Goal: Task Accomplishment & Management: Use online tool/utility

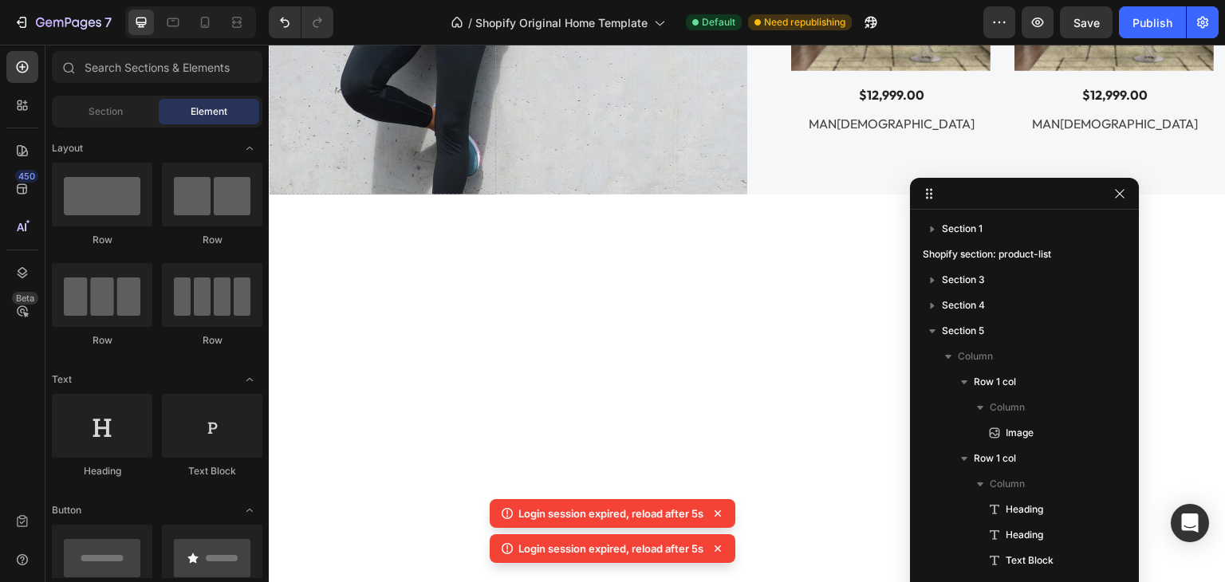
scroll to position [590, 0]
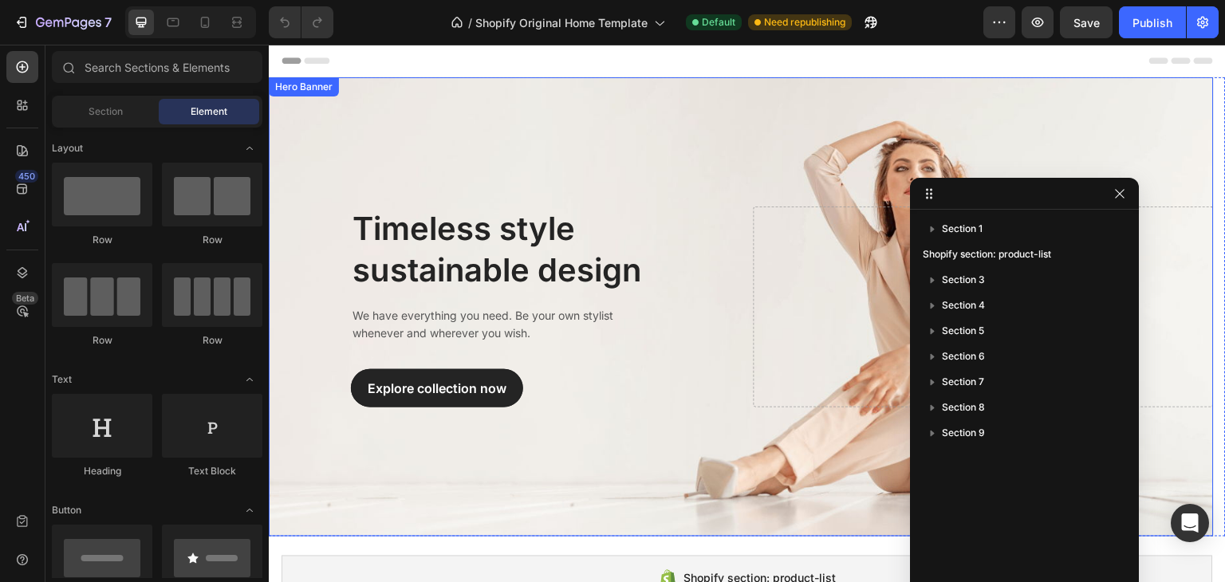
click at [523, 106] on div "Overlay" at bounding box center [741, 306] width 945 height 459
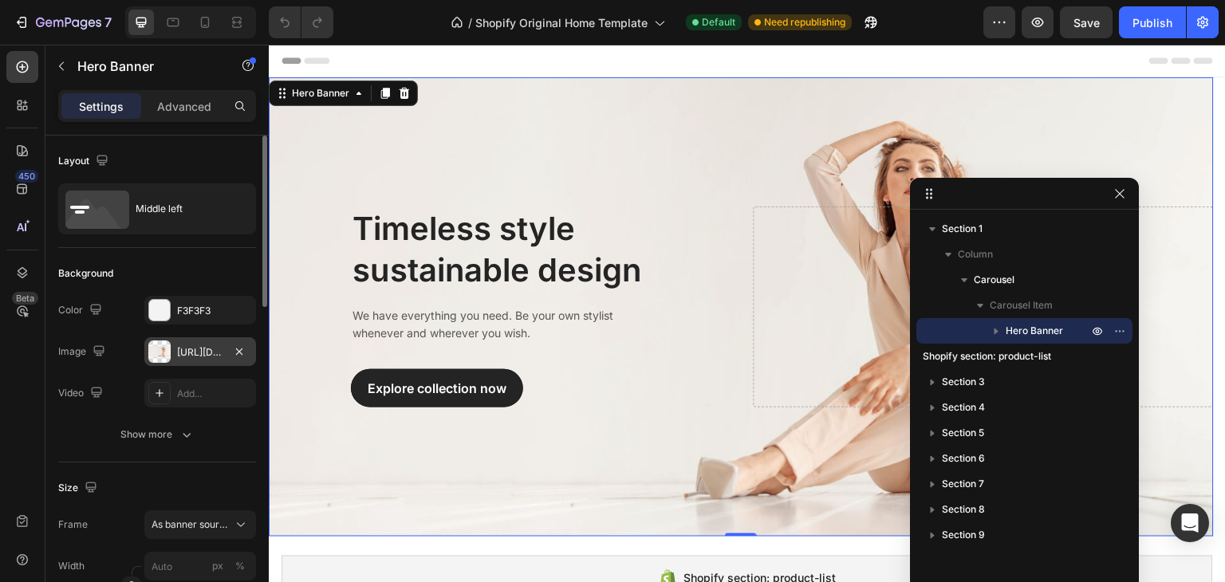
click at [182, 361] on div "[URL][DOMAIN_NAME]" at bounding box center [200, 351] width 112 height 29
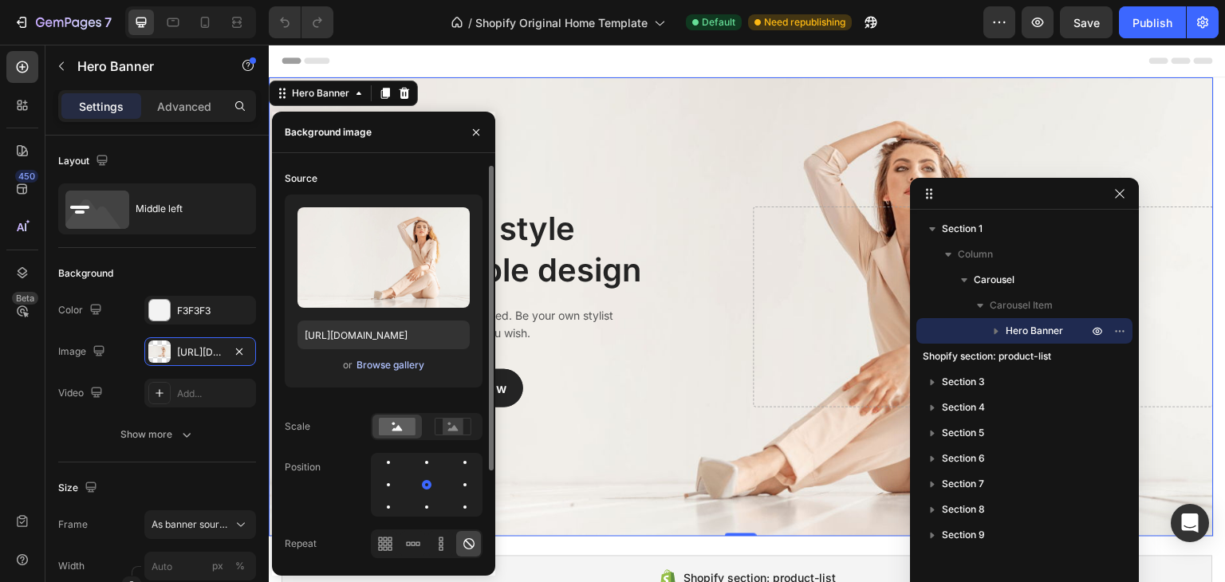
click at [375, 366] on div "Browse gallery" at bounding box center [391, 365] width 68 height 14
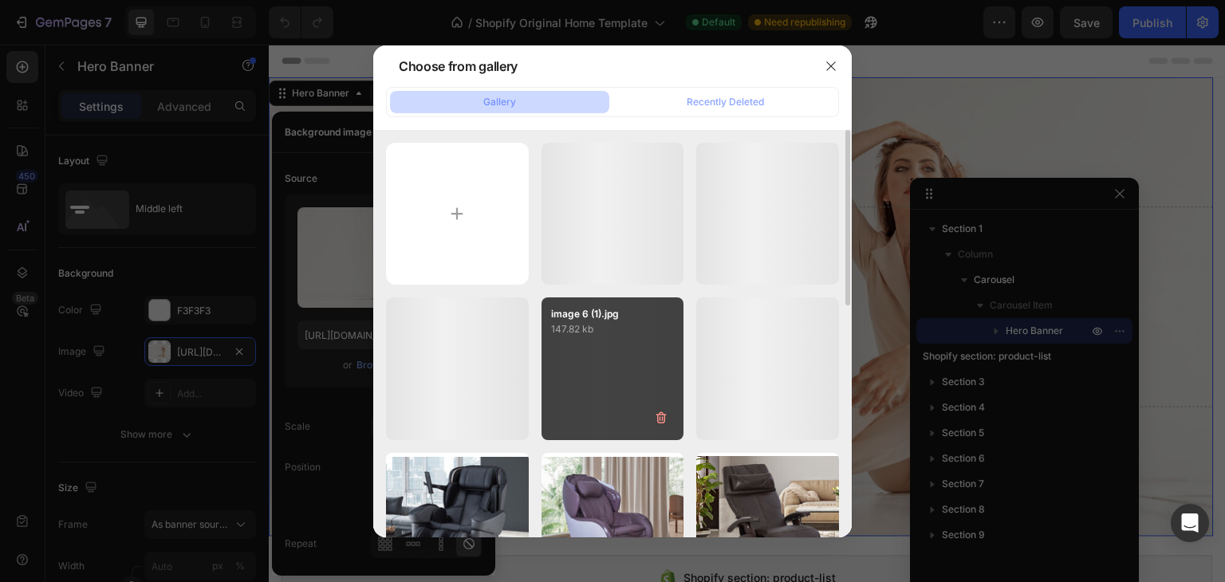
scroll to position [399, 0]
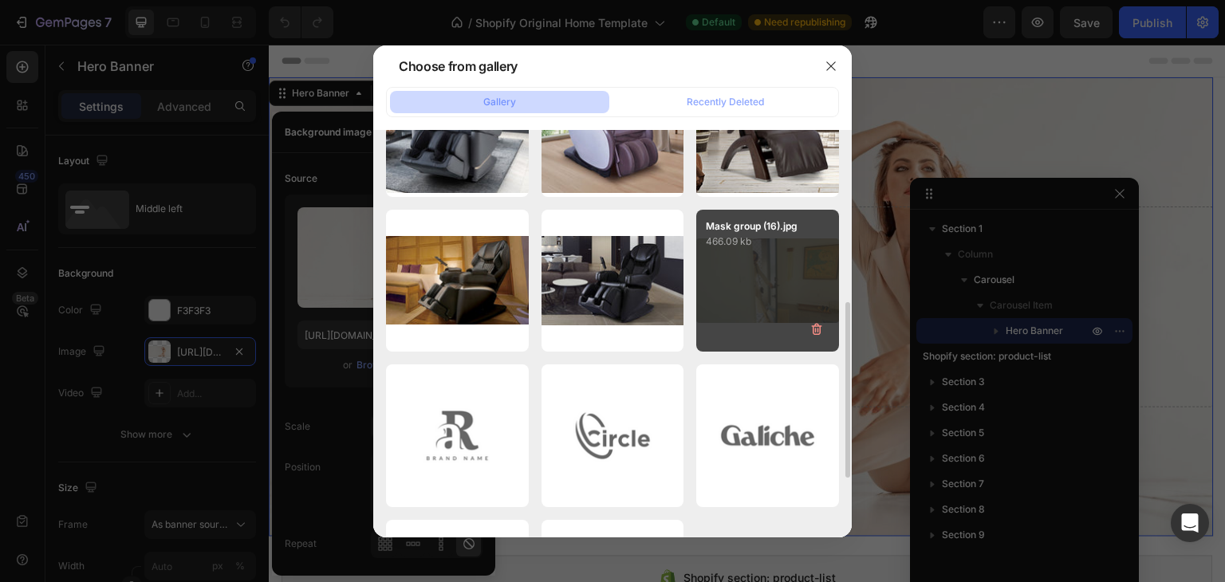
click at [795, 277] on div "Mask group (16).jpg 466.09 kb" at bounding box center [767, 281] width 143 height 143
type input "[URL][DOMAIN_NAME]"
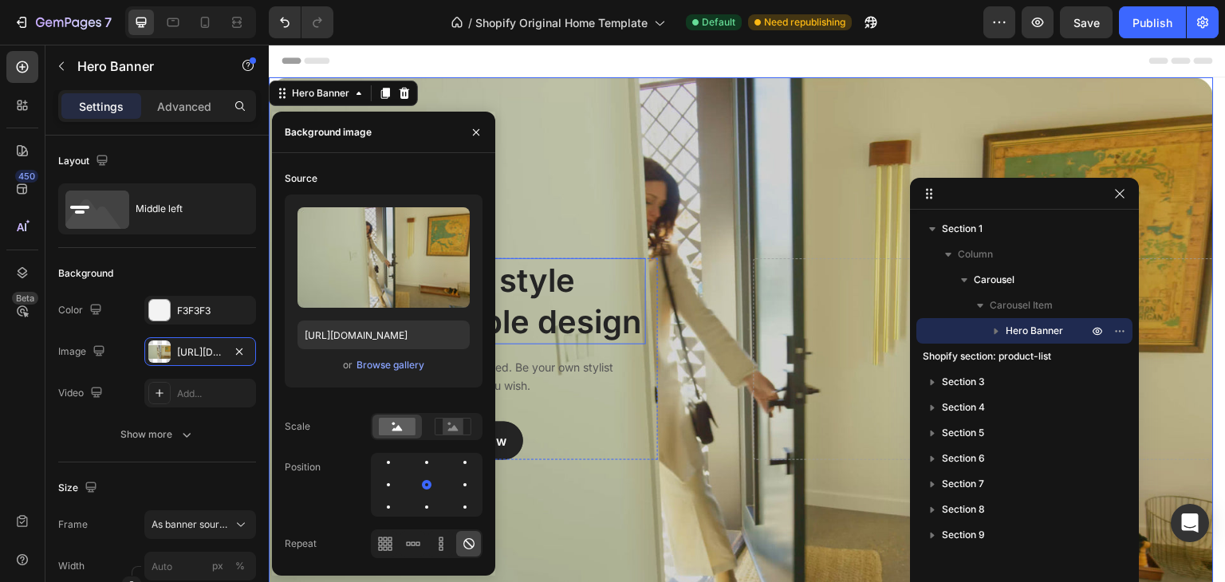
click at [571, 283] on p "Timeless style sustainable design" at bounding box center [499, 301] width 292 height 83
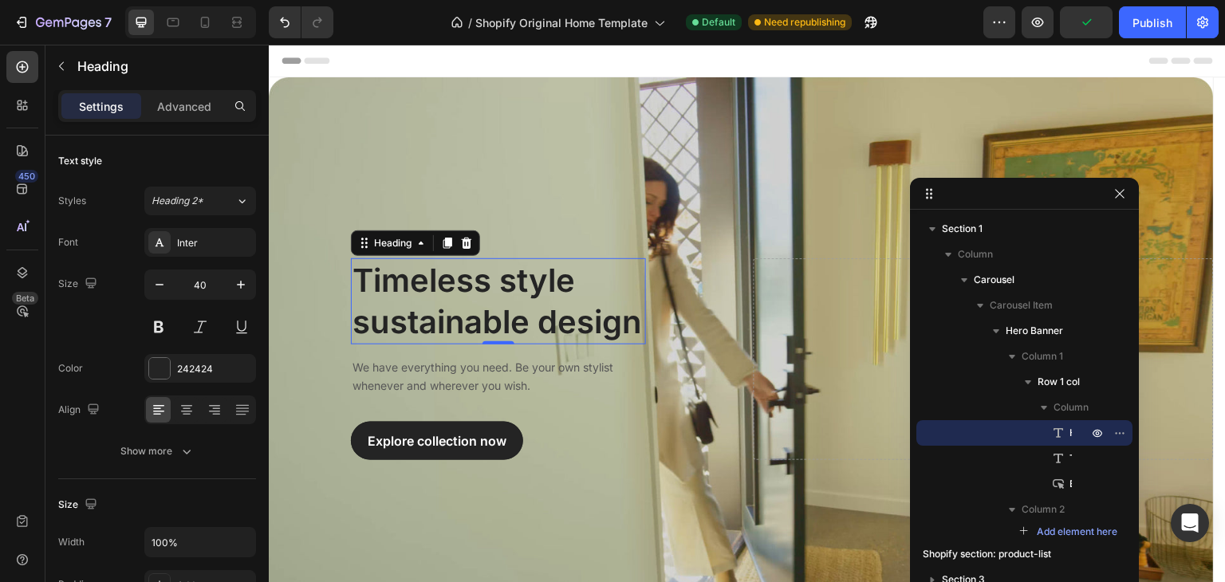
click at [407, 286] on p "Timeless style sustainable design" at bounding box center [499, 301] width 292 height 83
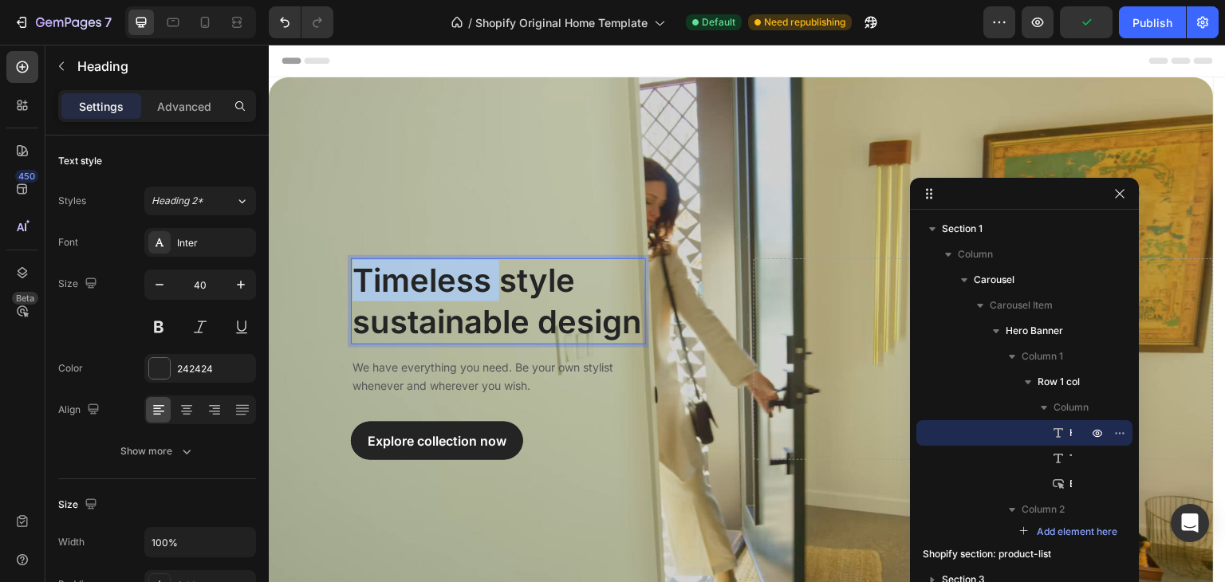
click at [407, 286] on p "Timeless style sustainable design" at bounding box center [499, 301] width 292 height 83
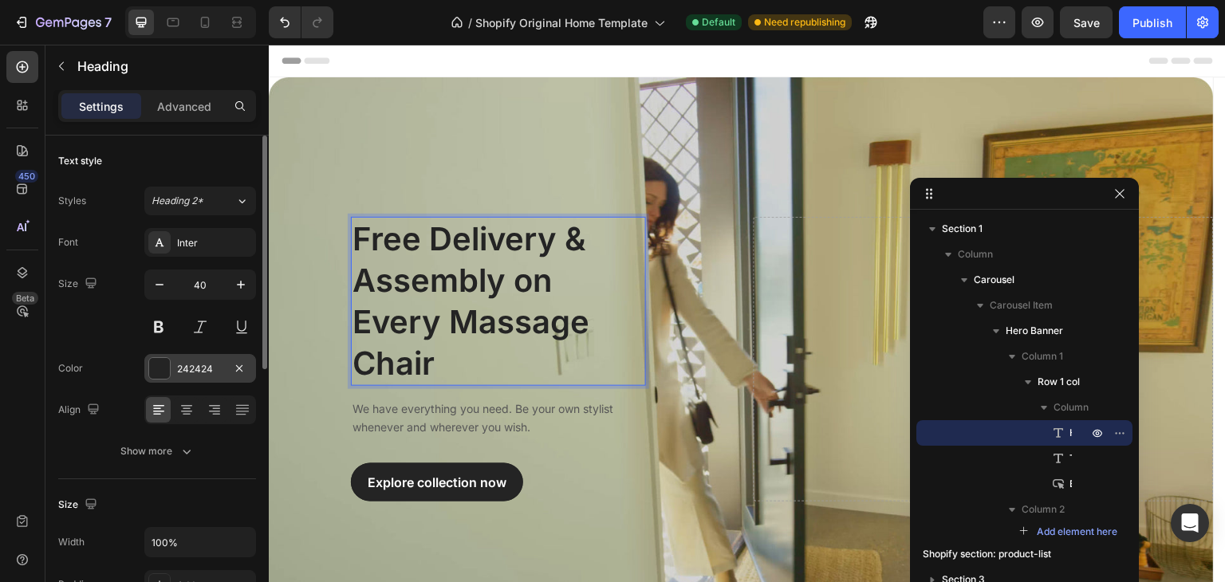
click at [185, 363] on div "242424" at bounding box center [200, 369] width 46 height 14
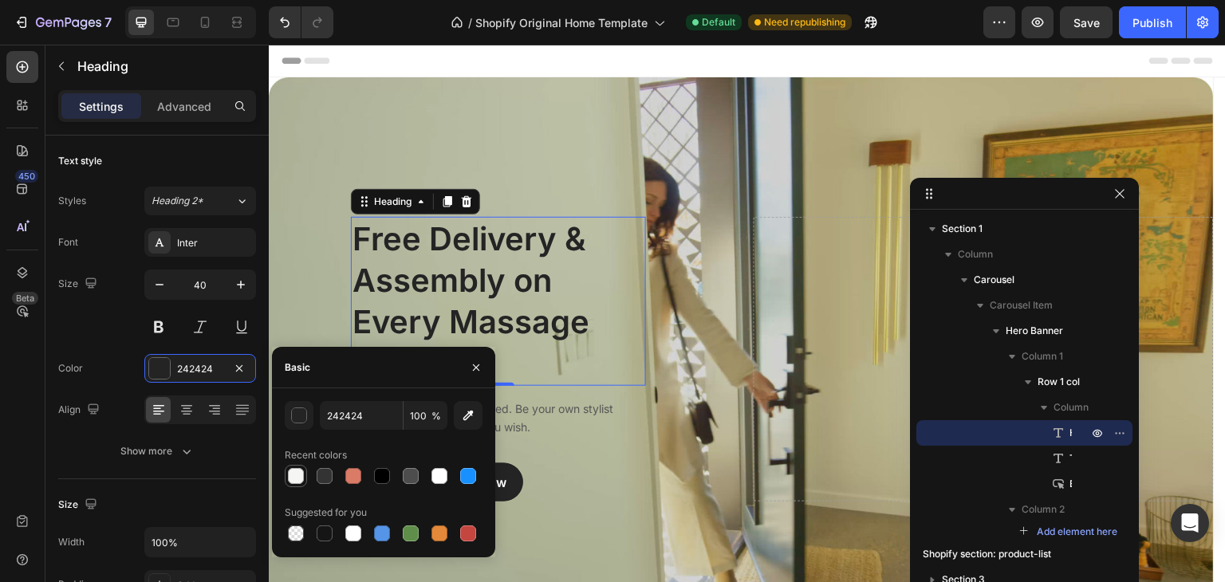
click at [292, 472] on div at bounding box center [296, 476] width 16 height 16
type input "F5F5F4"
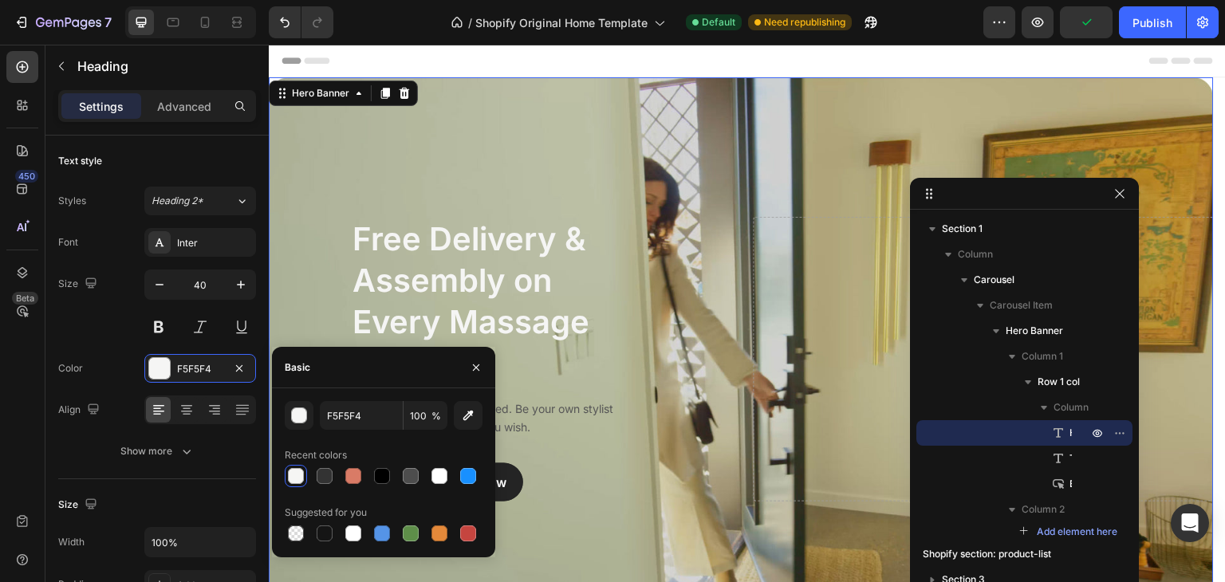
click at [491, 189] on div "Overlay" at bounding box center [741, 359] width 945 height 564
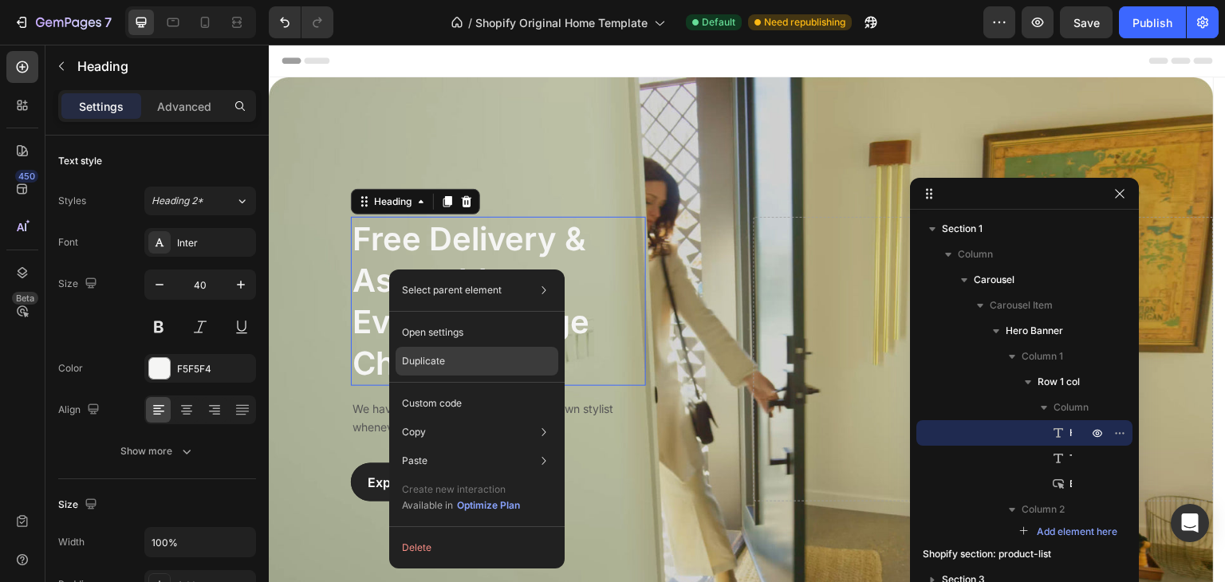
click at [430, 359] on p "Duplicate" at bounding box center [423, 361] width 43 height 14
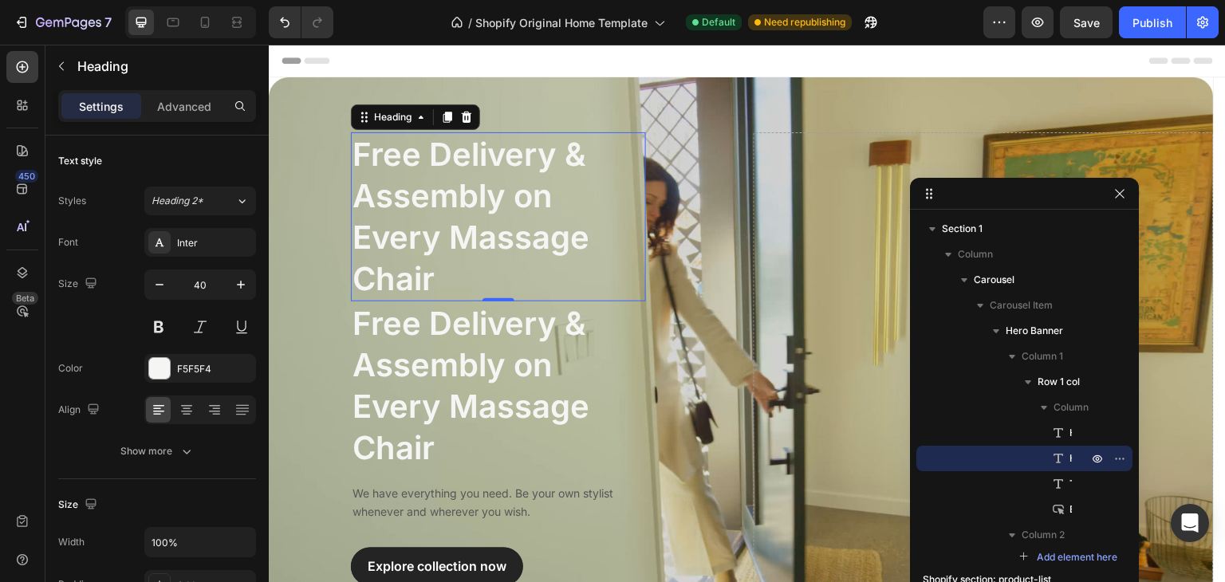
click at [416, 218] on p "Free Delivery & Assembly on Every Massage Chair" at bounding box center [499, 217] width 292 height 166
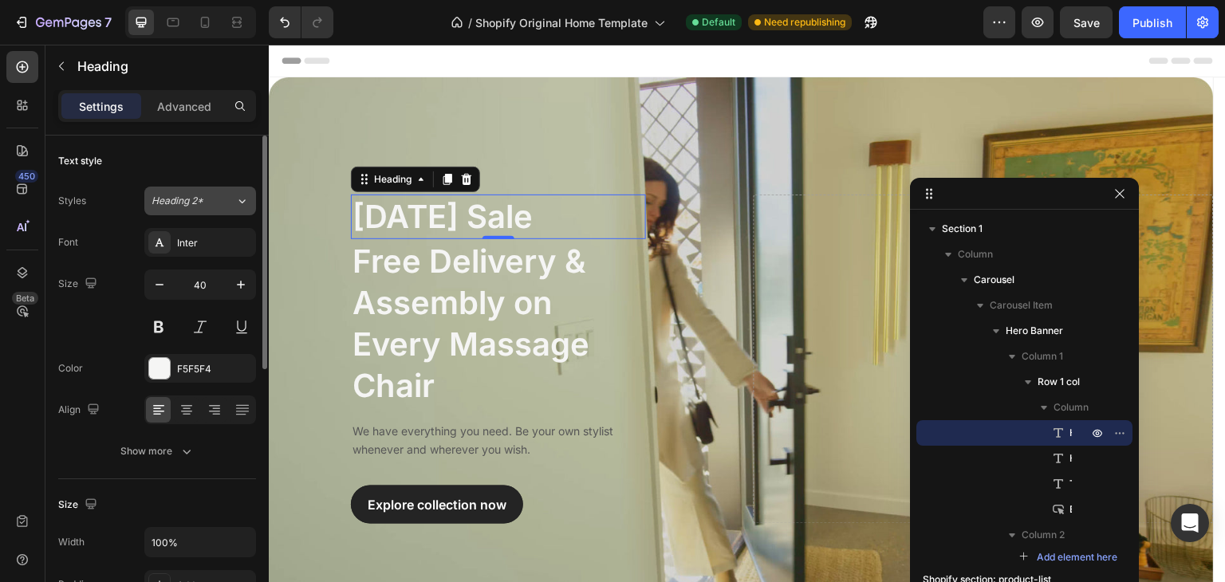
click at [238, 198] on icon at bounding box center [242, 201] width 14 height 16
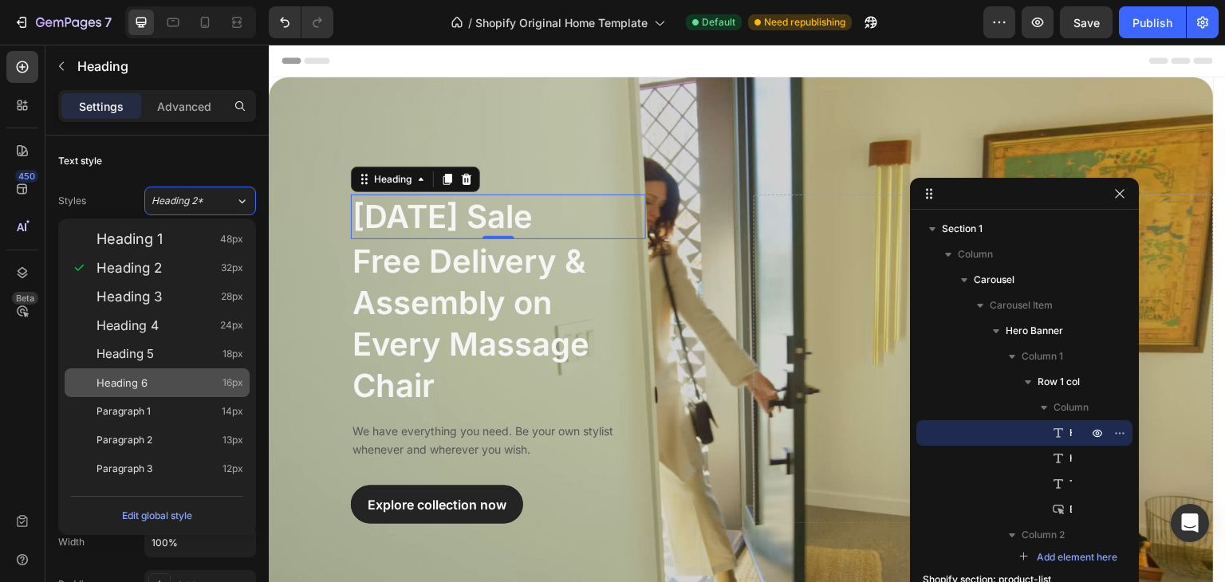
click at [136, 382] on span "Heading 6" at bounding box center [122, 383] width 51 height 16
type input "16"
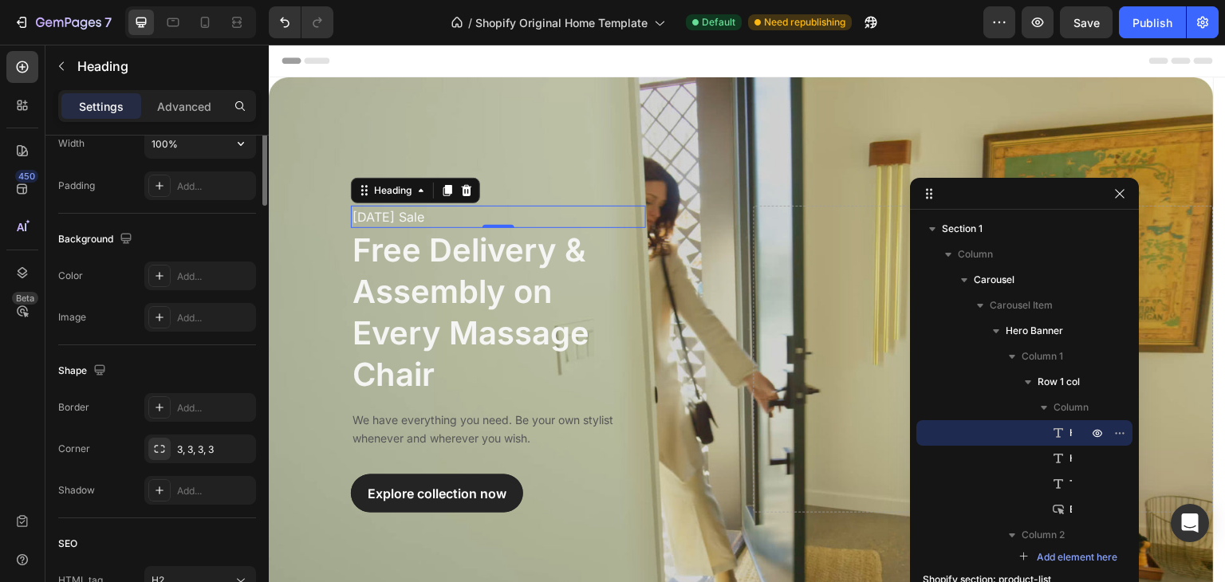
scroll to position [479, 0]
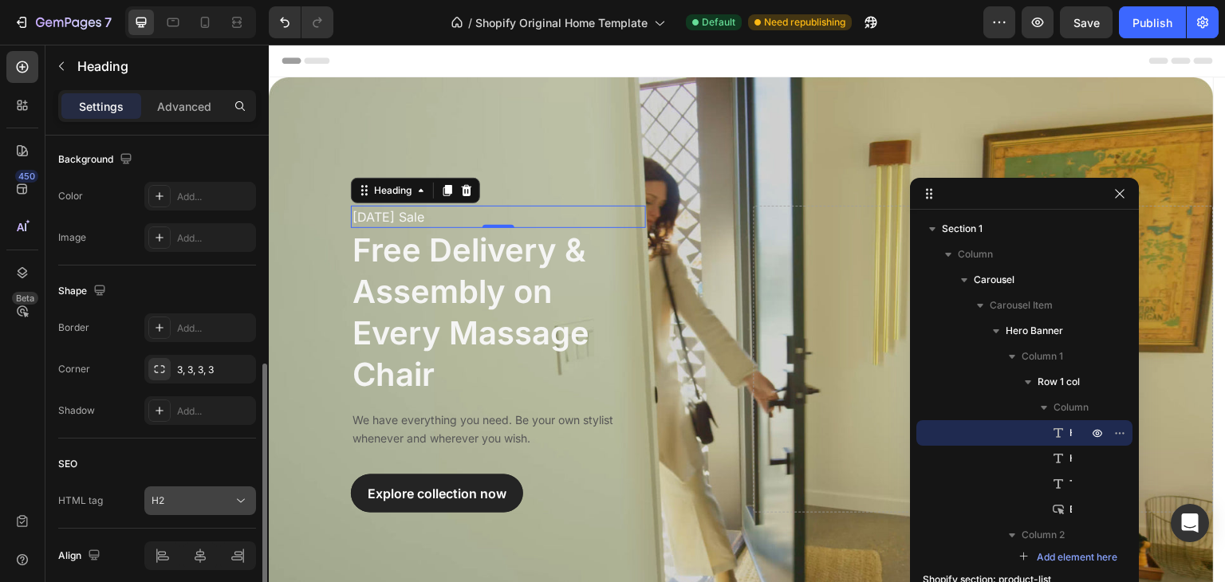
click at [186, 499] on div "H2" at bounding box center [192, 501] width 81 height 14
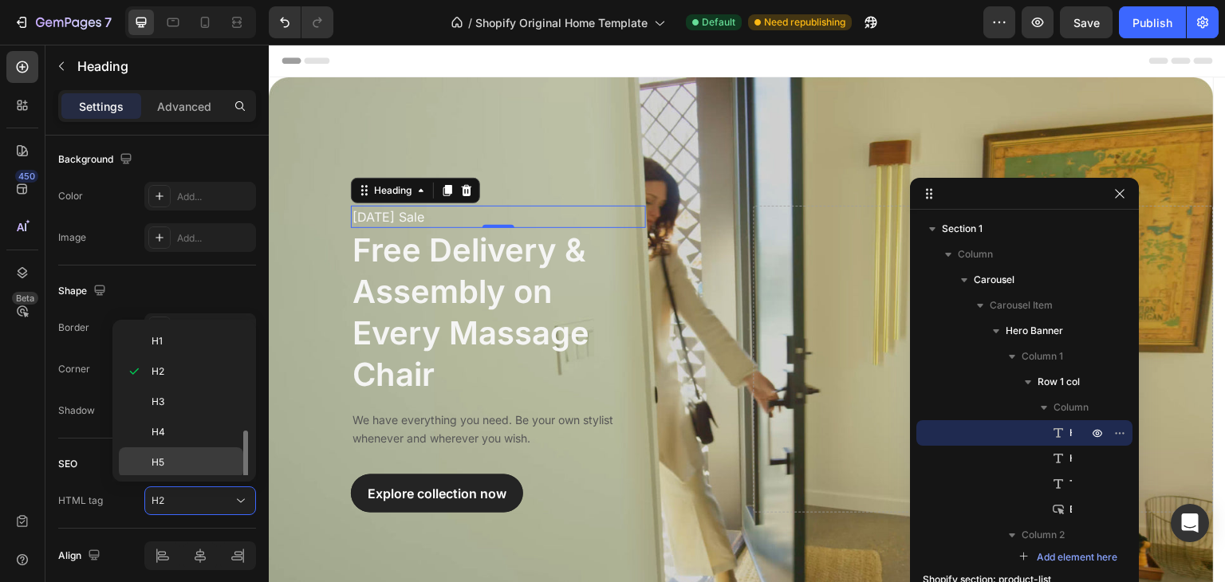
scroll to position [61, 0]
click at [165, 426] on p "H6" at bounding box center [194, 432] width 85 height 14
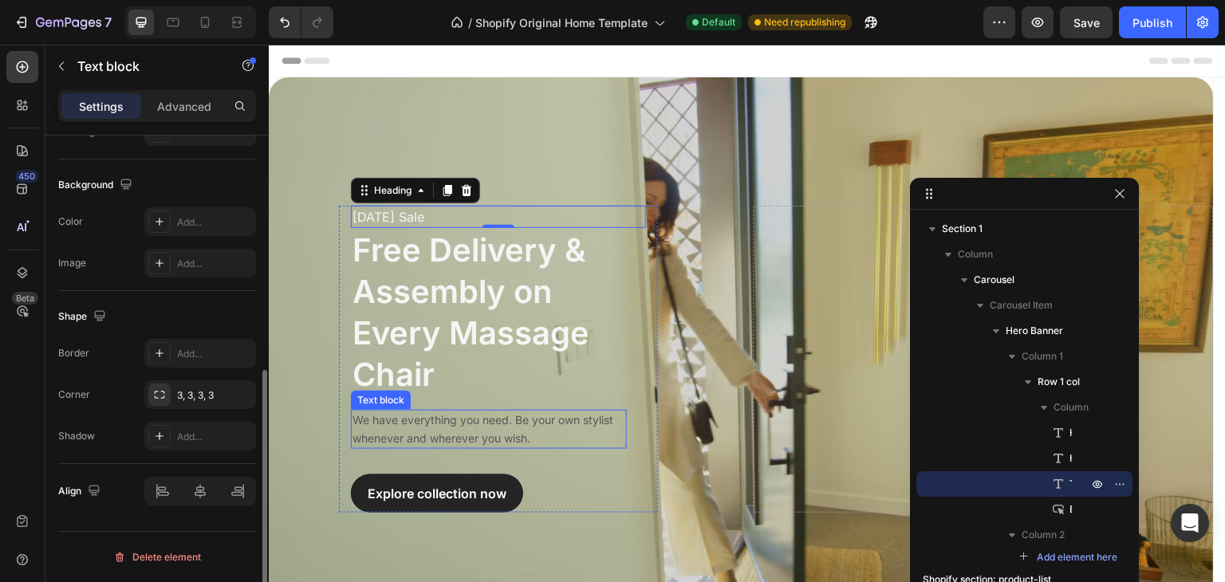
click at [432, 432] on p "We have everything you need. Be your own stylist whenever and wherever you wish." at bounding box center [489, 430] width 273 height 36
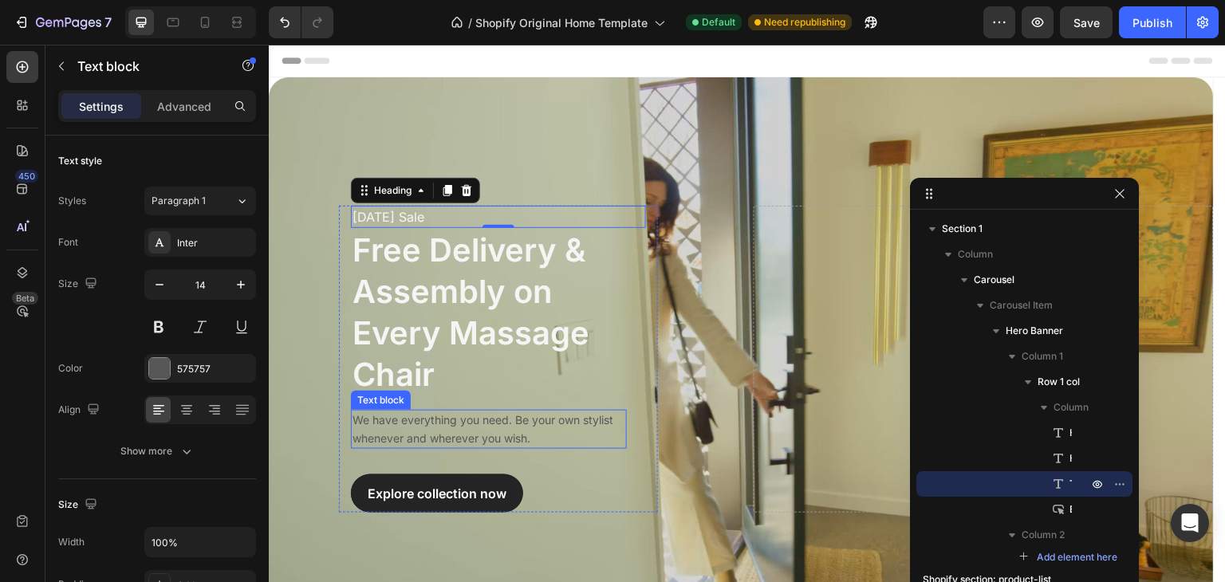
click at [432, 432] on p "We have everything you need. Be your own stylist whenever and wherever you wish." at bounding box center [489, 430] width 273 height 36
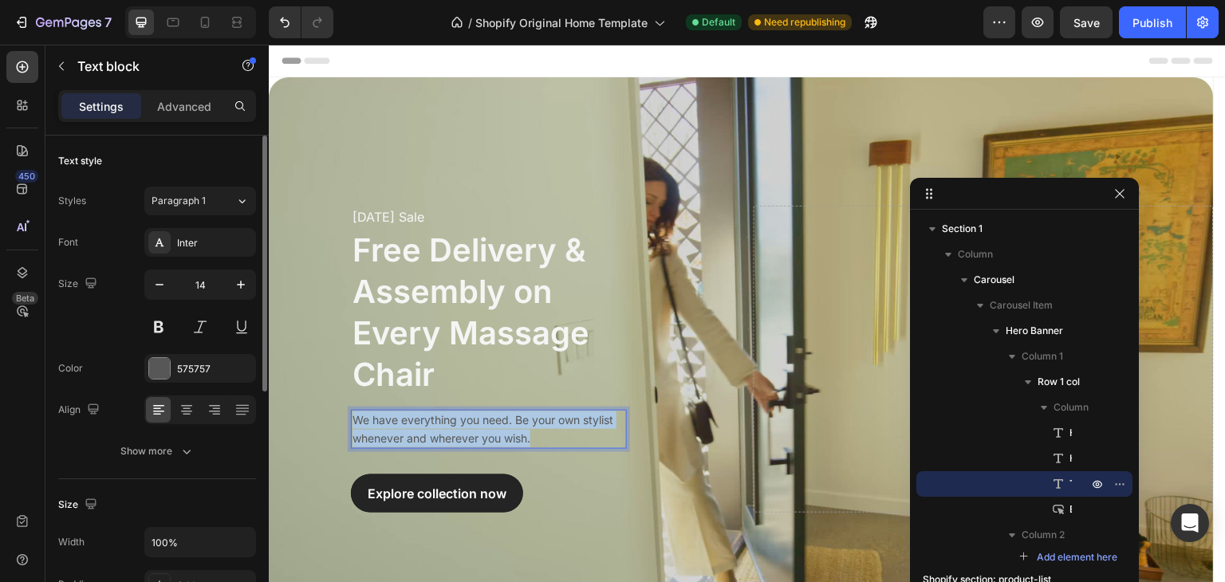
click at [432, 432] on p "We have everything you need. Be your own stylist whenever and wherever you wish." at bounding box center [489, 430] width 273 height 36
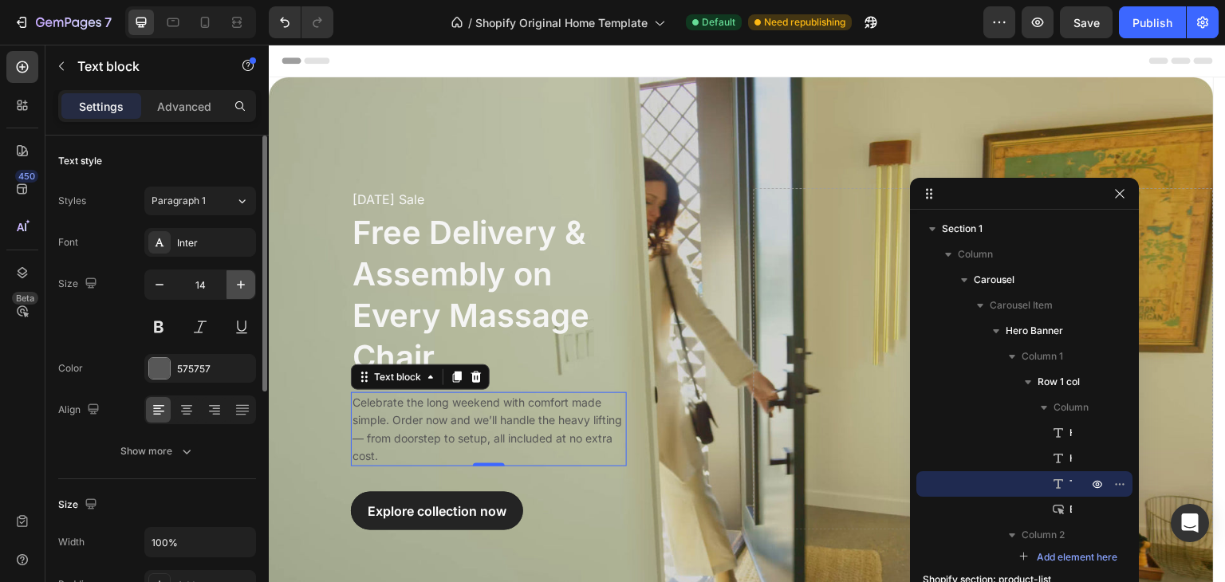
click at [241, 288] on icon "button" at bounding box center [241, 285] width 16 height 16
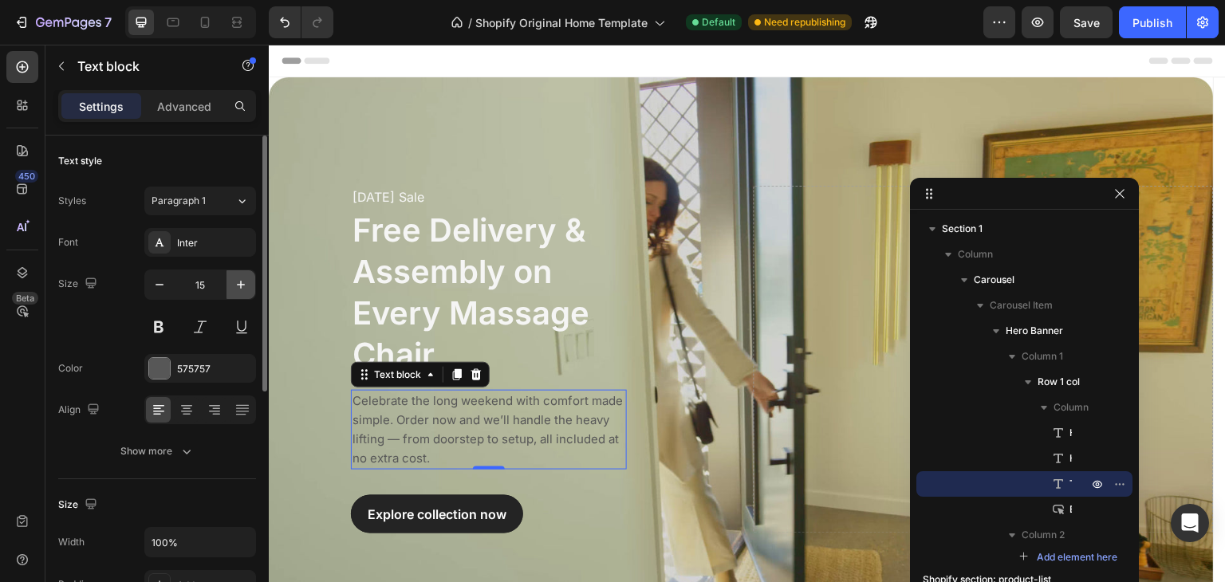
click at [241, 288] on icon "button" at bounding box center [241, 285] width 16 height 16
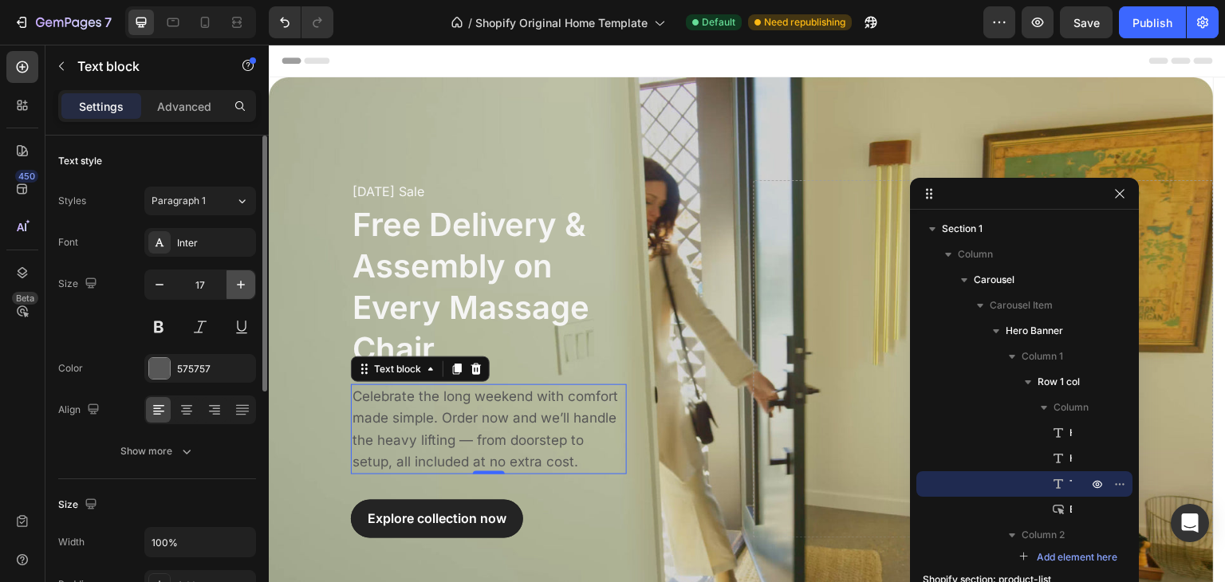
click at [241, 288] on icon "button" at bounding box center [241, 285] width 16 height 16
type input "18"
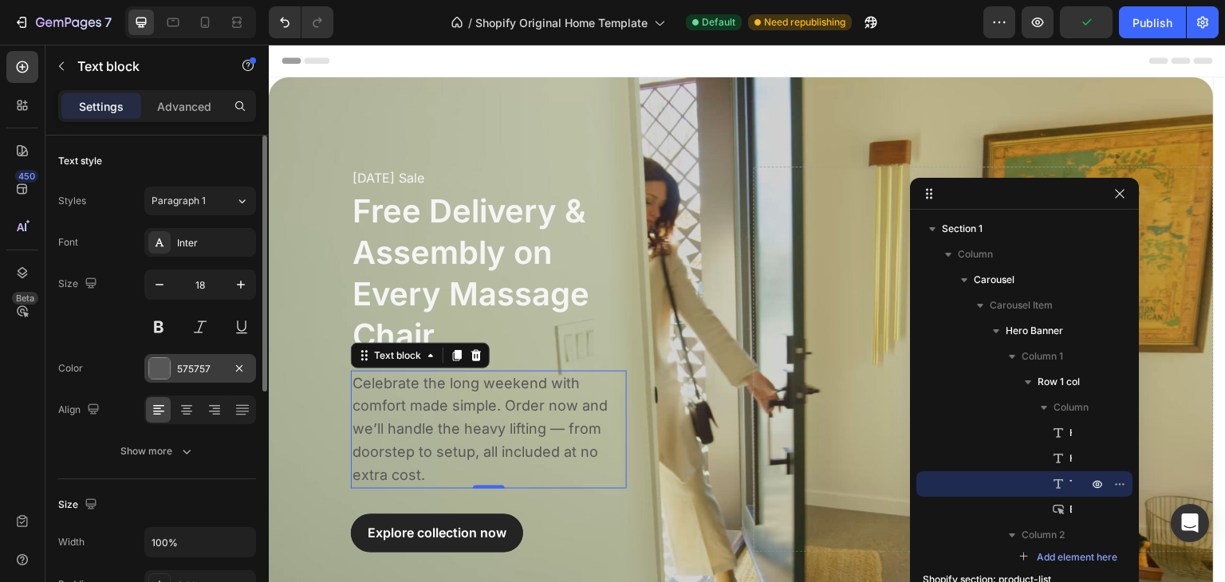
click at [198, 365] on div "575757" at bounding box center [200, 369] width 46 height 14
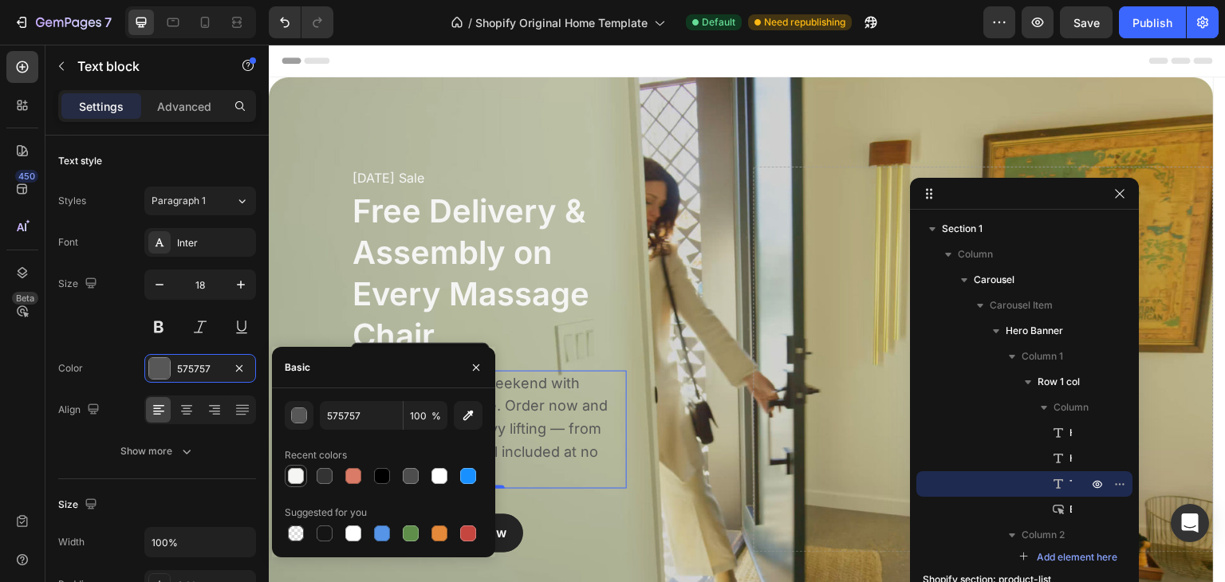
click at [303, 479] on div at bounding box center [296, 476] width 16 height 16
type input "F5F5F4"
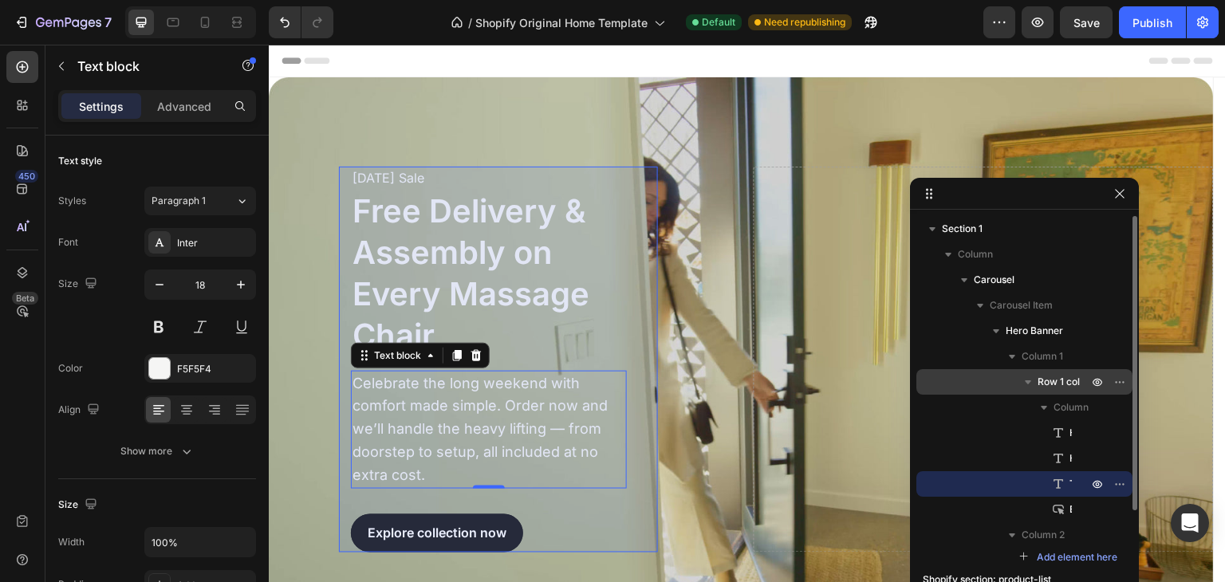
click at [1054, 374] on span "Row 1 col" at bounding box center [1059, 382] width 42 height 16
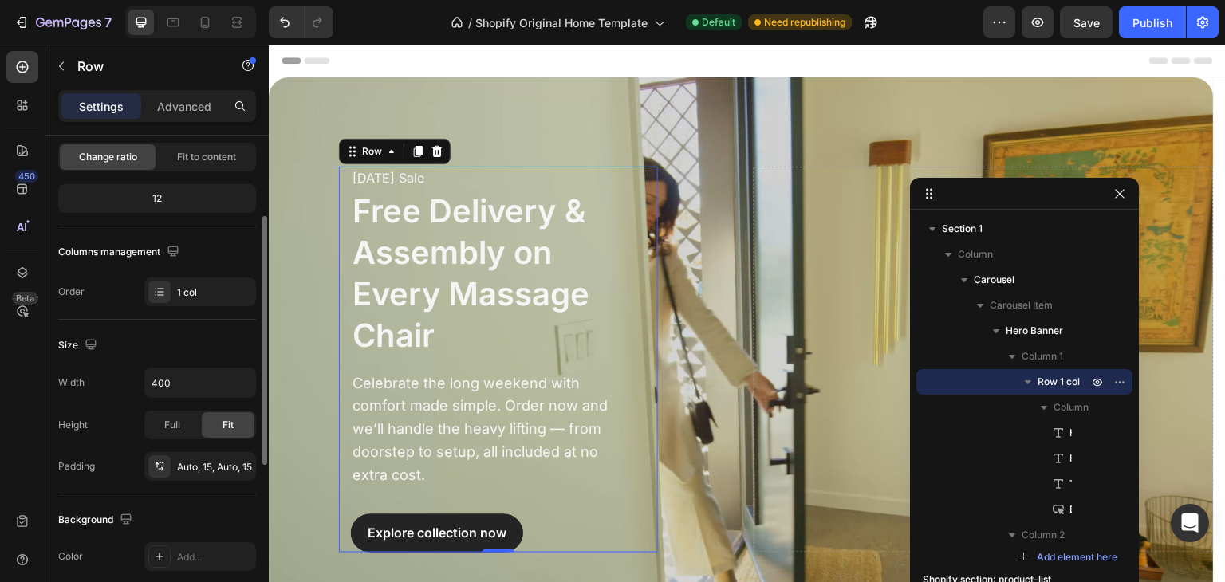
scroll to position [239, 0]
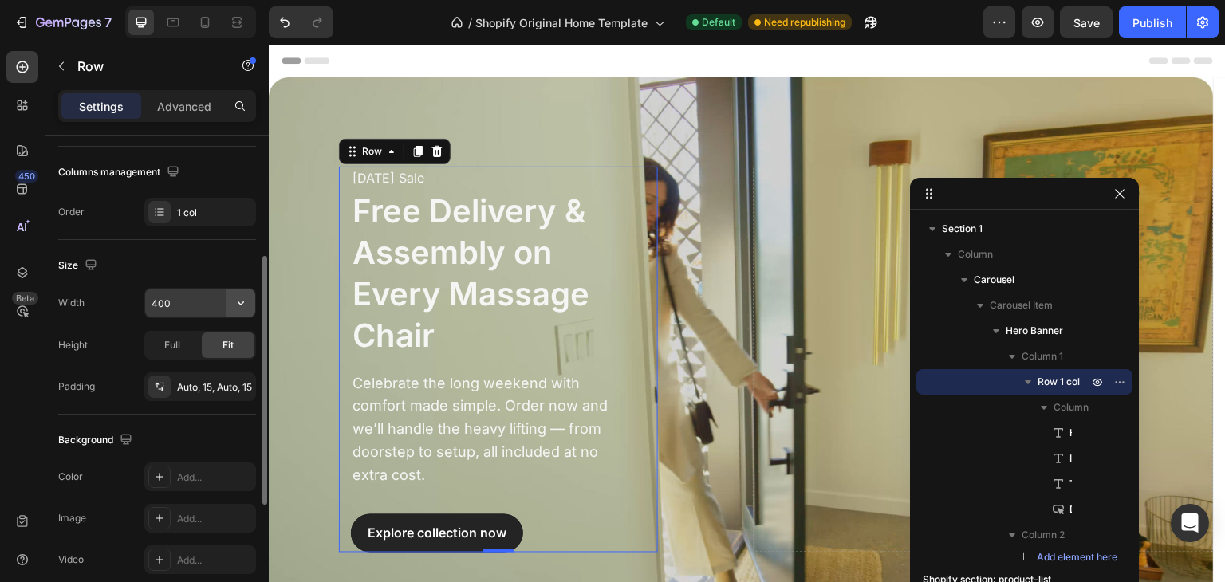
click at [241, 303] on icon "button" at bounding box center [241, 303] width 6 height 4
click at [192, 300] on input "400" at bounding box center [200, 303] width 110 height 29
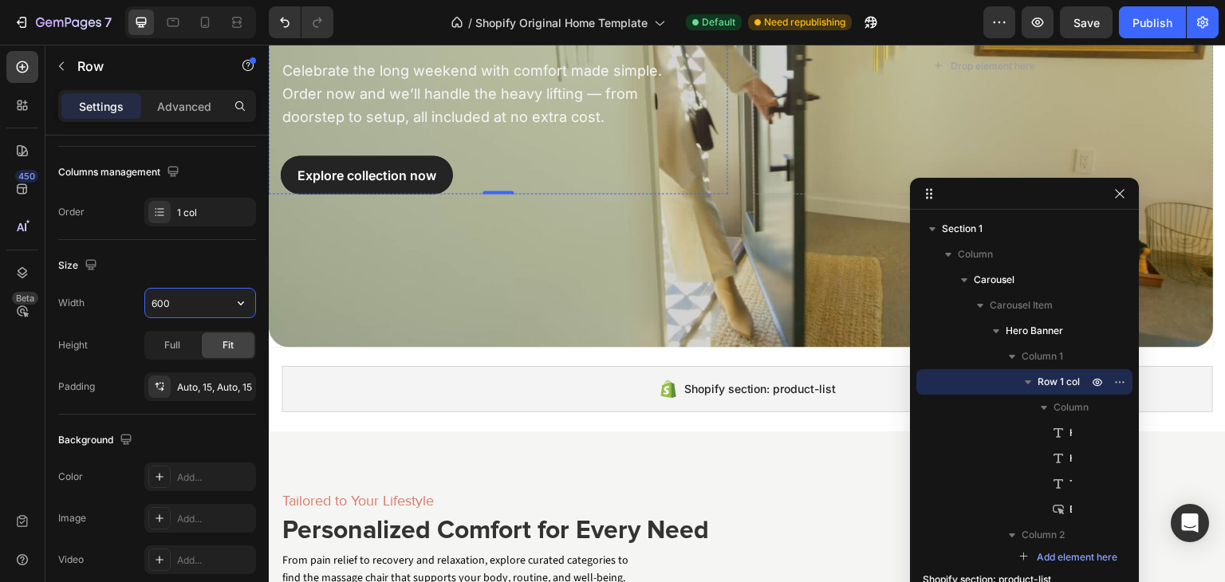
scroll to position [319, 0]
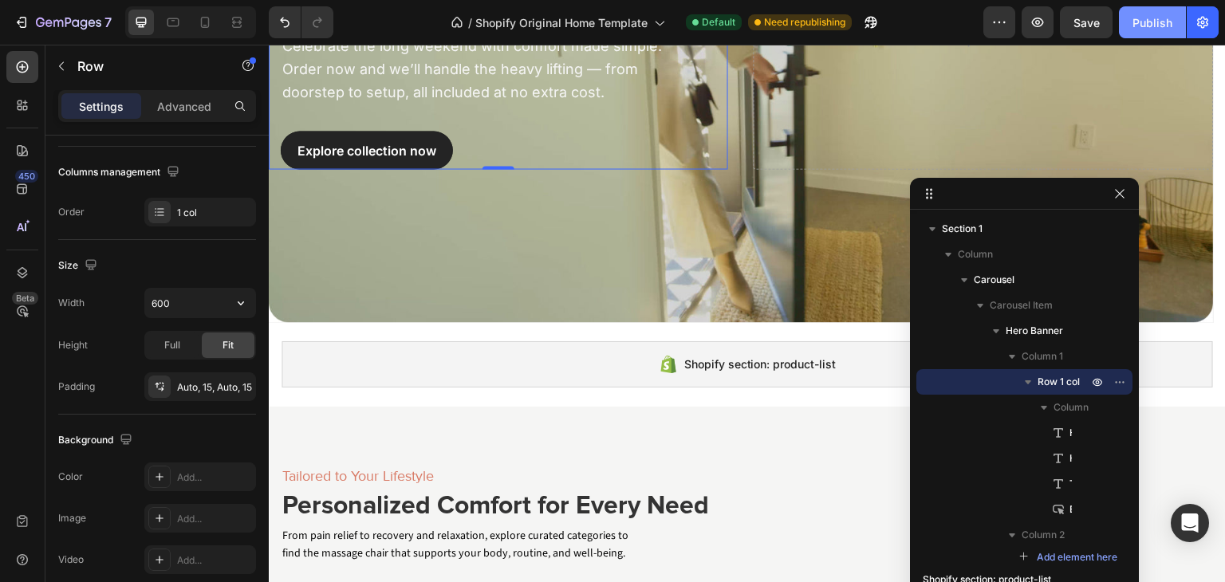
click at [1142, 25] on div "Publish" at bounding box center [1153, 22] width 40 height 17
click at [148, 304] on input "600" at bounding box center [200, 303] width 110 height 29
type input "700"
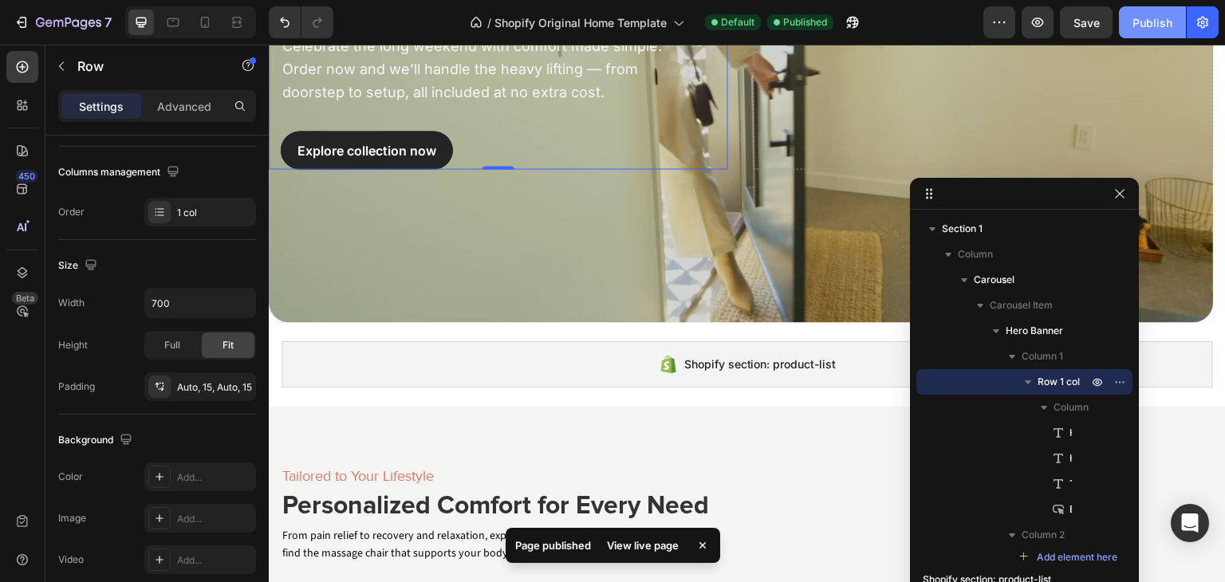
click at [1148, 24] on div "Publish" at bounding box center [1153, 22] width 40 height 17
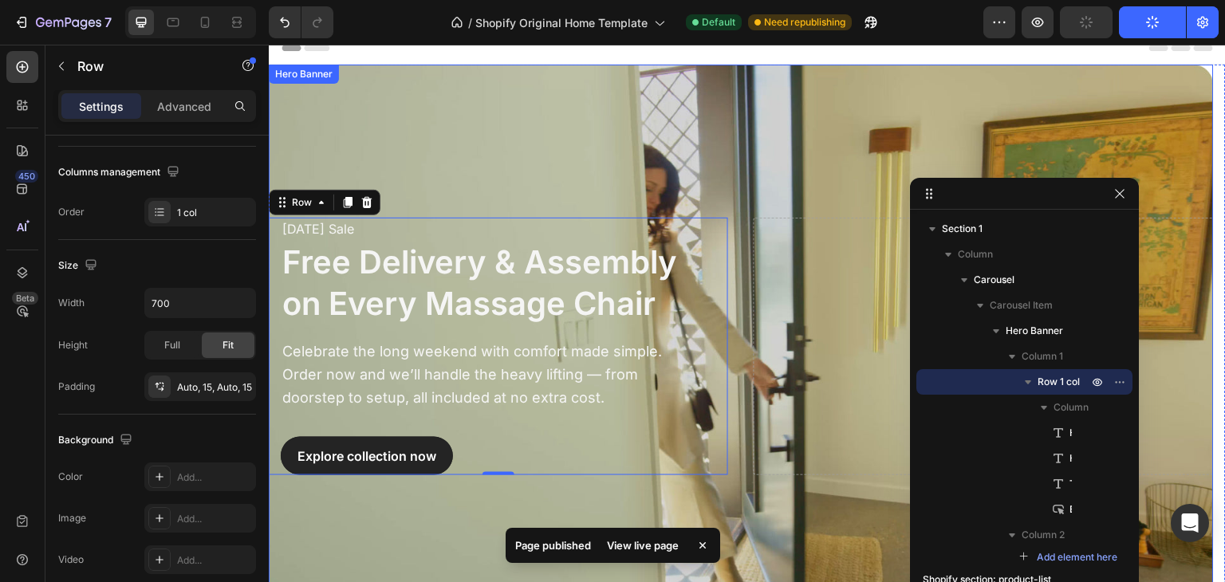
scroll to position [0, 0]
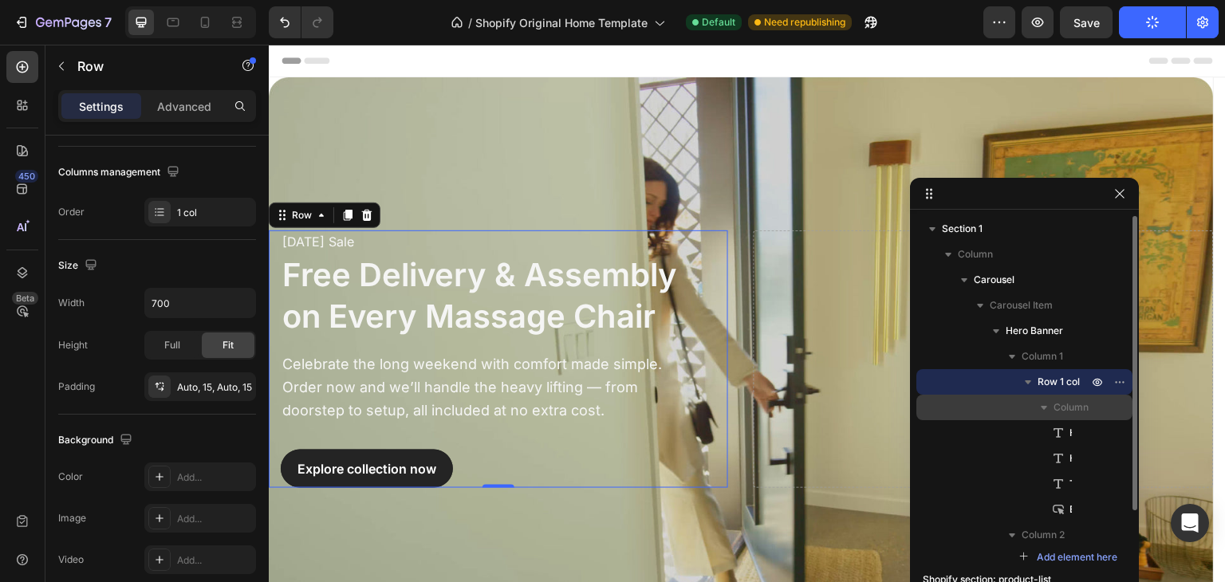
click at [1042, 407] on icon "button" at bounding box center [1044, 408] width 6 height 4
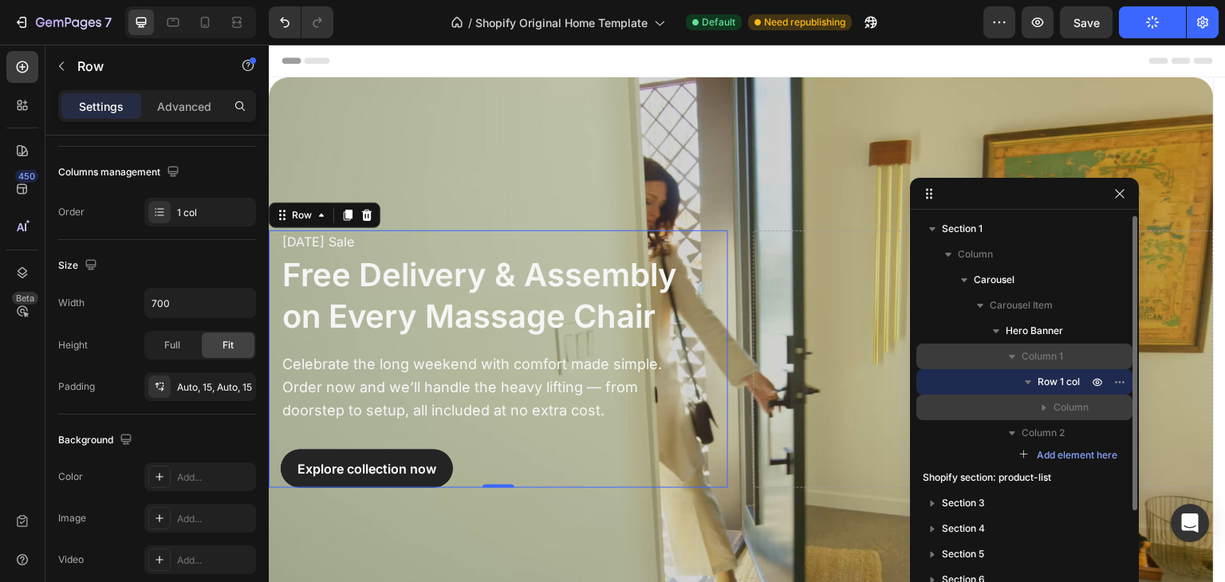
click at [1014, 355] on icon "button" at bounding box center [1012, 357] width 6 height 4
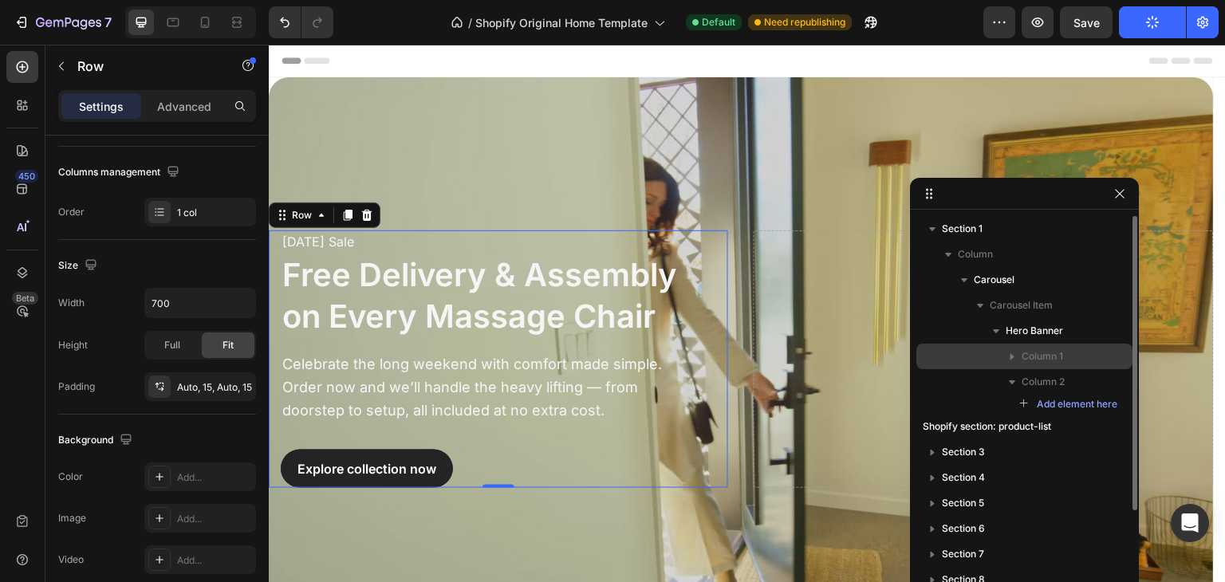
click at [1042, 356] on span "Column 1" at bounding box center [1042, 357] width 41 height 16
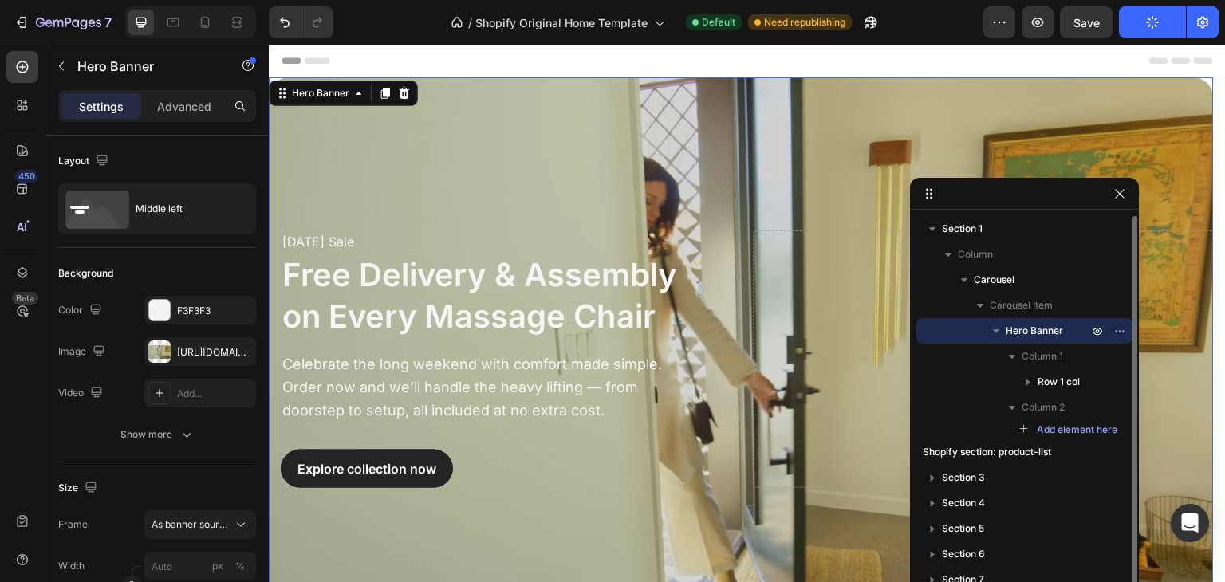
click at [1041, 324] on span "Hero Banner" at bounding box center [1034, 331] width 57 height 16
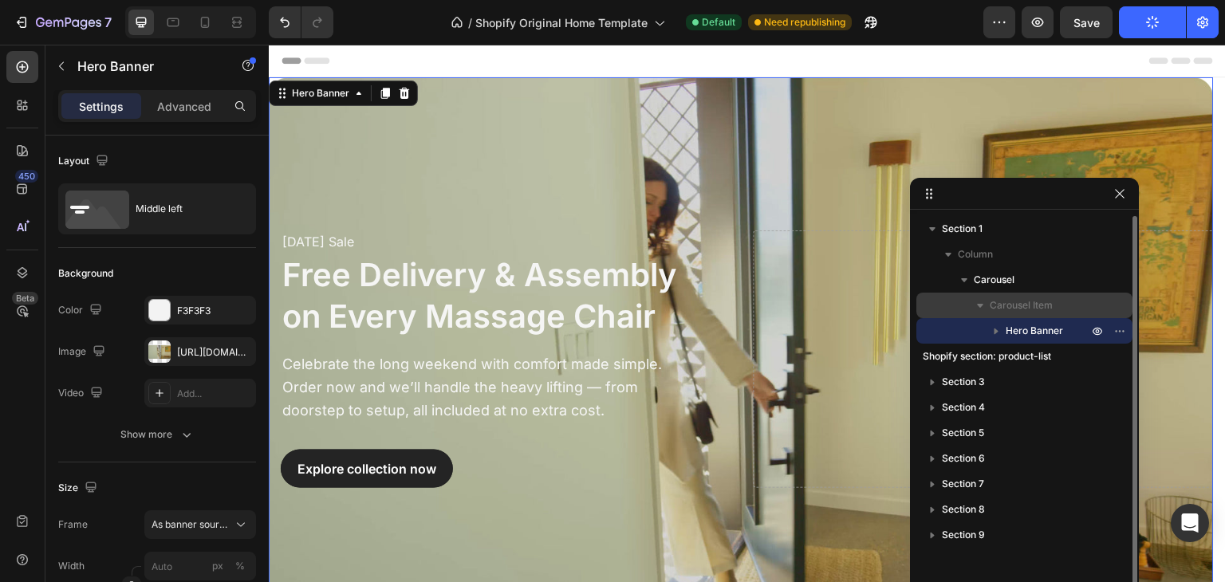
click at [1031, 302] on span "Carousel Item" at bounding box center [1021, 306] width 63 height 16
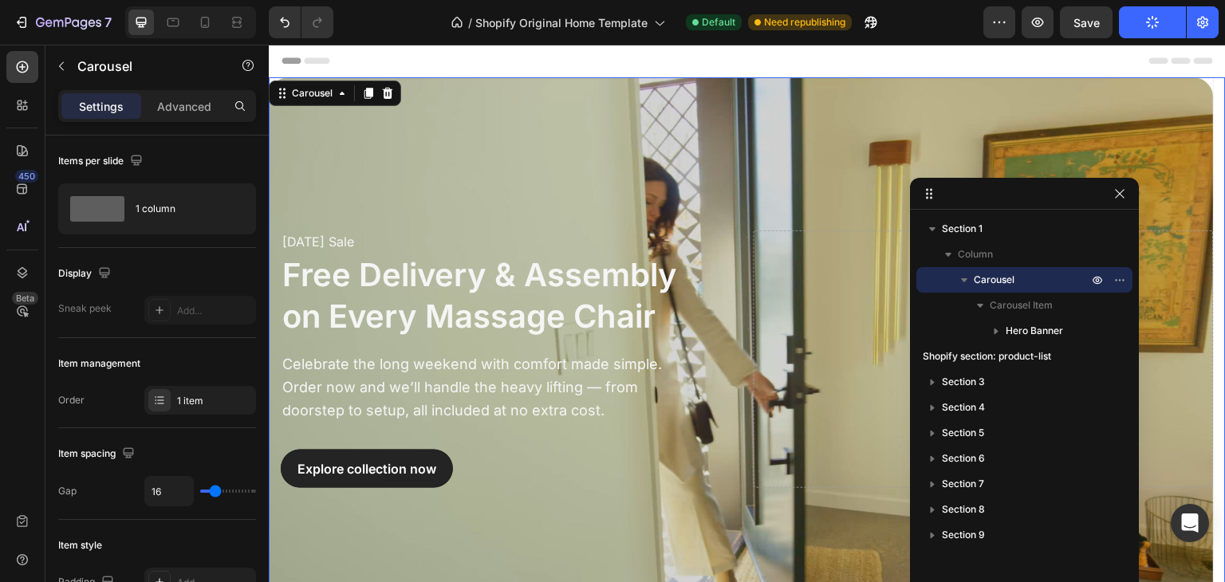
click at [1023, 268] on div "Carousel" at bounding box center [1024, 280] width 203 height 26
click at [970, 275] on icon "button" at bounding box center [964, 280] width 16 height 16
click at [1003, 301] on span "Carousel Item" at bounding box center [1021, 306] width 63 height 16
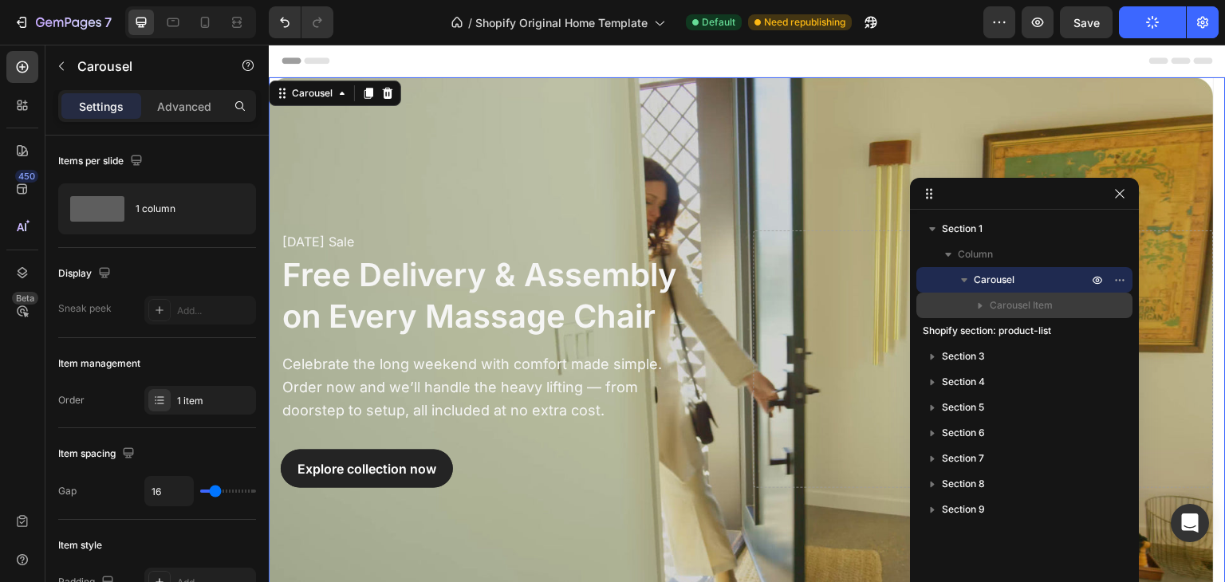
click at [983, 299] on icon "button" at bounding box center [980, 306] width 16 height 16
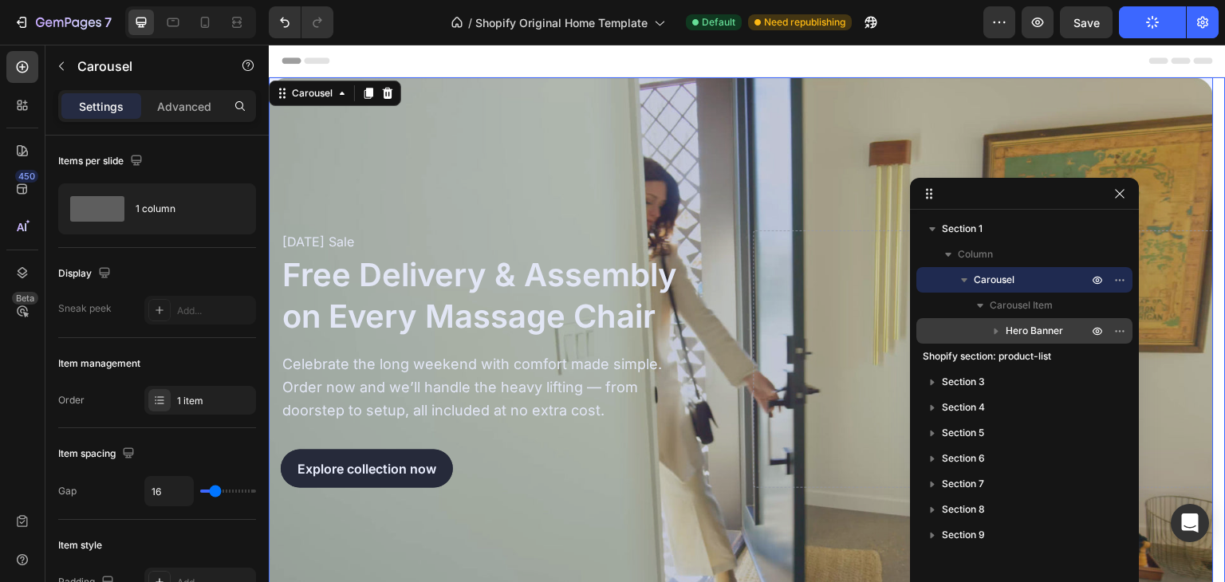
click at [1033, 334] on span "Hero Banner" at bounding box center [1034, 331] width 57 height 16
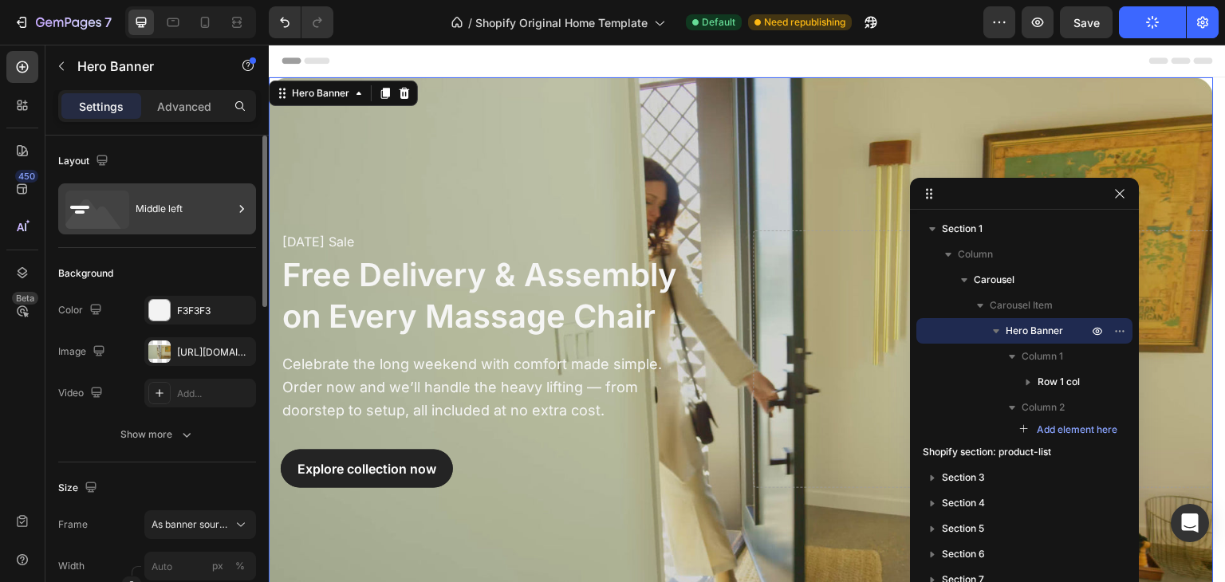
click at [223, 211] on div "Middle left" at bounding box center [184, 209] width 97 height 37
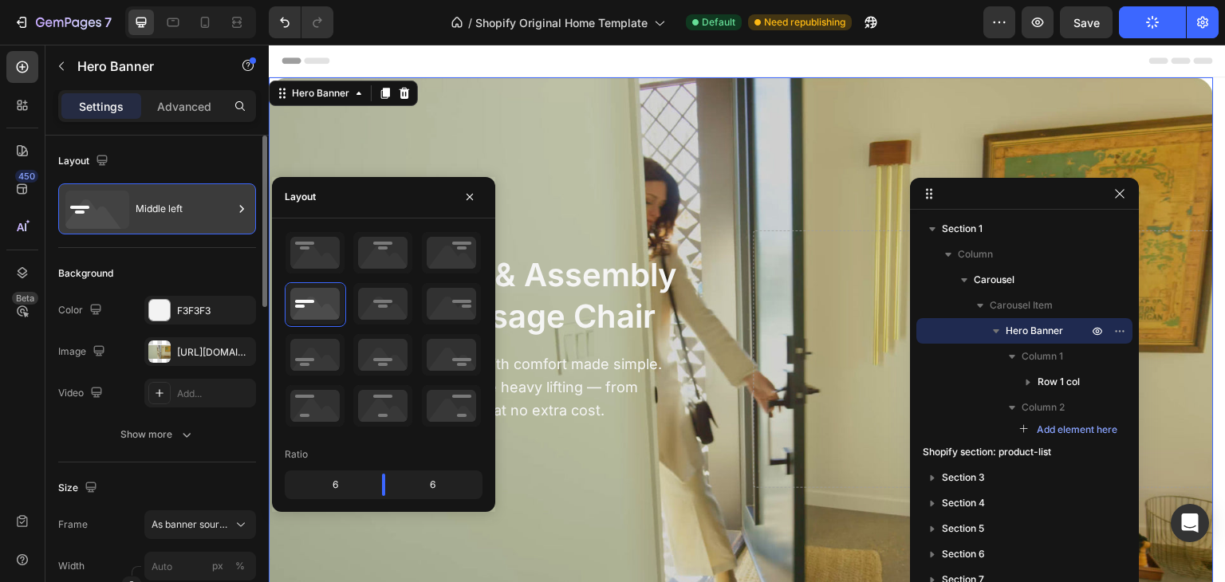
click at [223, 211] on div "Middle left" at bounding box center [184, 209] width 97 height 37
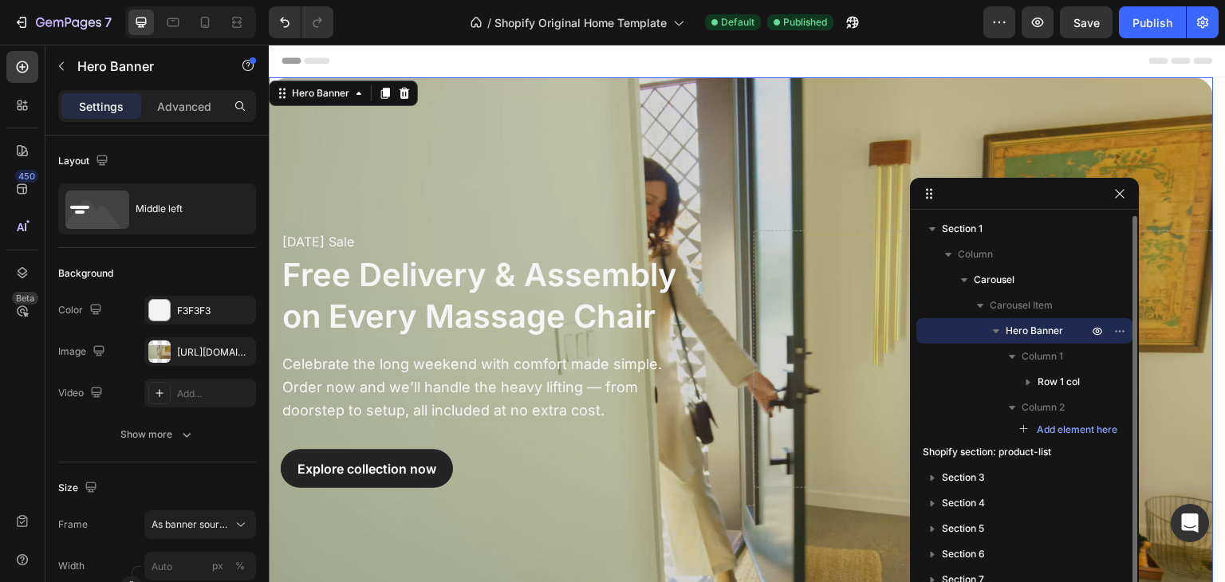
click at [1042, 328] on span "Hero Banner" at bounding box center [1034, 331] width 57 height 16
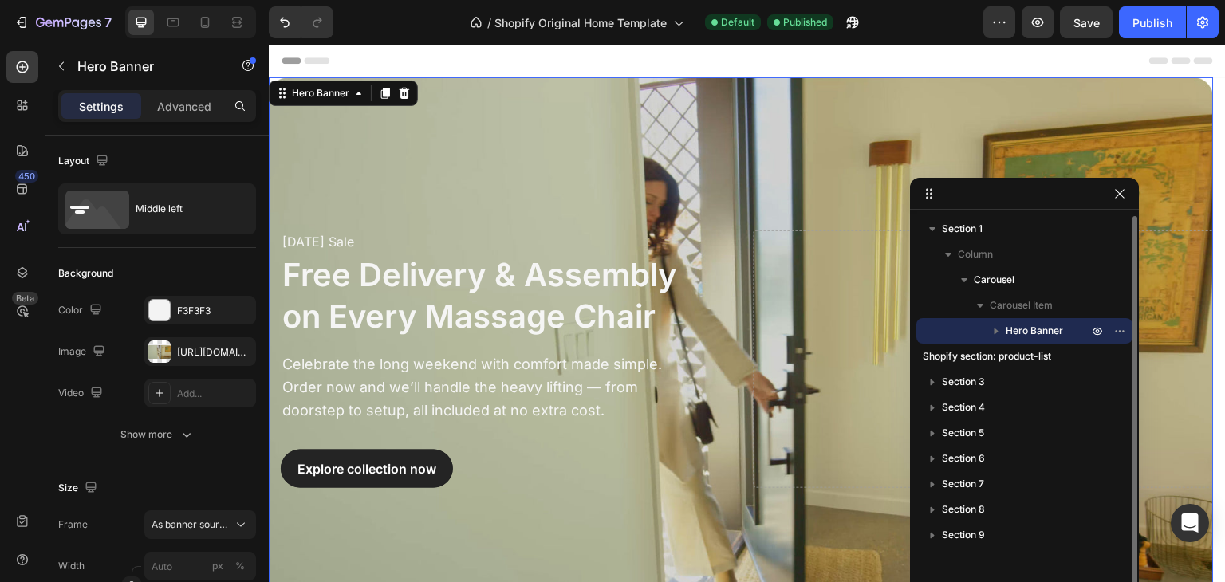
click at [992, 324] on icon "button" at bounding box center [996, 331] width 16 height 16
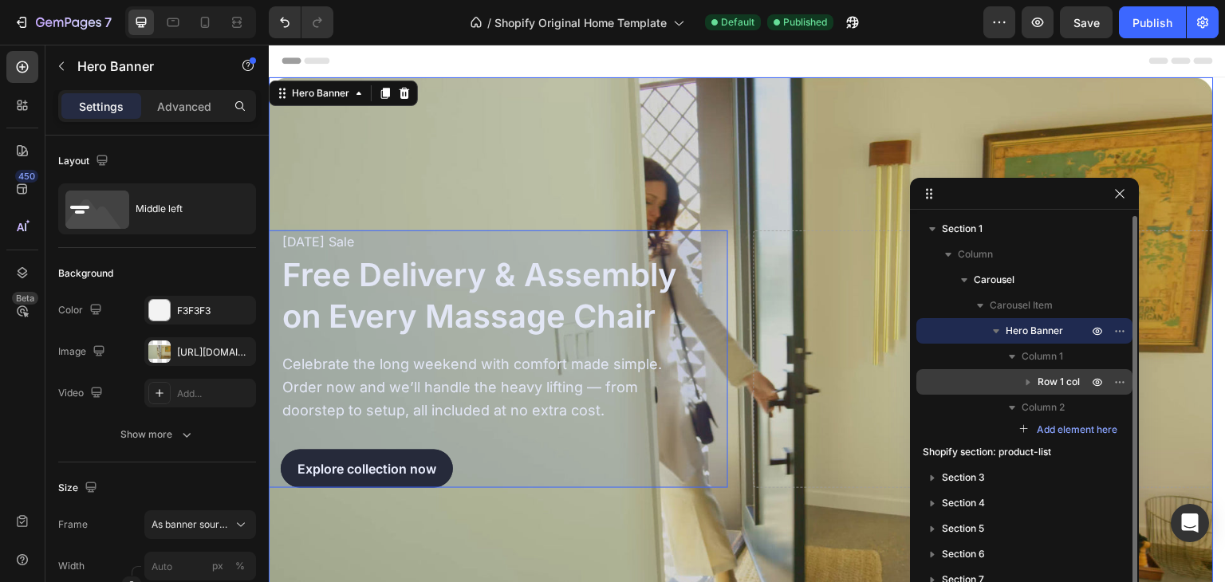
click at [1054, 380] on span "Row 1 col" at bounding box center [1059, 382] width 42 height 16
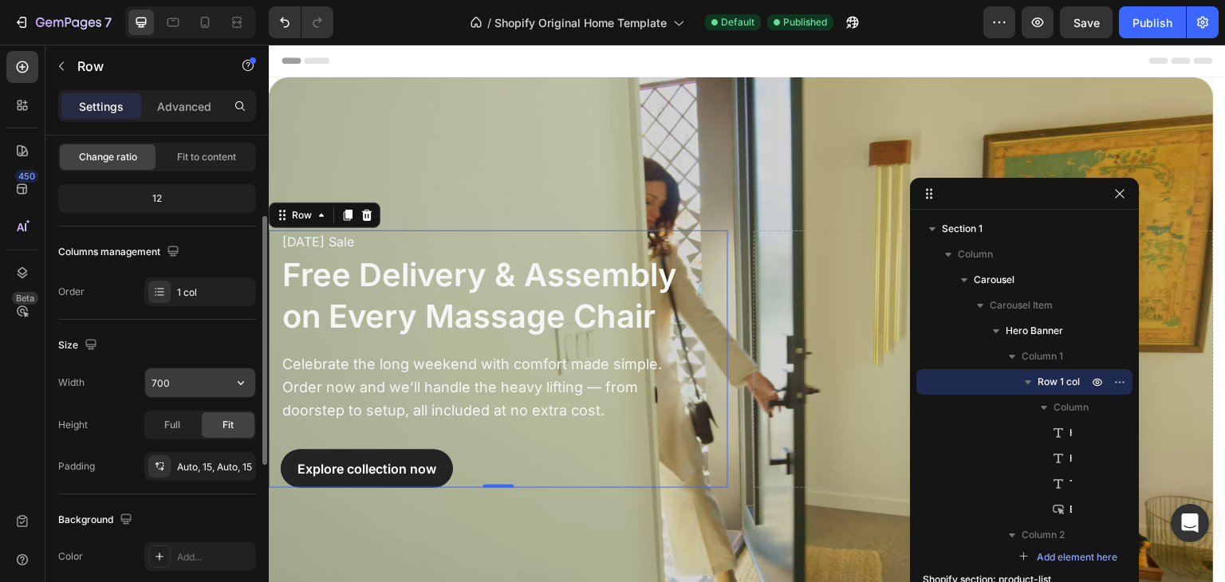
scroll to position [239, 0]
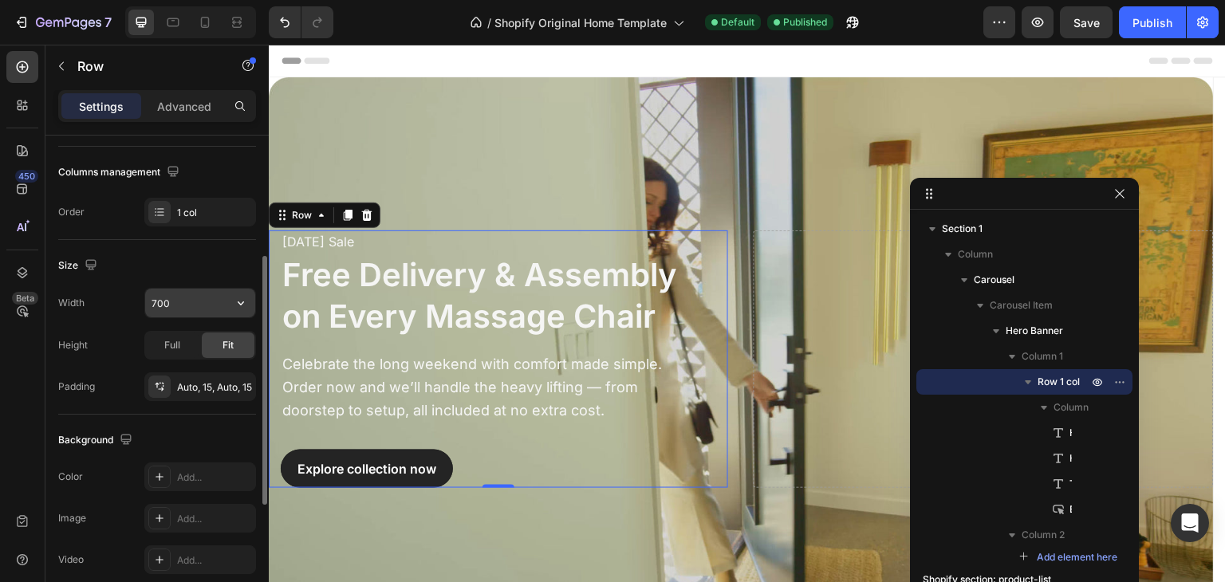
click at [175, 304] on input "700" at bounding box center [200, 303] width 110 height 29
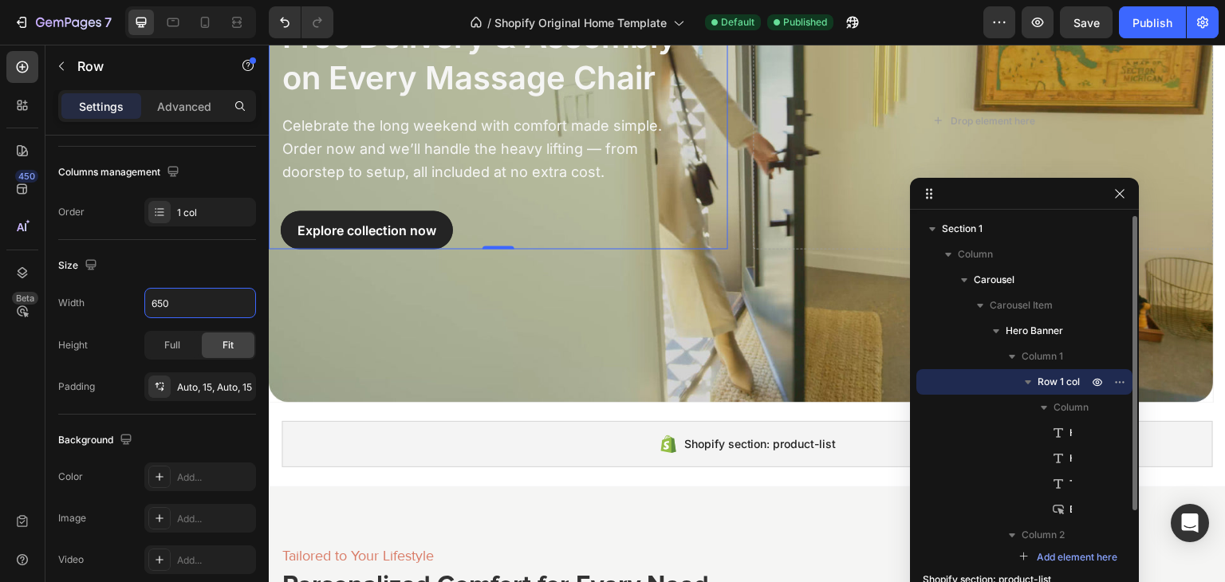
type input "650"
click at [1030, 378] on icon "button" at bounding box center [1028, 382] width 16 height 16
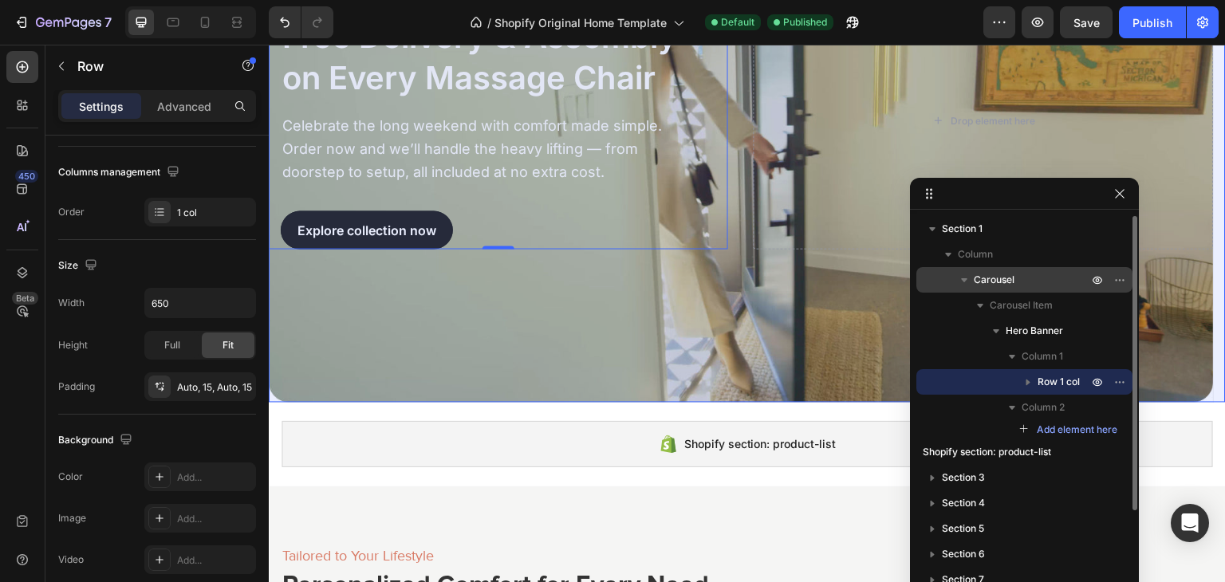
click at [1007, 288] on div "Carousel" at bounding box center [1024, 280] width 203 height 26
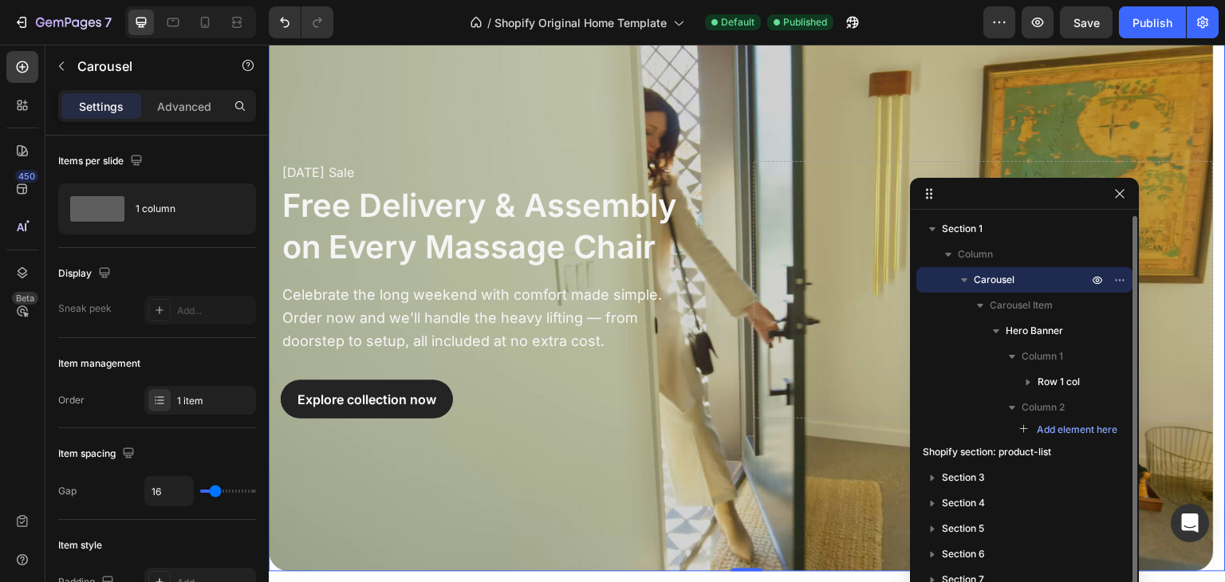
scroll to position [0, 0]
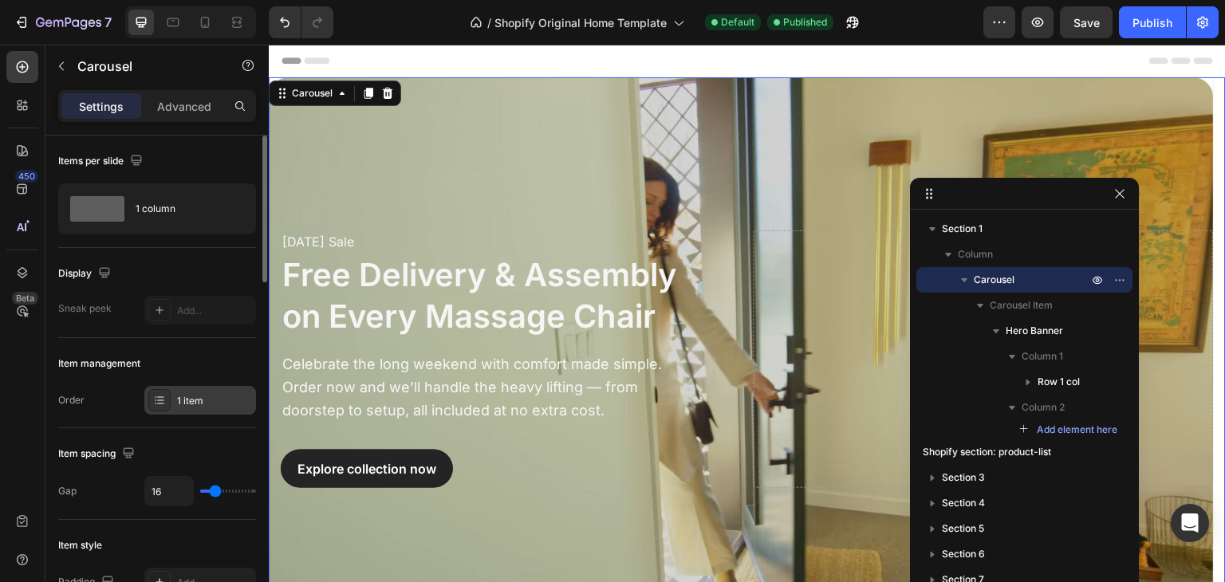
click at [185, 400] on div "1 item" at bounding box center [214, 401] width 75 height 14
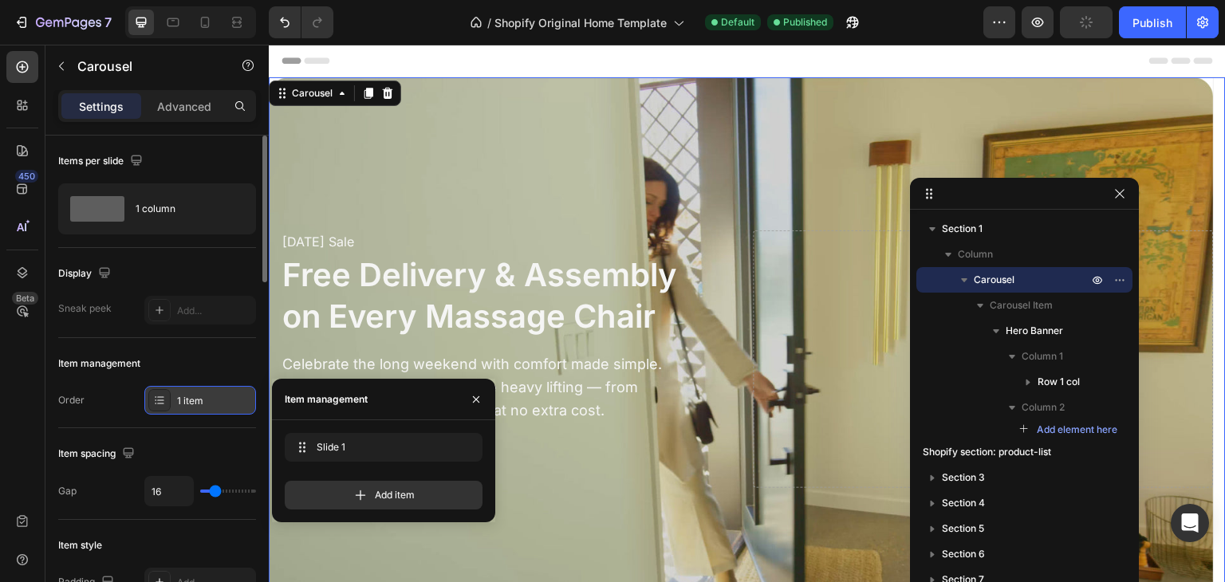
click at [185, 400] on div "1 item" at bounding box center [214, 401] width 75 height 14
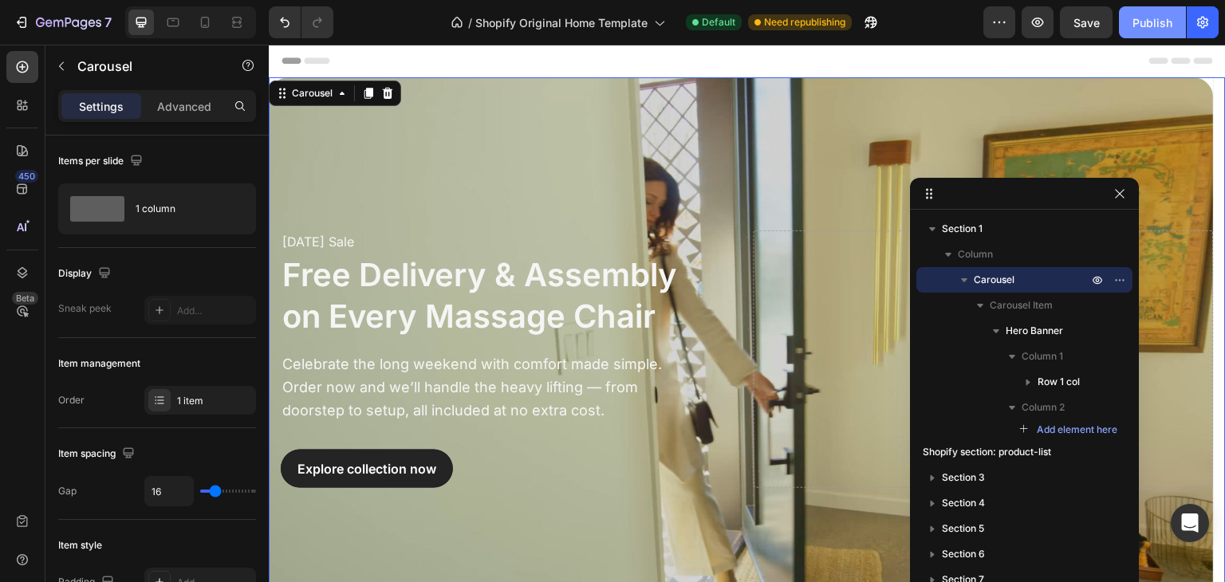
click at [1154, 24] on div "Publish" at bounding box center [1153, 22] width 40 height 17
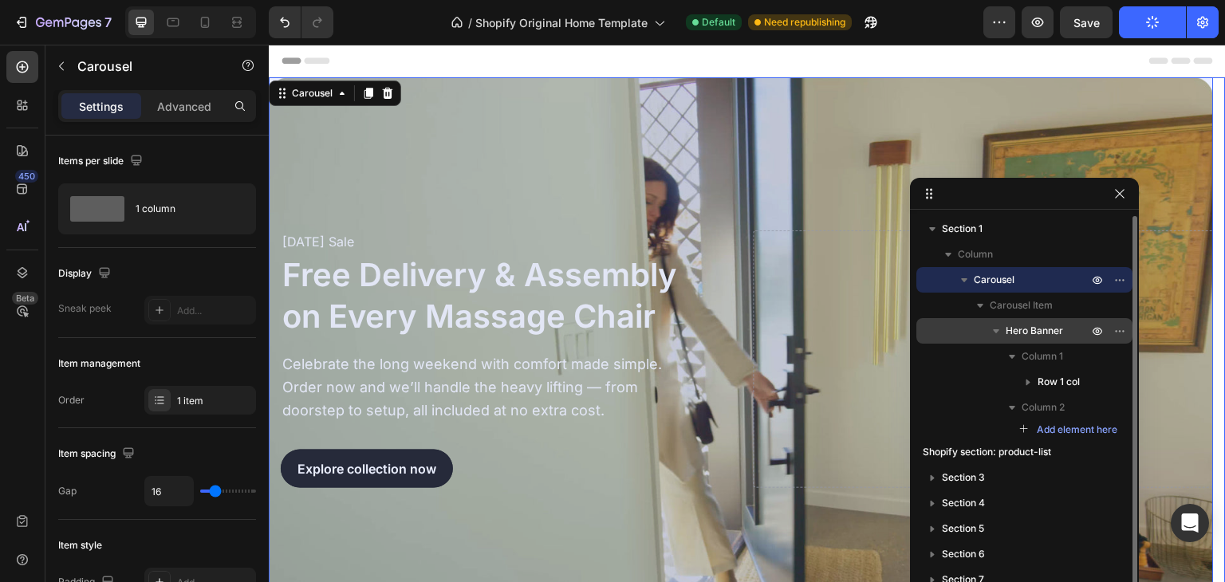
click at [1036, 330] on span "Hero Banner" at bounding box center [1034, 331] width 57 height 16
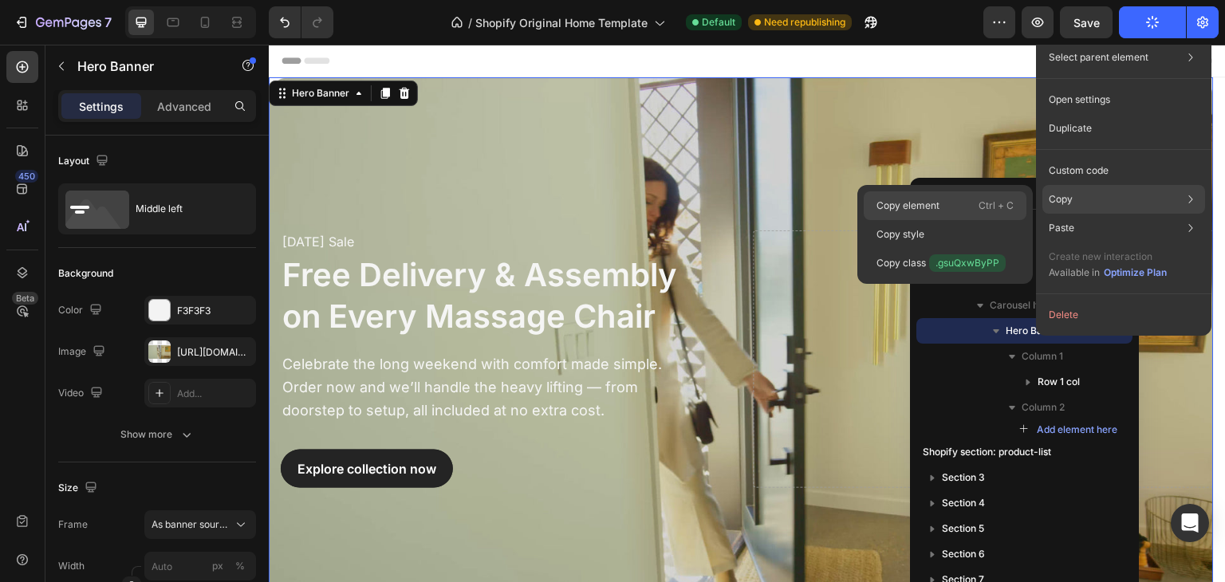
click at [946, 220] on div "Copy element Ctrl + C" at bounding box center [945, 234] width 163 height 29
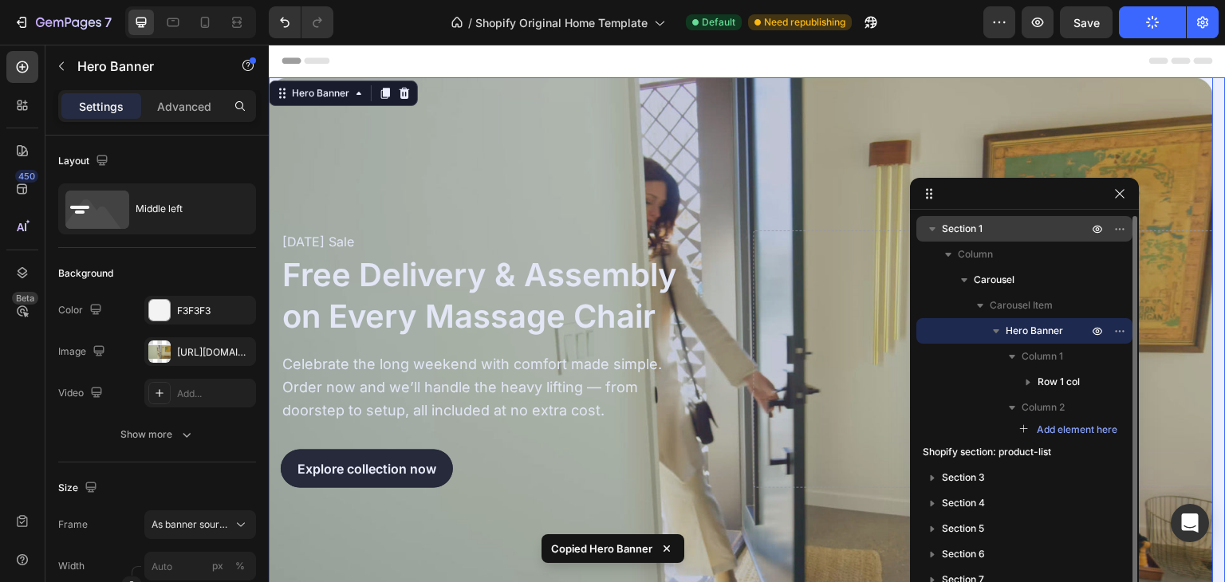
click at [973, 224] on span "Section 1" at bounding box center [962, 229] width 41 height 16
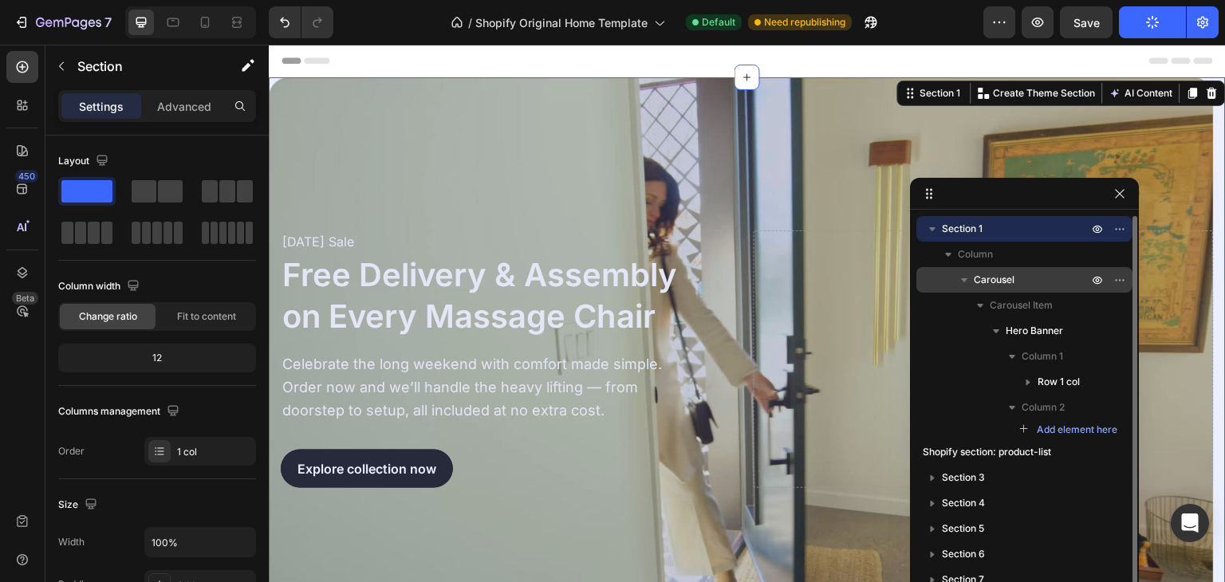
click at [1004, 278] on span "Carousel" at bounding box center [994, 280] width 41 height 16
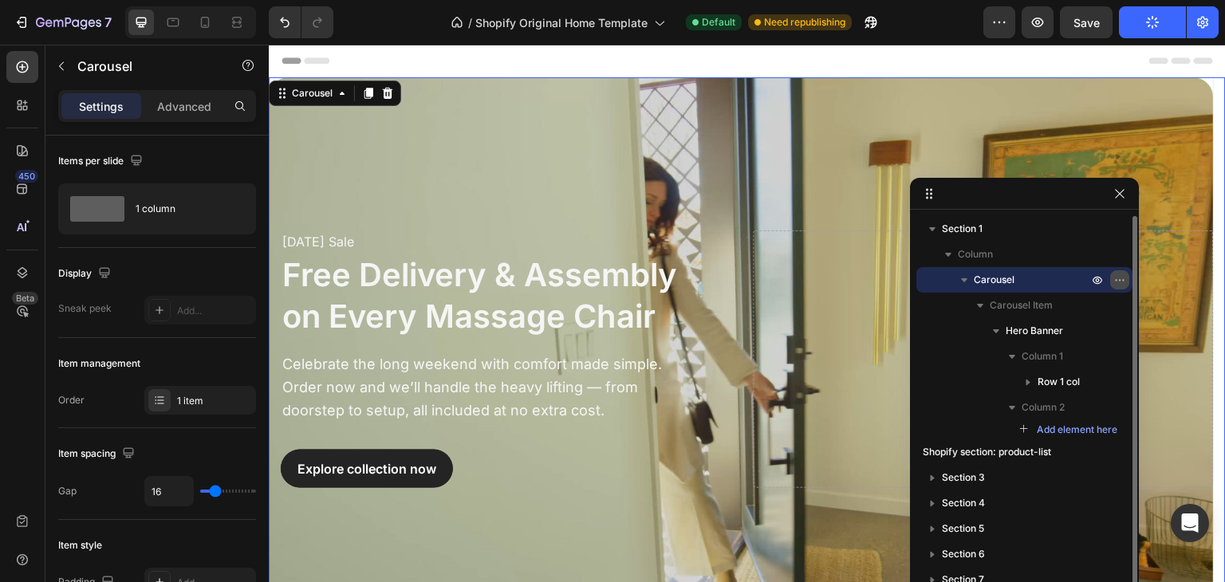
click at [1121, 280] on icon "button" at bounding box center [1119, 280] width 13 height 13
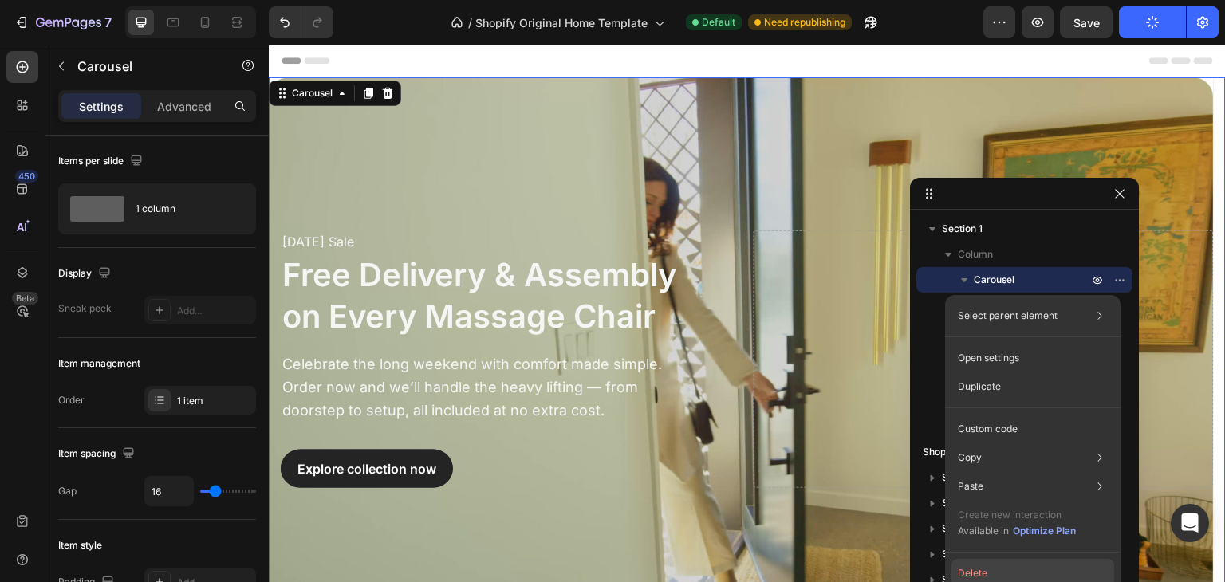
click at [976, 573] on button "Delete" at bounding box center [1033, 573] width 163 height 29
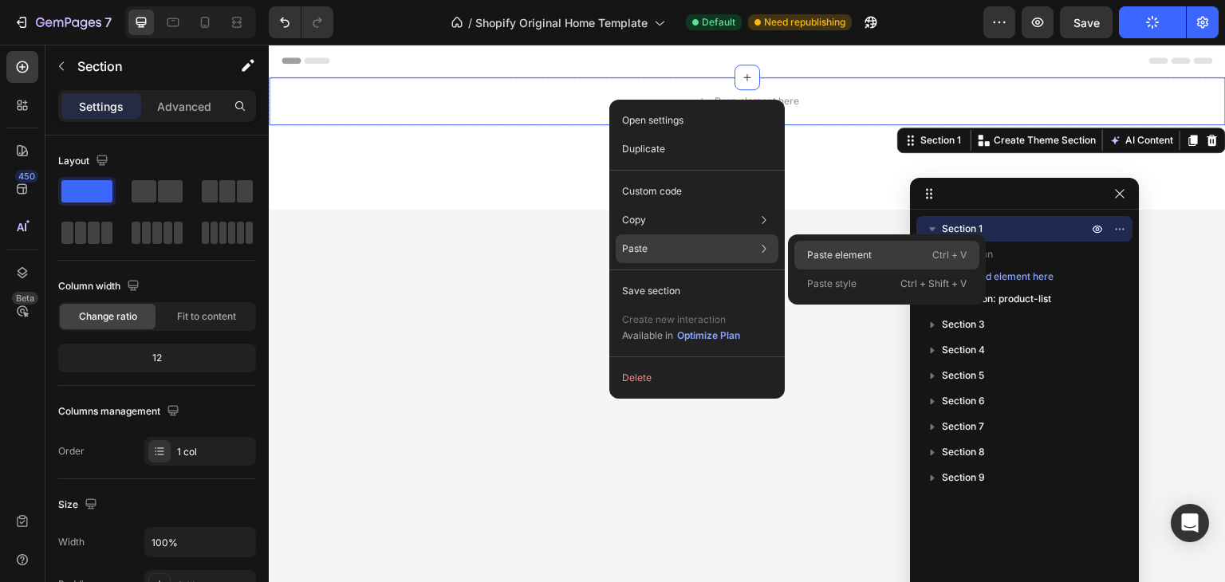
click at [818, 253] on p "Paste element" at bounding box center [839, 255] width 65 height 14
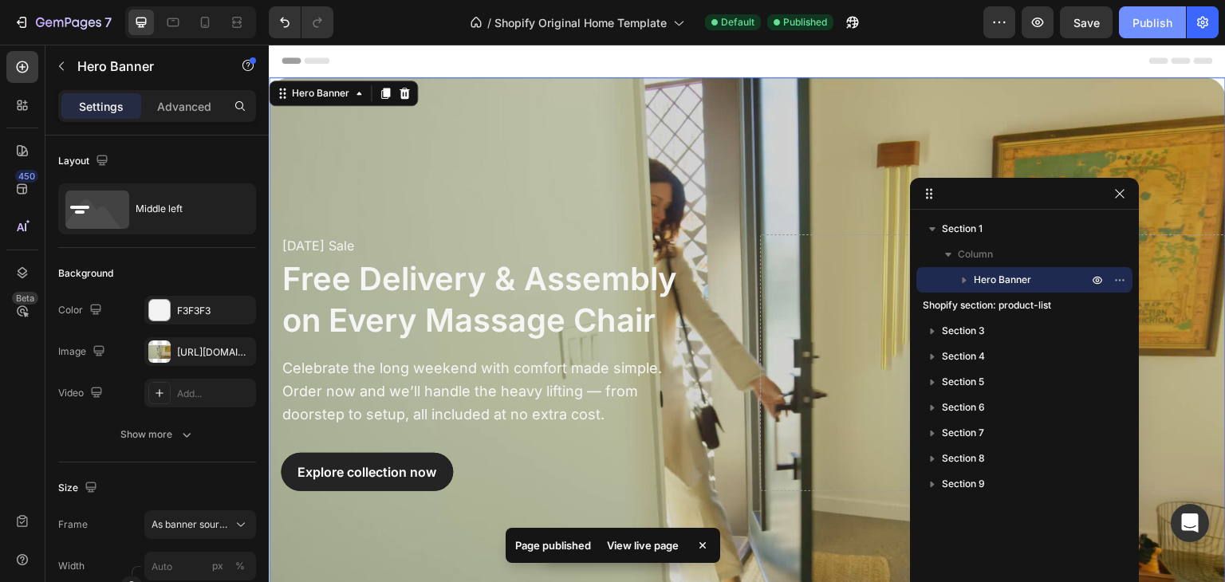
click at [1149, 14] on div "Publish" at bounding box center [1153, 22] width 40 height 17
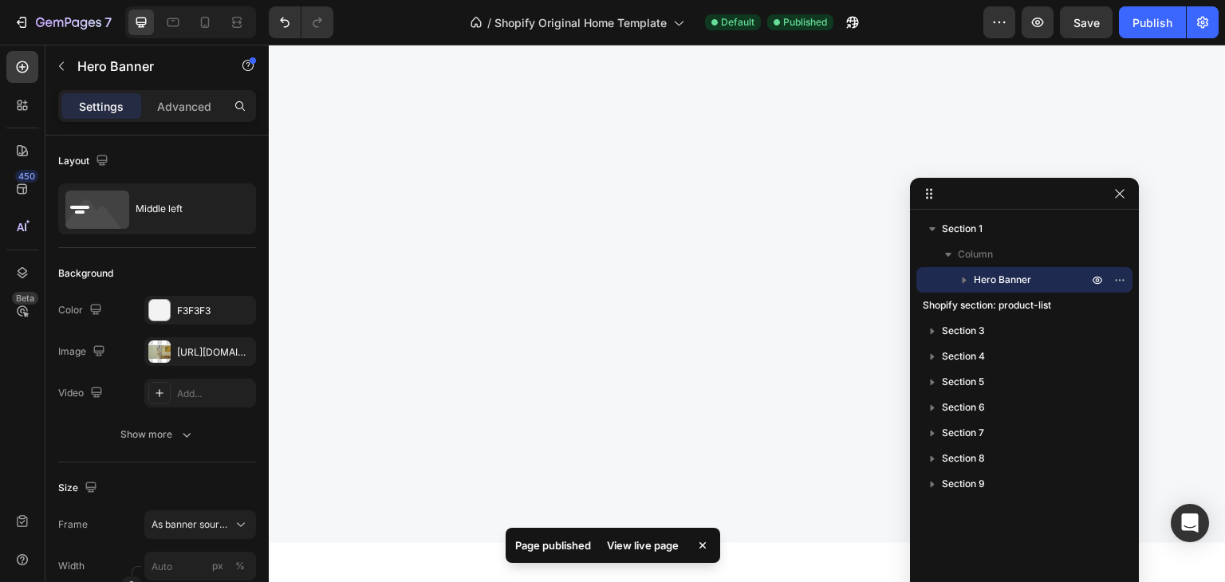
scroll to position [2632, 0]
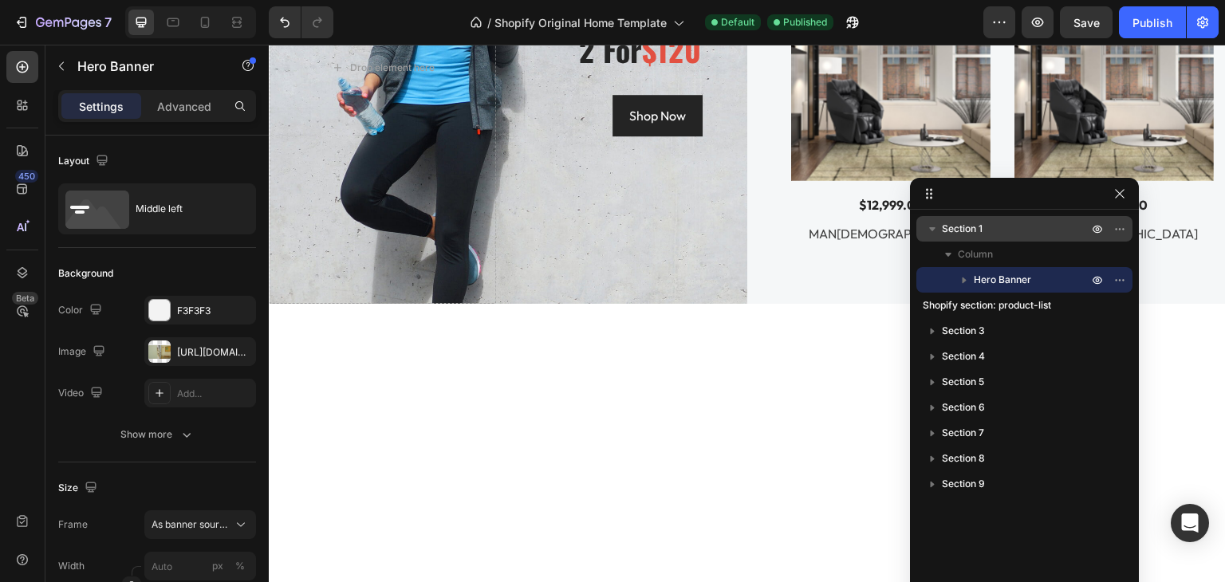
click at [957, 232] on span "Section 1" at bounding box center [962, 229] width 41 height 16
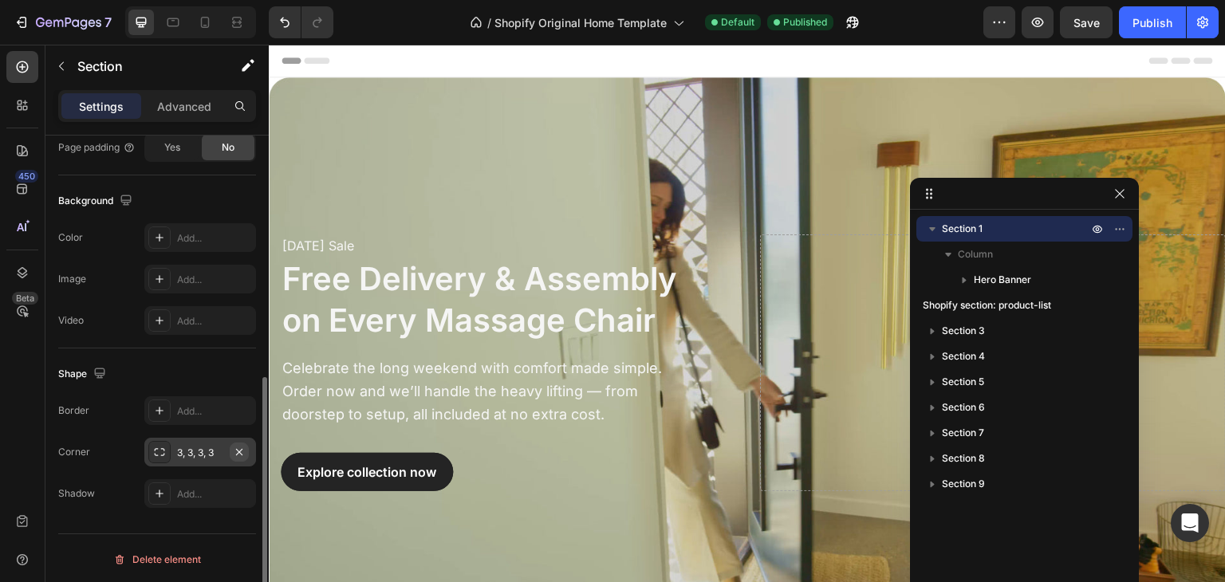
scroll to position [479, 0]
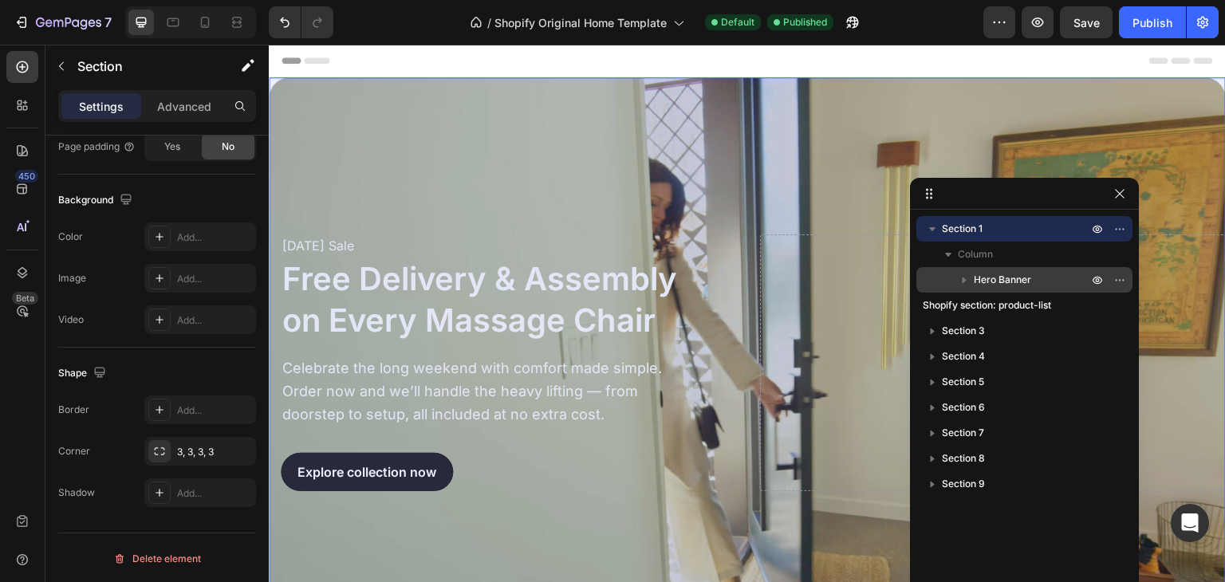
click at [1009, 281] on span "Hero Banner" at bounding box center [1002, 280] width 57 height 16
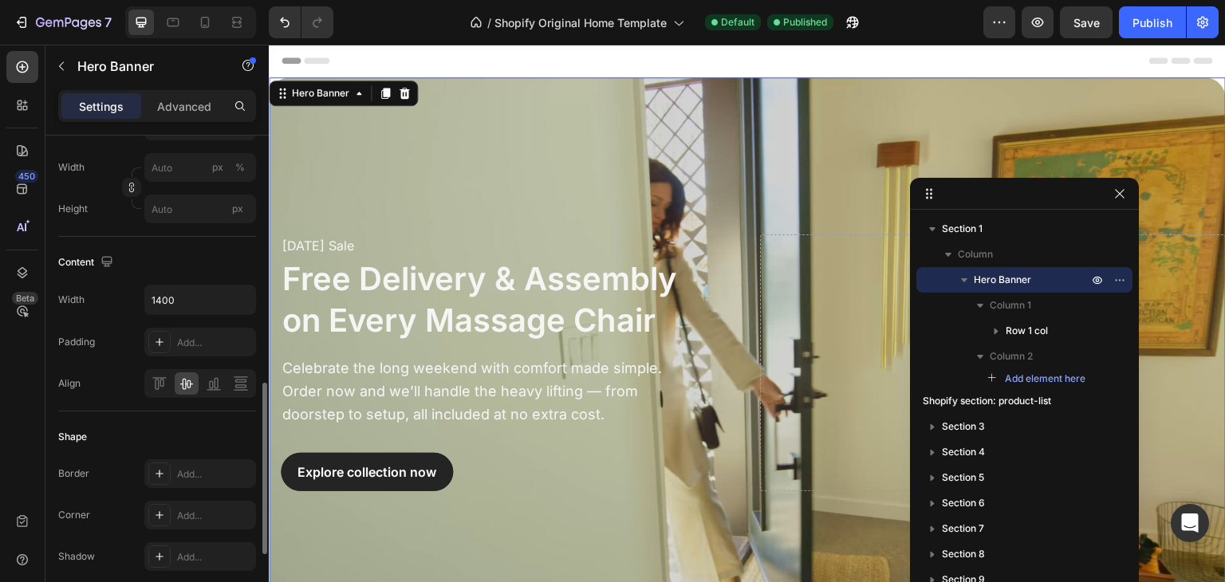
scroll to position [479, 0]
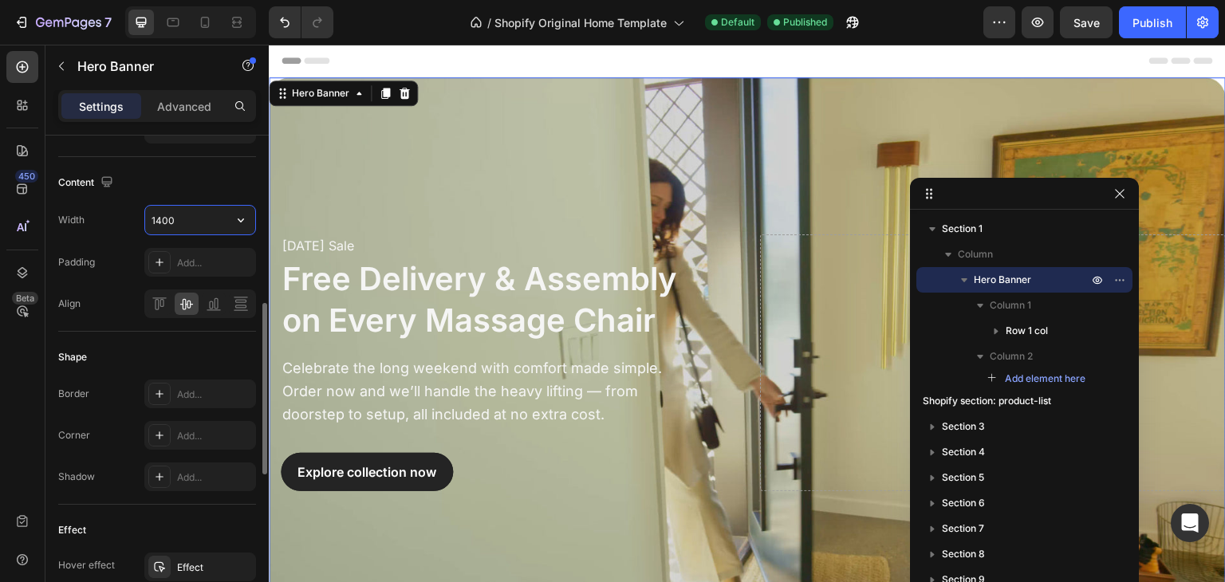
click at [209, 225] on input "1400" at bounding box center [200, 220] width 110 height 29
click at [251, 223] on button "button" at bounding box center [241, 220] width 29 height 29
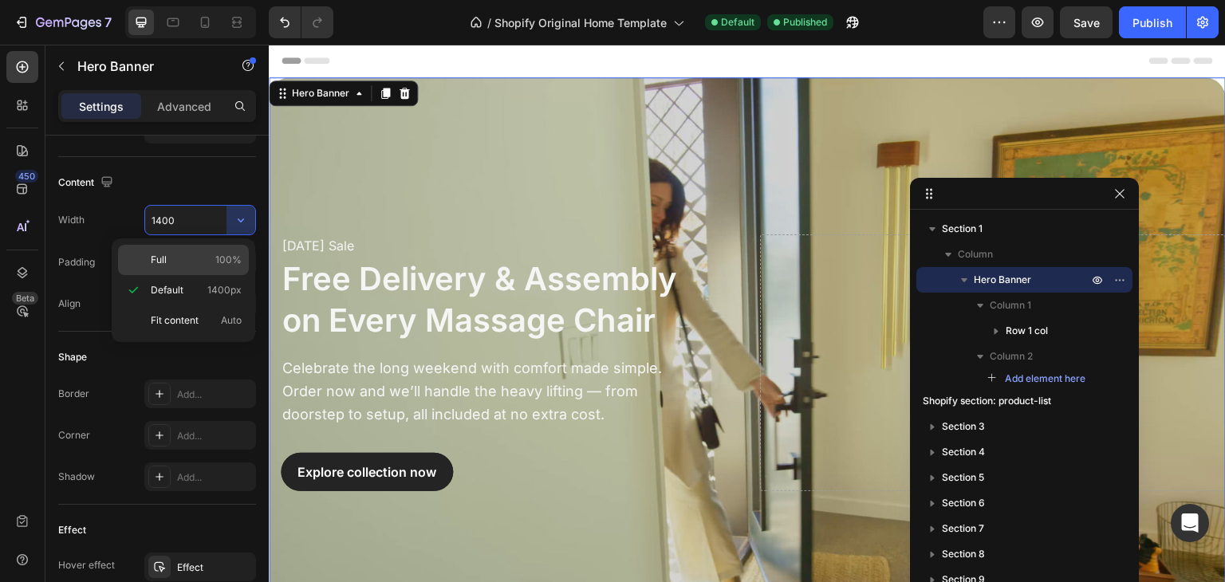
click at [177, 260] on p "Full 100%" at bounding box center [196, 260] width 91 height 14
type input "100%"
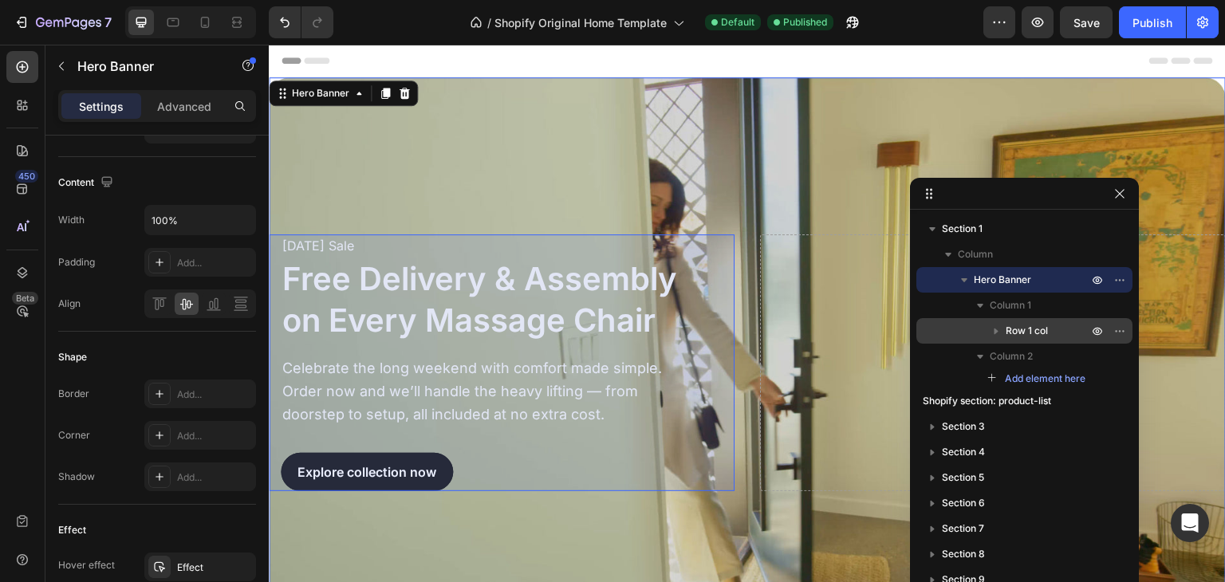
drag, startPoint x: 1034, startPoint y: 327, endPoint x: 514, endPoint y: 305, distance: 519.7
click at [1034, 327] on span "Row 1 col" at bounding box center [1027, 331] width 42 height 16
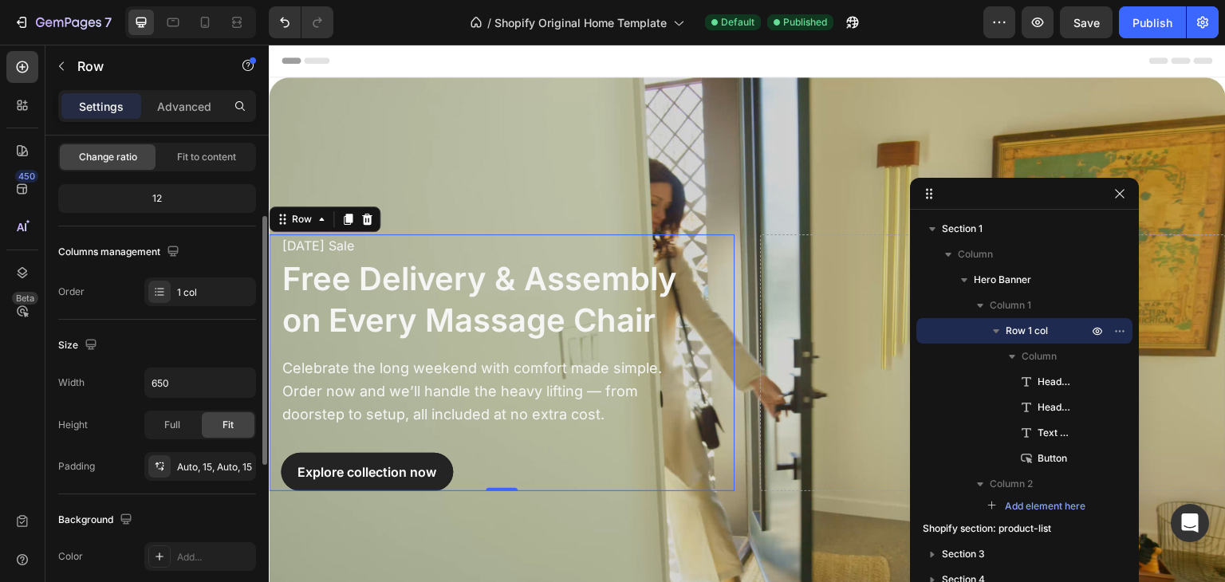
scroll to position [239, 0]
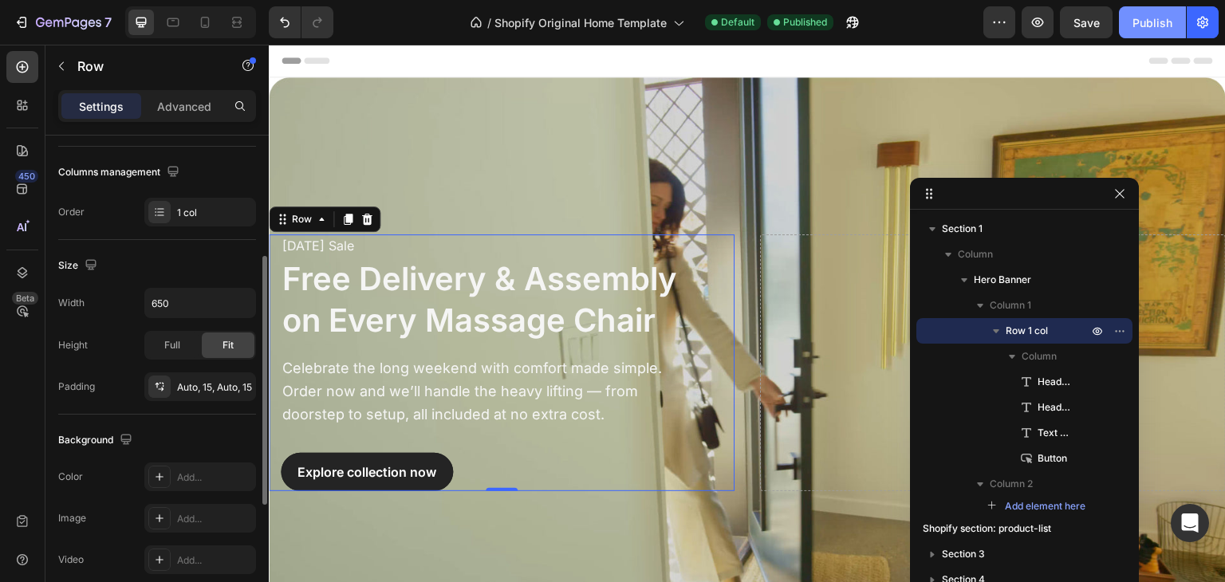
click at [1157, 18] on div "Publish" at bounding box center [1153, 22] width 40 height 17
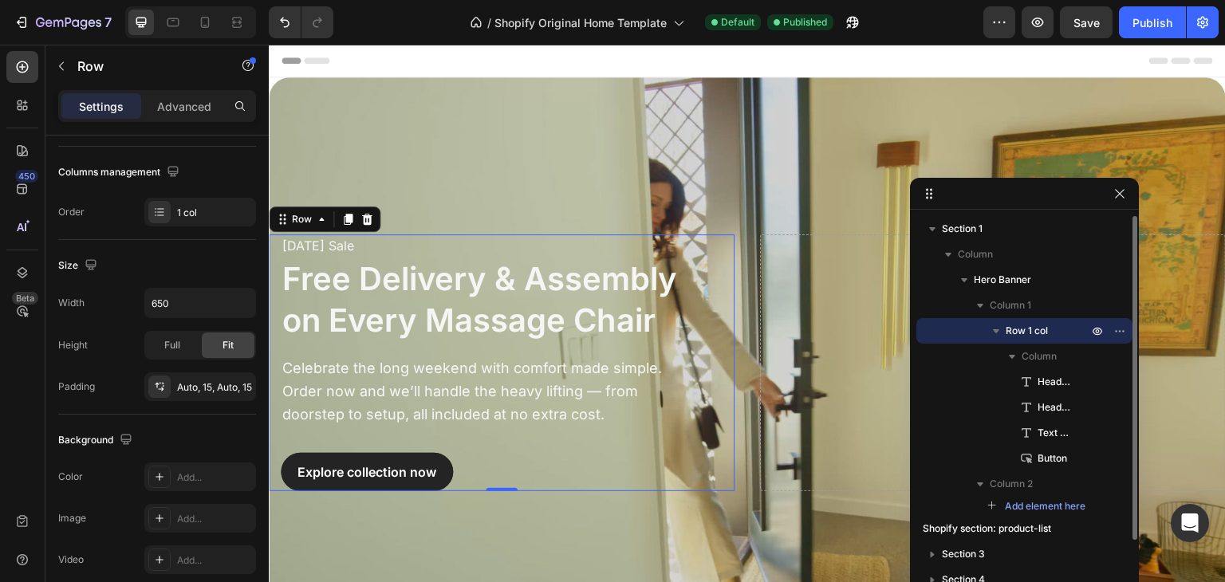
click at [1040, 334] on span "Row 1 col" at bounding box center [1027, 331] width 42 height 16
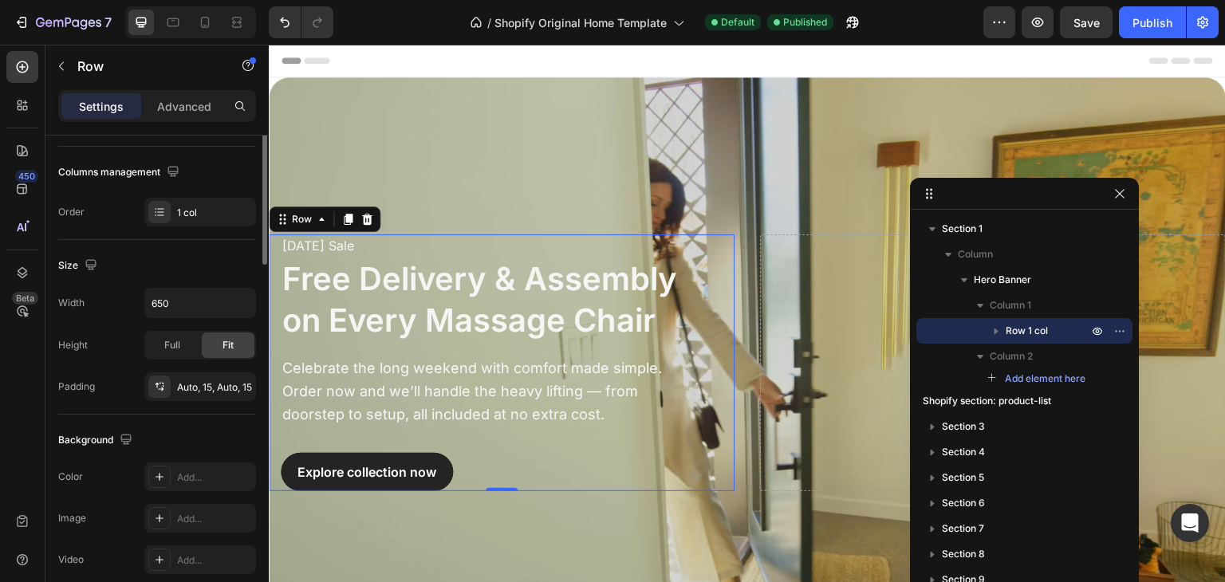
scroll to position [0, 0]
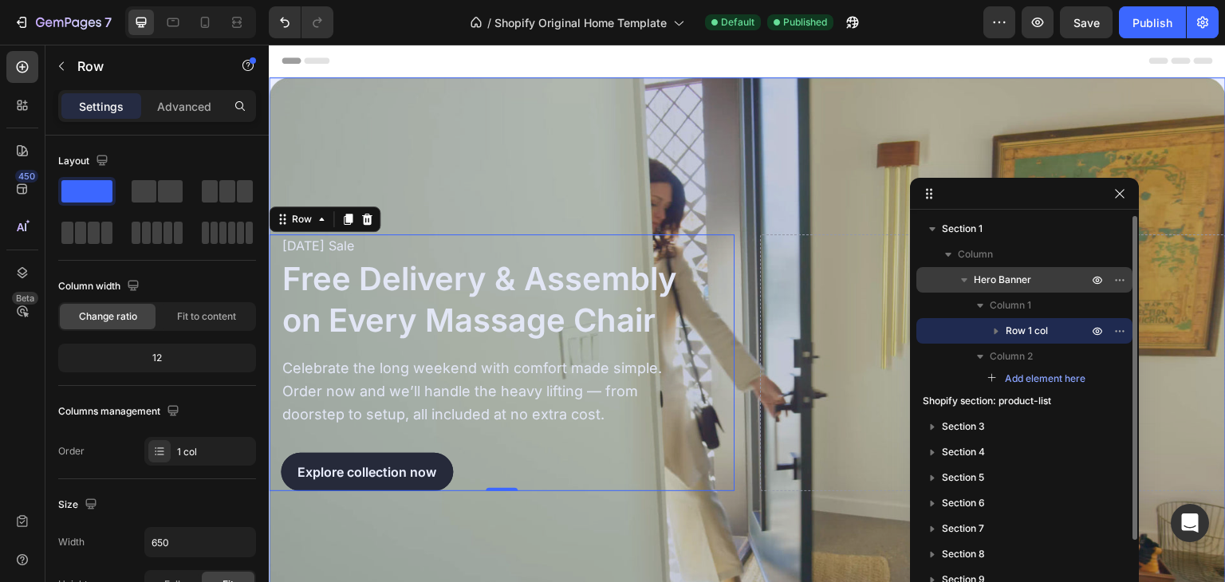
click at [990, 273] on span "Hero Banner" at bounding box center [1002, 280] width 57 height 16
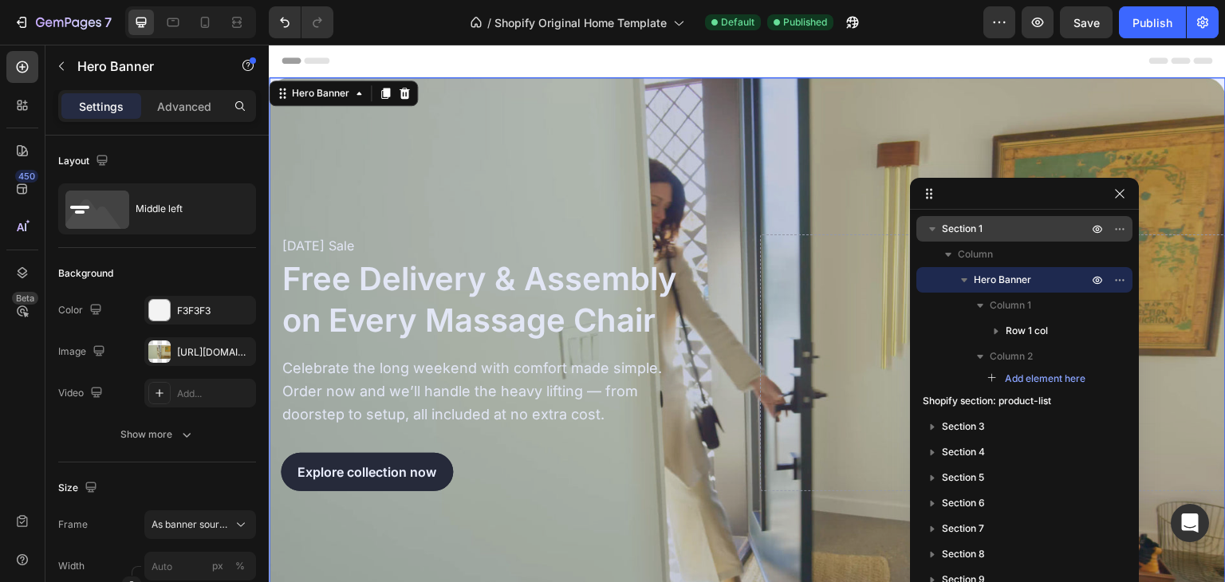
drag, startPoint x: 967, startPoint y: 226, endPoint x: 374, endPoint y: 181, distance: 594.3
click at [967, 226] on span "Section 1" at bounding box center [962, 229] width 41 height 16
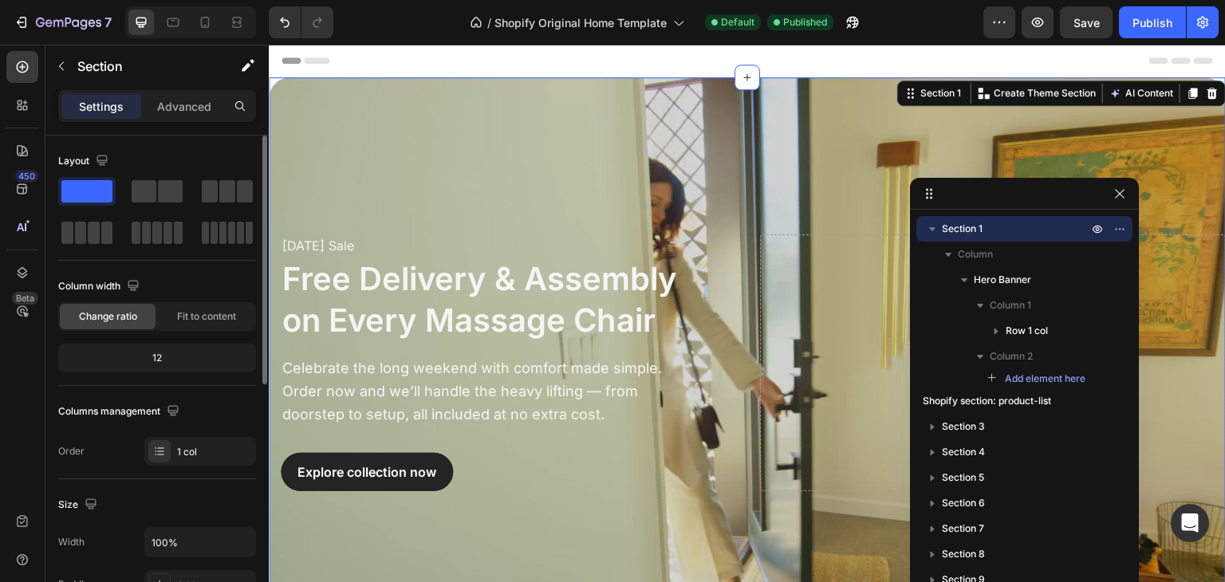
scroll to position [239, 0]
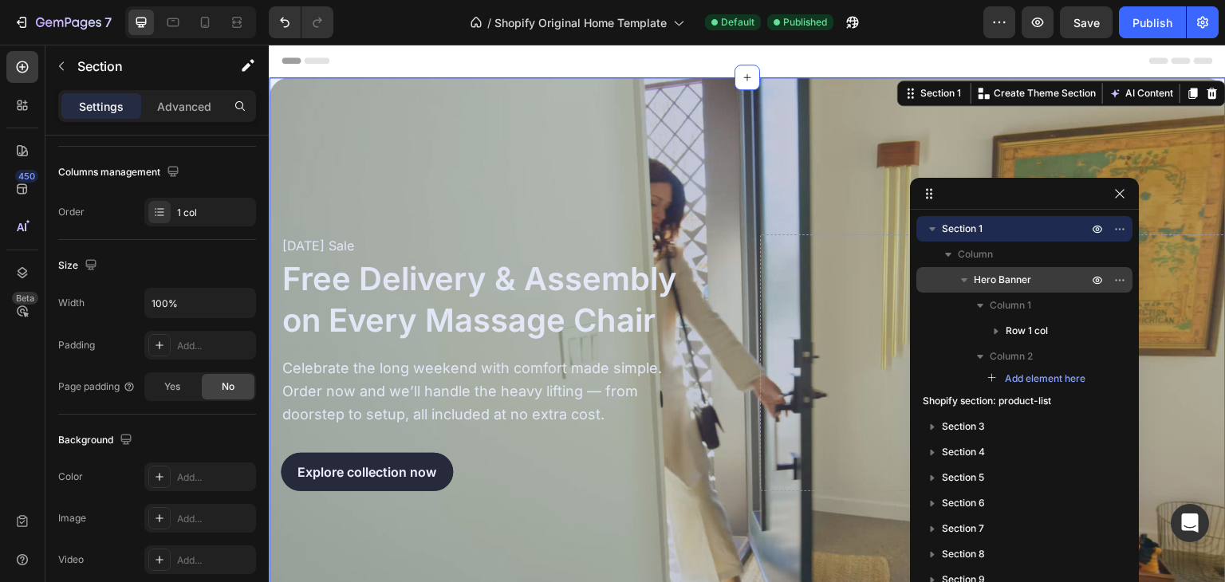
click at [999, 275] on span "Hero Banner" at bounding box center [1002, 280] width 57 height 16
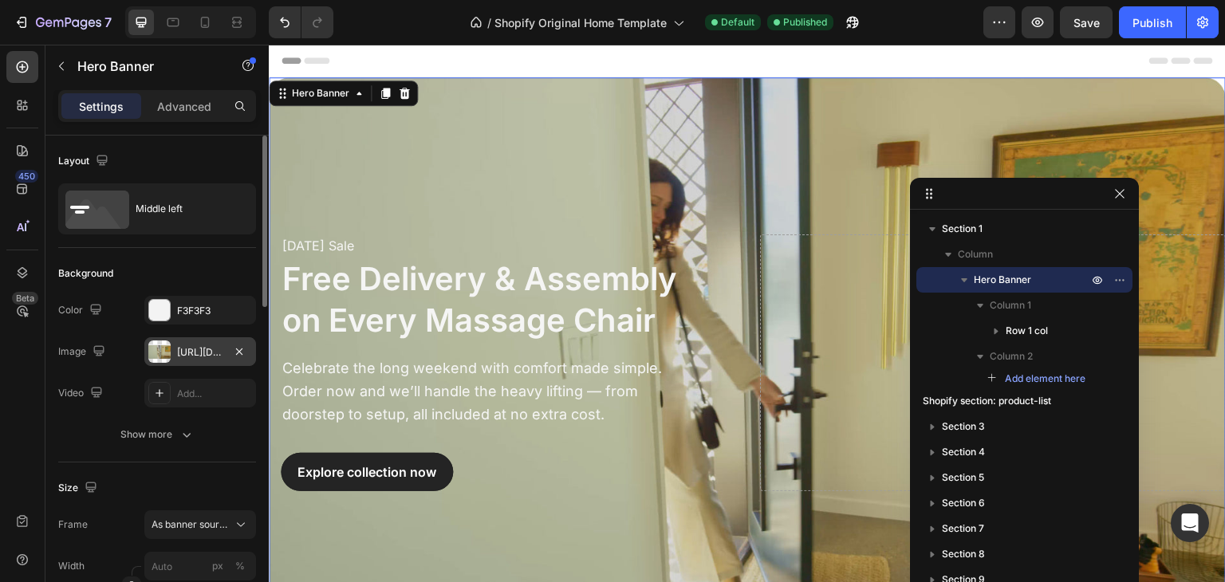
click at [195, 349] on div "[URL][DOMAIN_NAME]" at bounding box center [200, 352] width 46 height 14
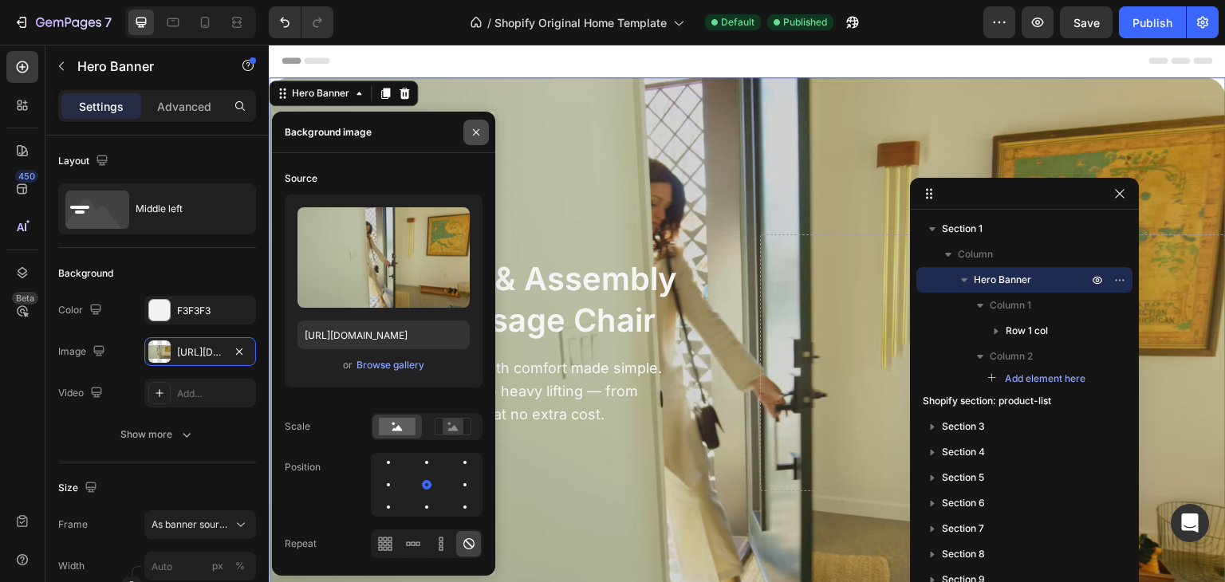
click at [471, 129] on icon "button" at bounding box center [476, 132] width 13 height 13
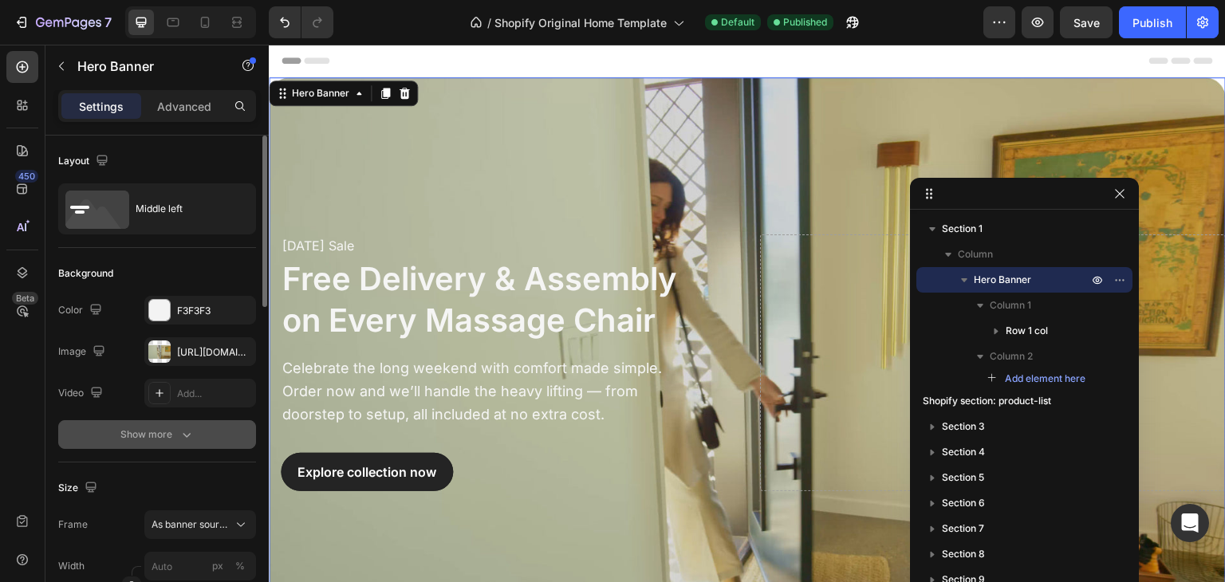
click at [195, 433] on button "Show more" at bounding box center [157, 434] width 198 height 29
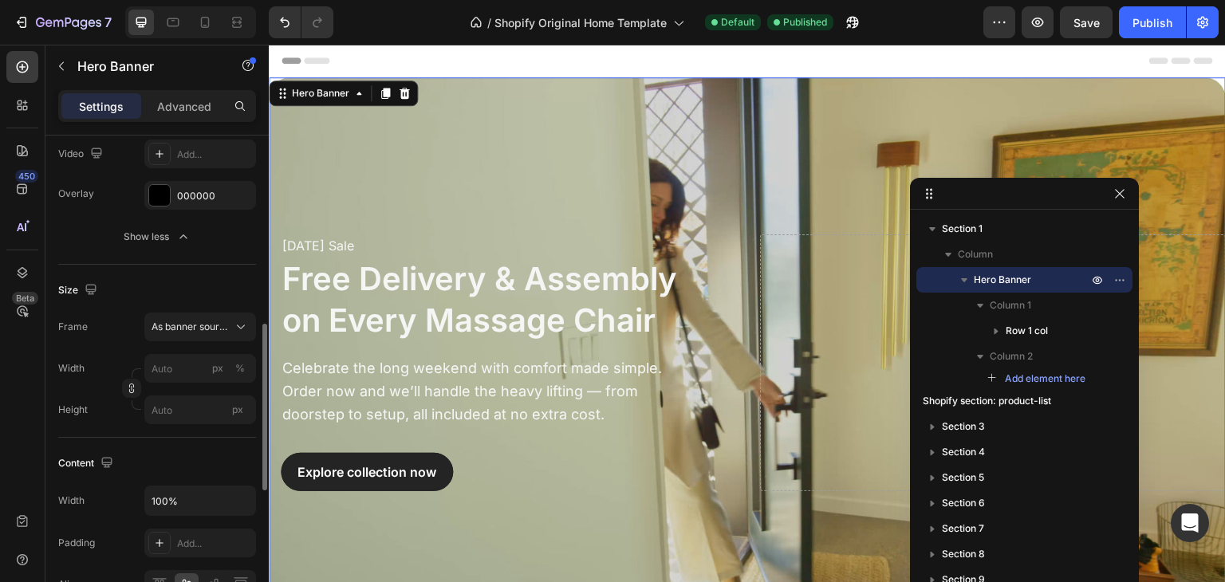
scroll to position [319, 0]
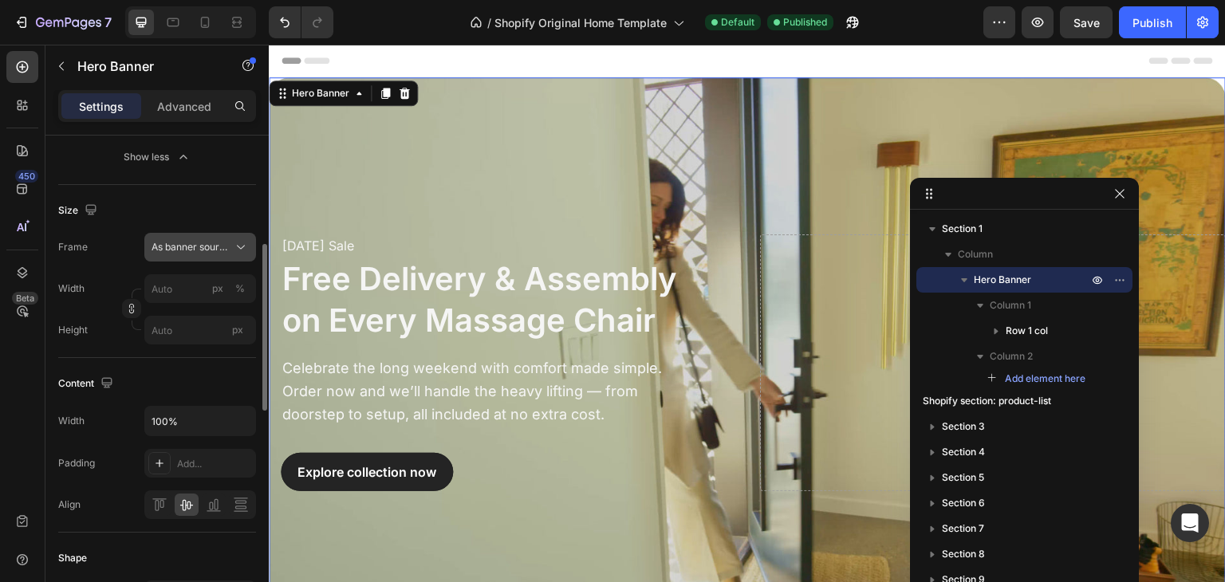
click at [235, 250] on icon at bounding box center [241, 247] width 16 height 16
click at [231, 294] on button "%" at bounding box center [240, 288] width 19 height 19
click at [182, 290] on input "px %" at bounding box center [200, 288] width 112 height 29
type input "100"
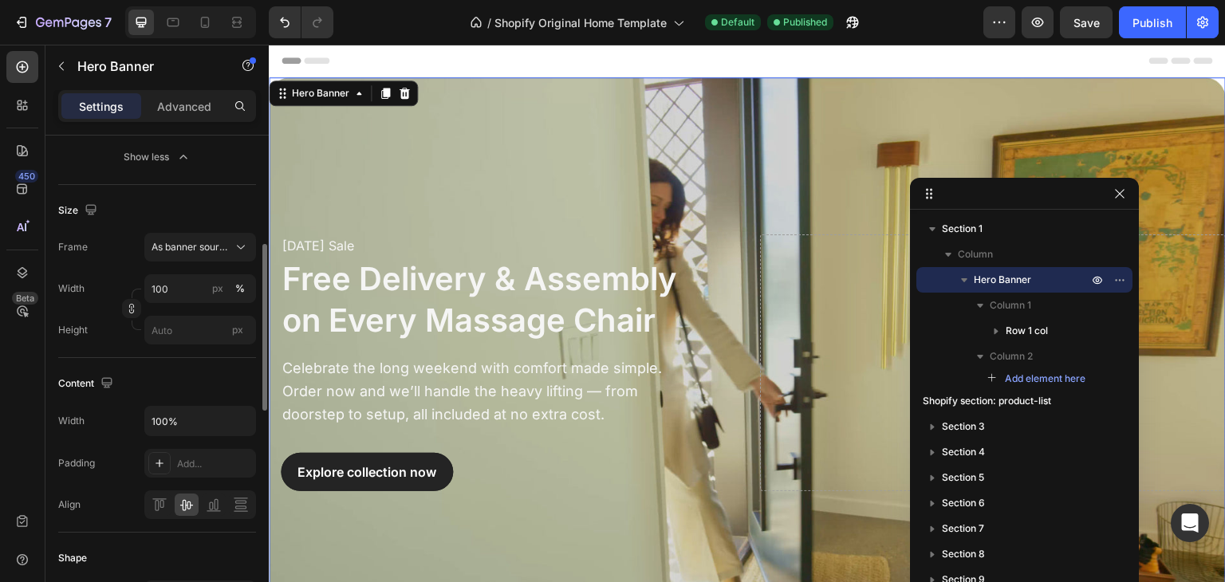
click at [102, 355] on div "Size Frame As banner source Width 100 px % Height px" at bounding box center [157, 271] width 198 height 173
click at [234, 331] on span "px" at bounding box center [237, 330] width 11 height 12
click at [234, 331] on input "px" at bounding box center [200, 330] width 112 height 29
click at [1146, 22] on div "Publish" at bounding box center [1153, 22] width 40 height 17
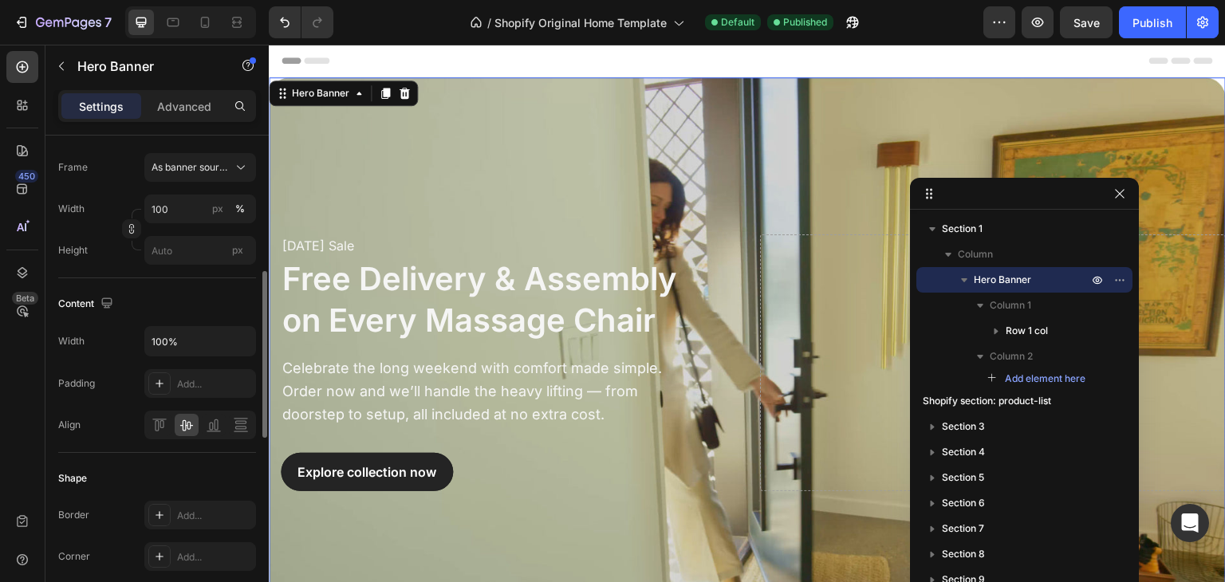
scroll to position [160, 0]
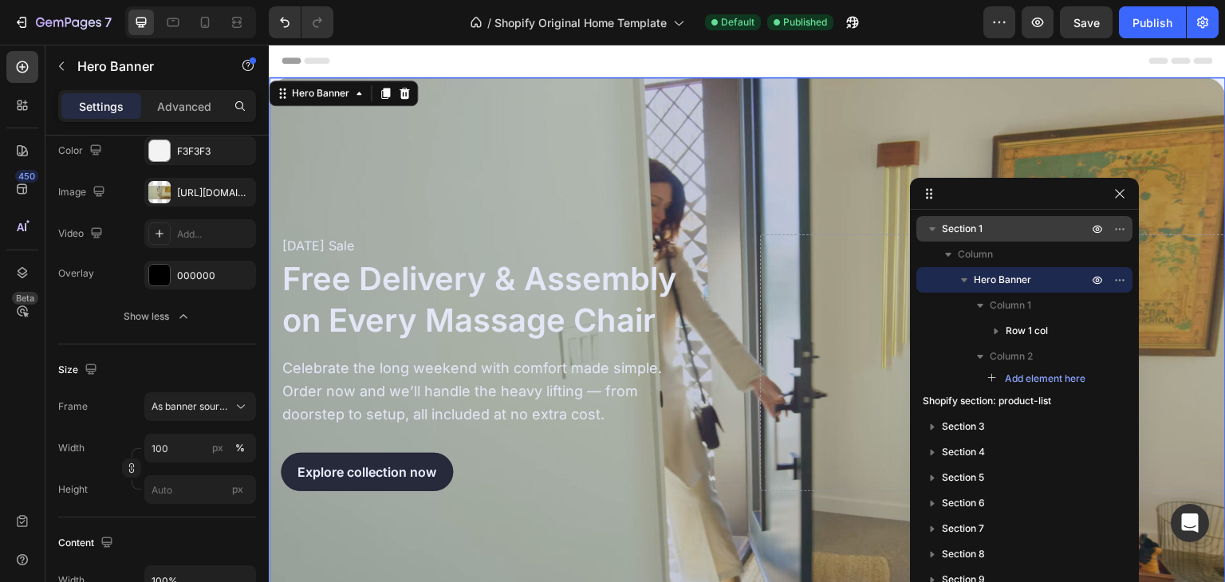
click at [964, 227] on span "Section 1" at bounding box center [962, 229] width 41 height 16
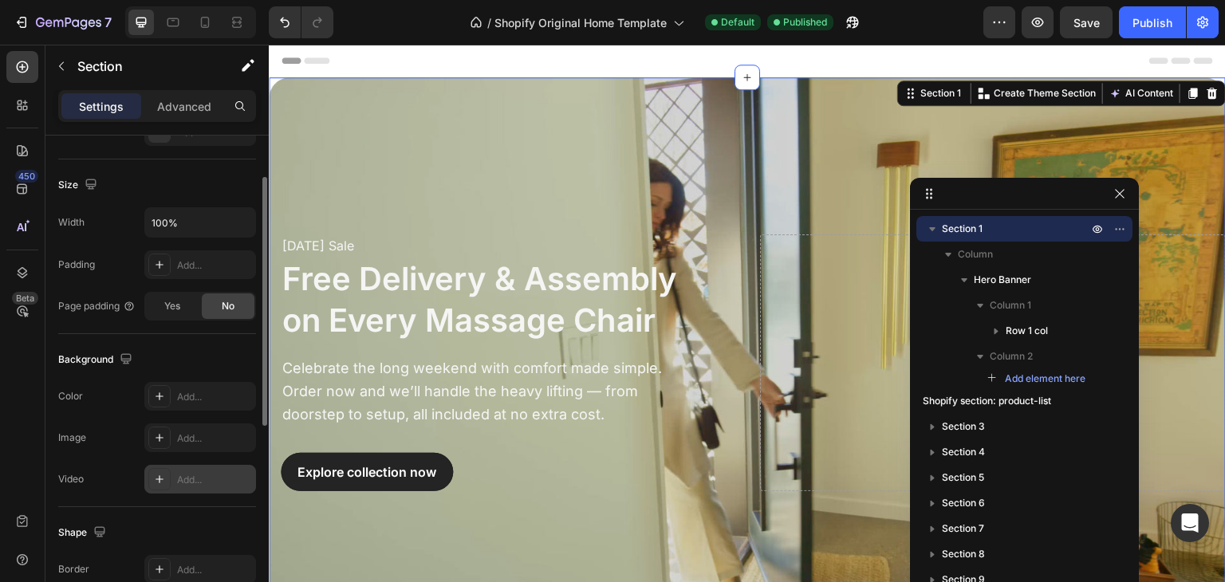
scroll to position [240, 0]
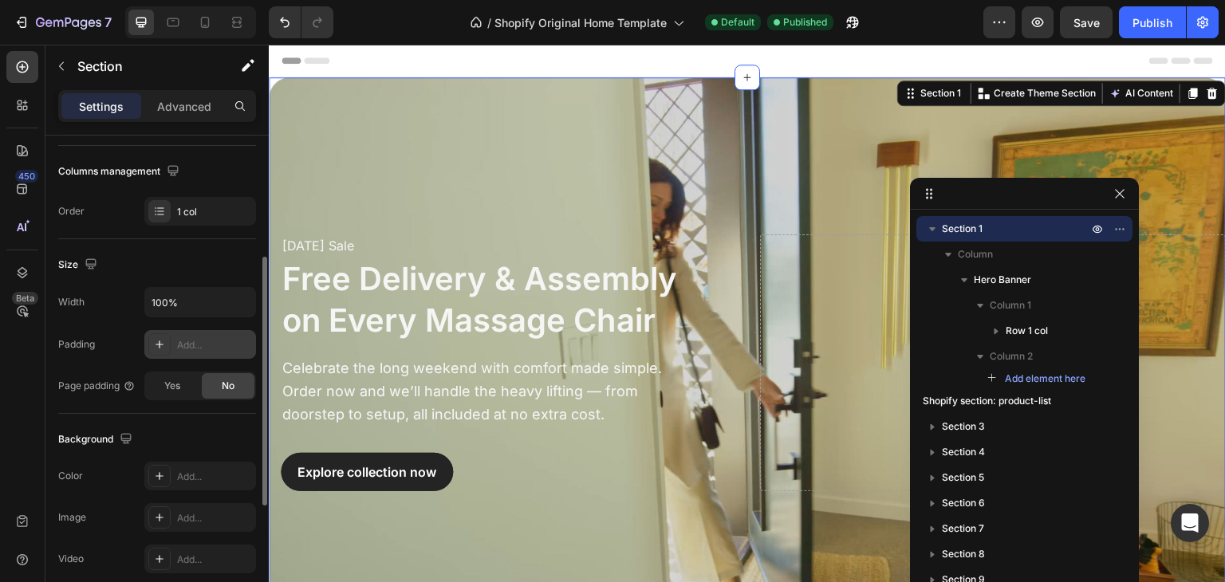
click at [191, 341] on div "Add..." at bounding box center [214, 345] width 75 height 14
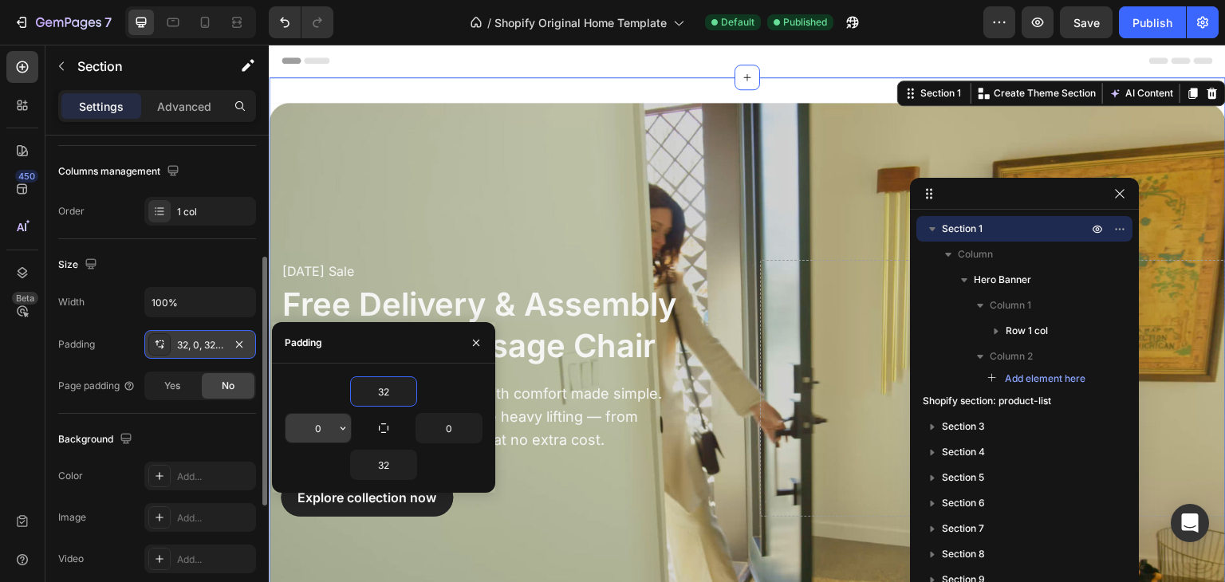
click at [315, 417] on input "0" at bounding box center [318, 428] width 65 height 29
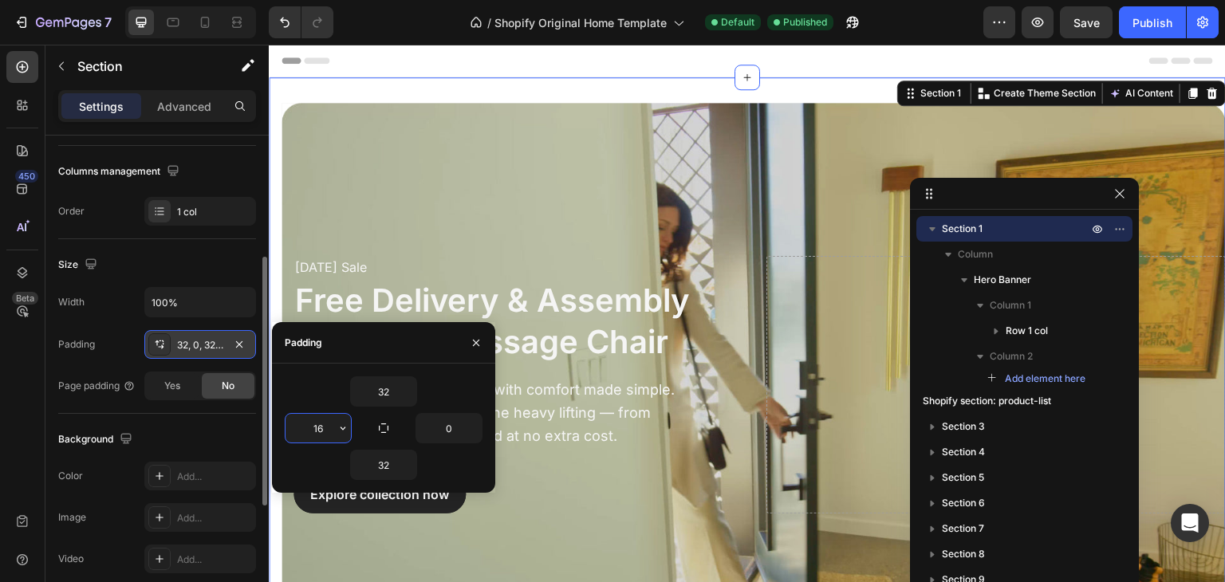
type input "16"
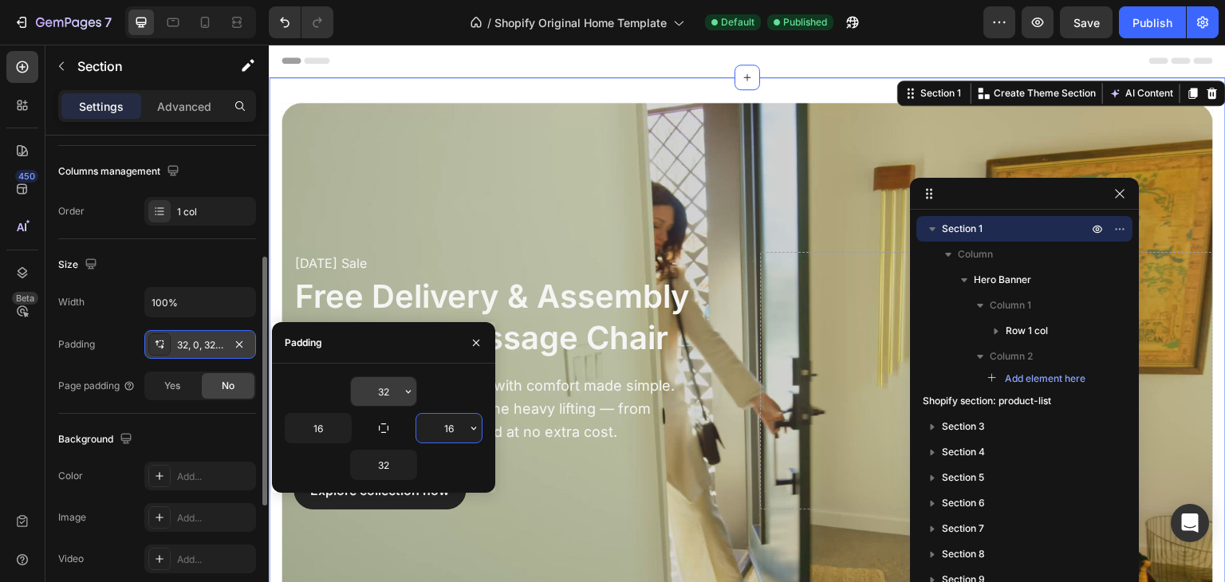
type input "16"
click at [382, 400] on input "32" at bounding box center [383, 391] width 65 height 29
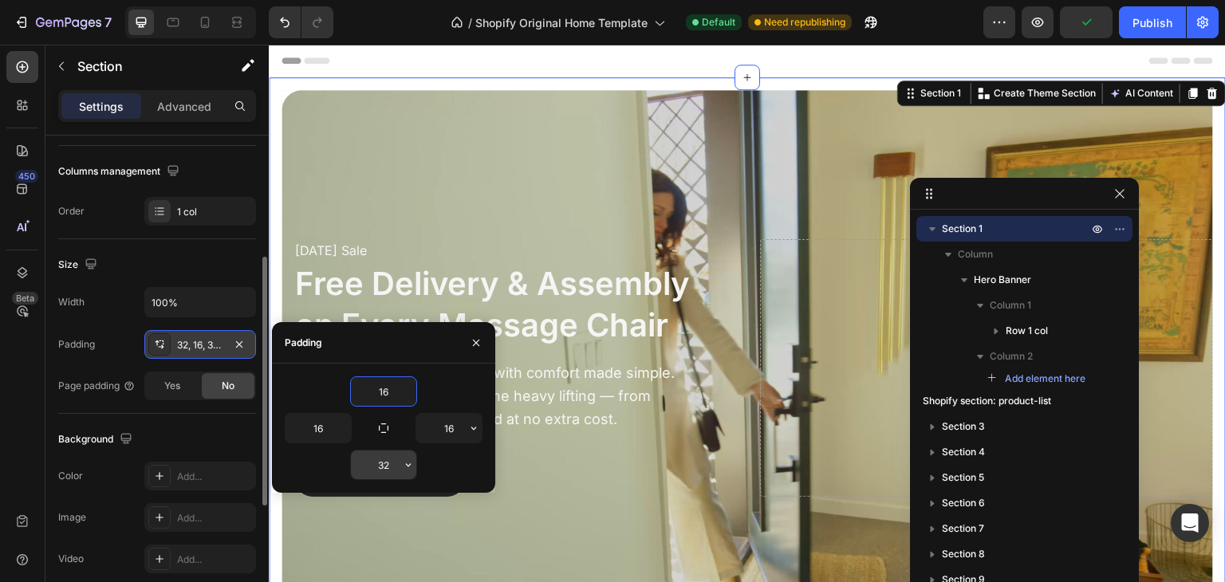
type input "16"
click at [374, 462] on input "32" at bounding box center [383, 465] width 65 height 29
type input "16"
click at [1158, 37] on button "Publish" at bounding box center [1152, 22] width 67 height 32
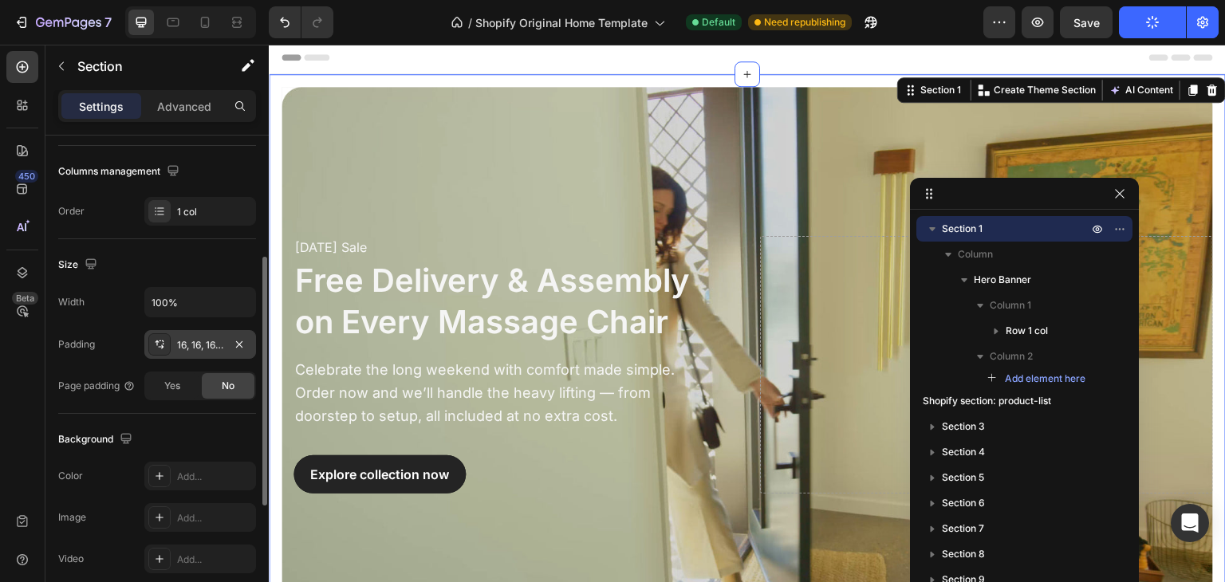
scroll to position [0, 0]
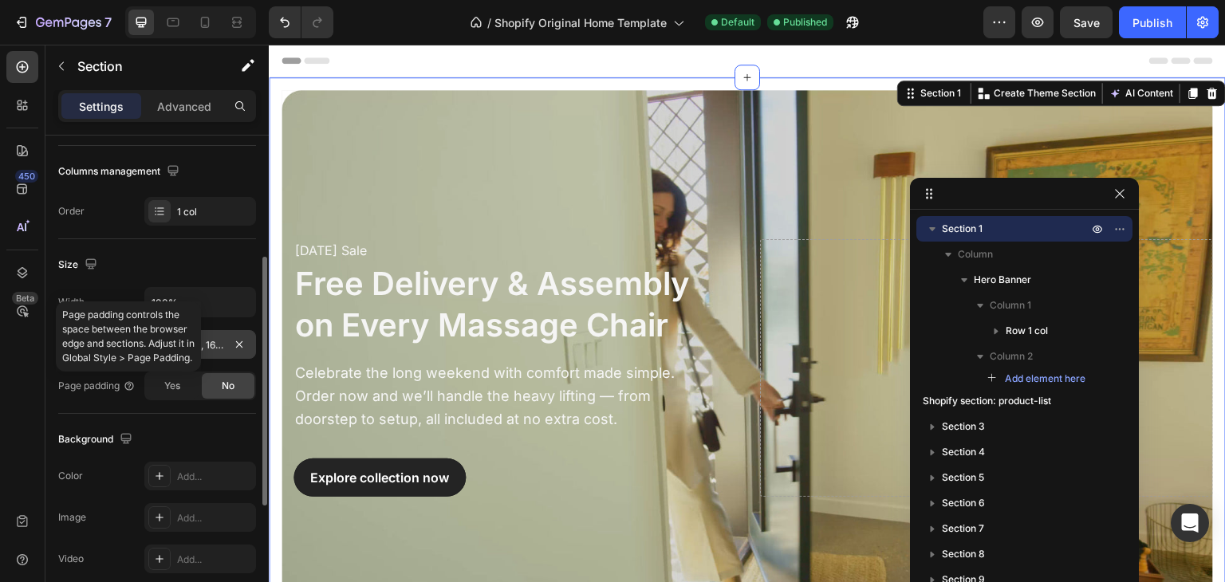
click at [223, 338] on div "16, 16, 16, 16" at bounding box center [200, 345] width 46 height 14
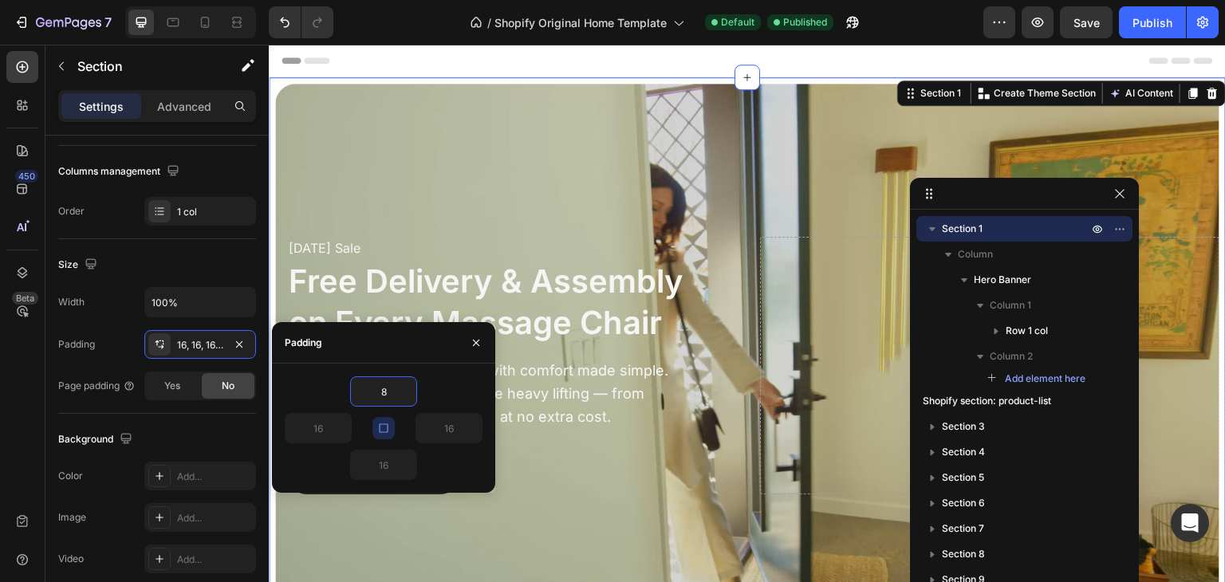
type input "8"
click at [477, 333] on button "button" at bounding box center [476, 343] width 26 height 26
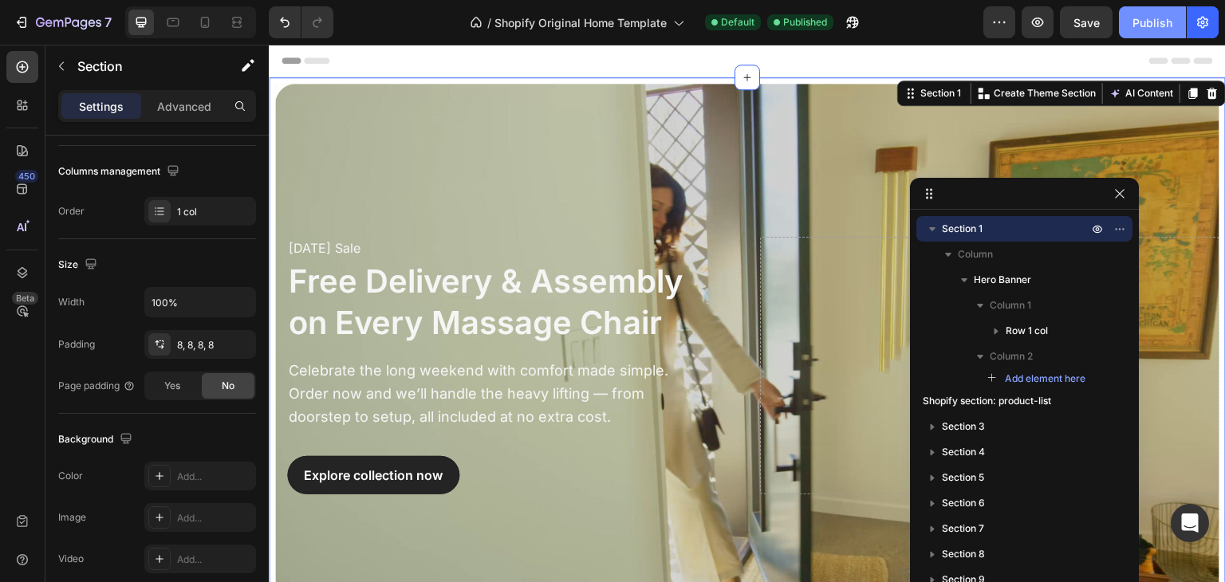
click at [1142, 10] on button "Publish" at bounding box center [1152, 22] width 67 height 32
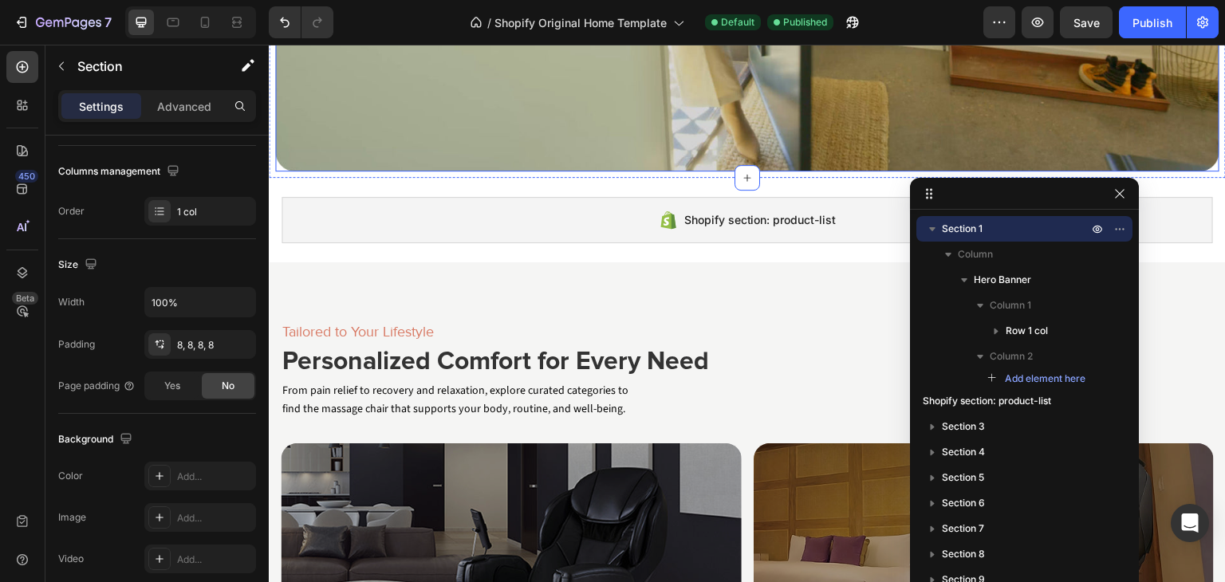
scroll to position [479, 0]
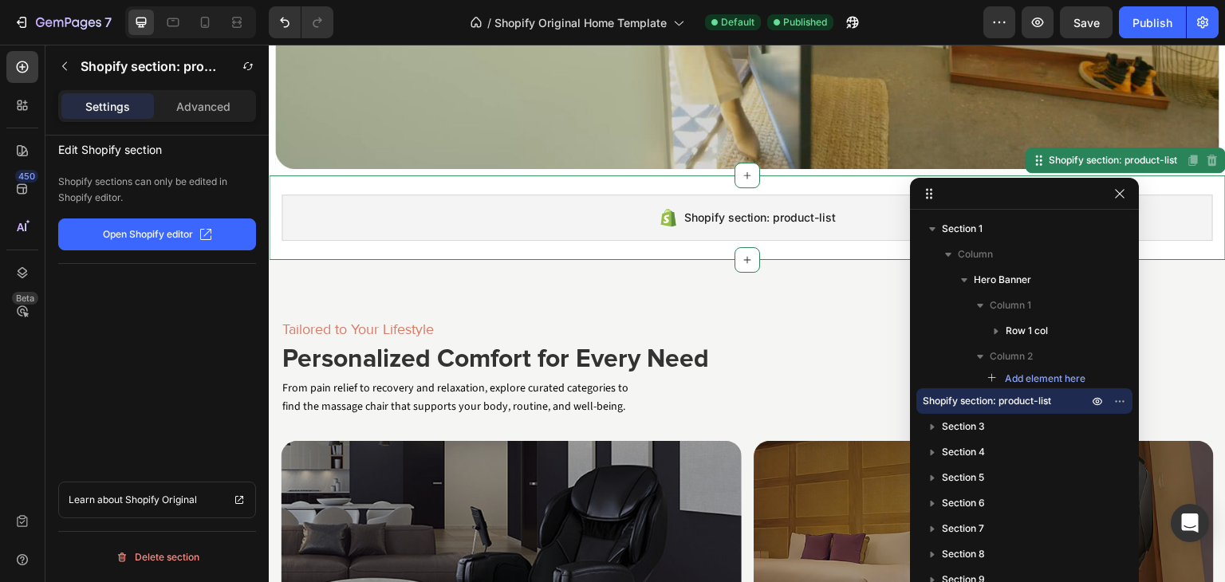
click at [1183, 175] on div "Shopify section: product-list Shopify section: product-list Disabled. Please ed…" at bounding box center [747, 217] width 957 height 85
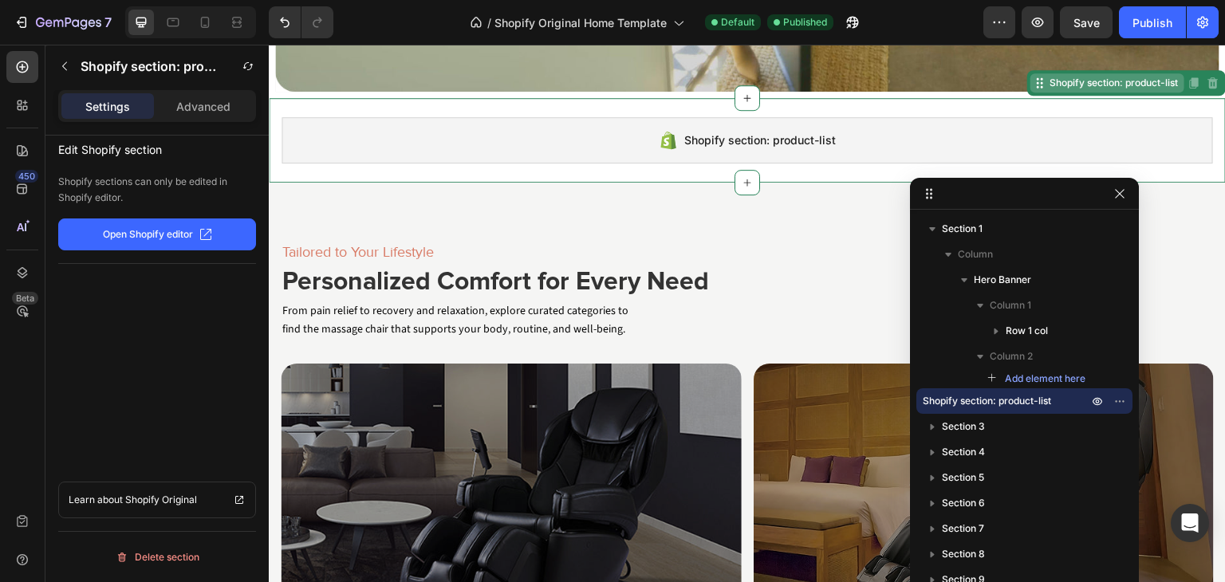
scroll to position [558, 0]
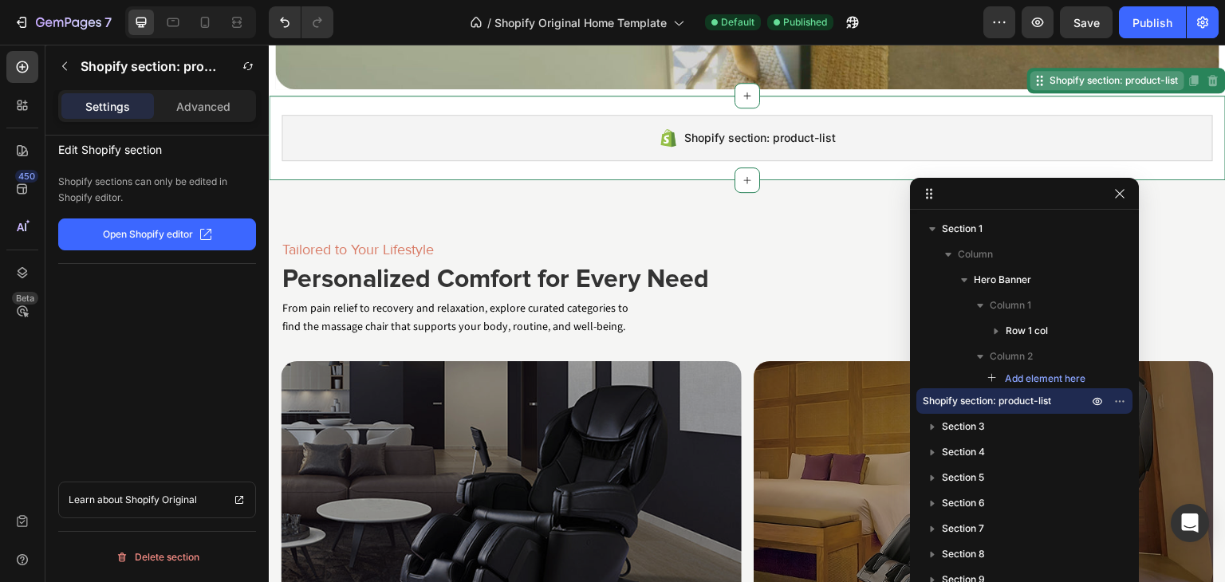
click at [1055, 76] on div "Shopify section: product-list" at bounding box center [1113, 80] width 135 height 14
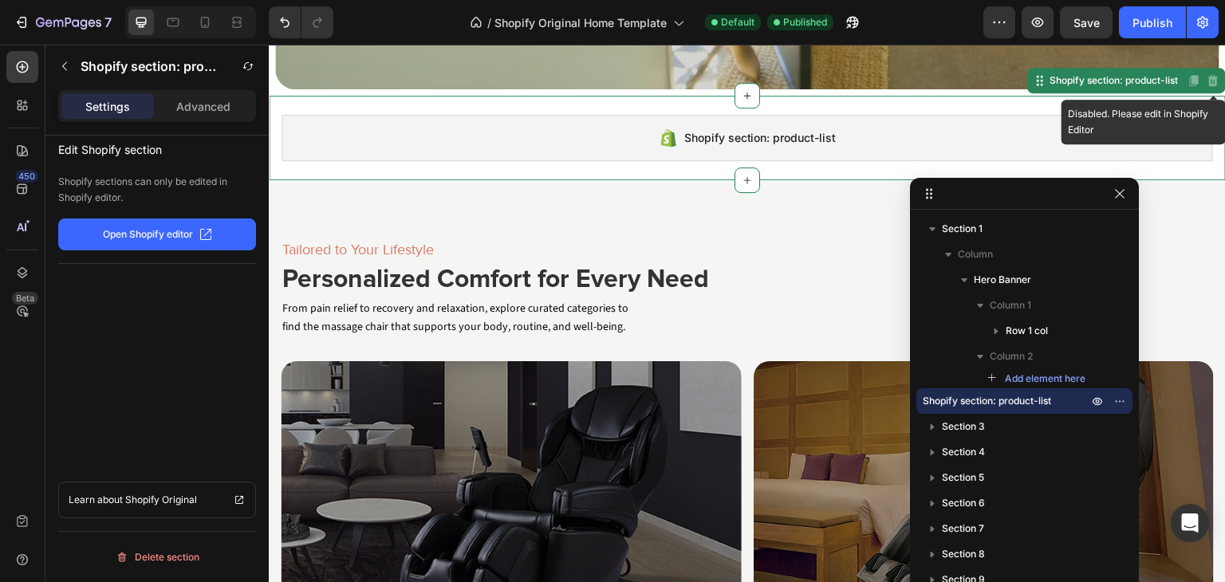
click at [1208, 75] on icon at bounding box center [1213, 80] width 10 height 11
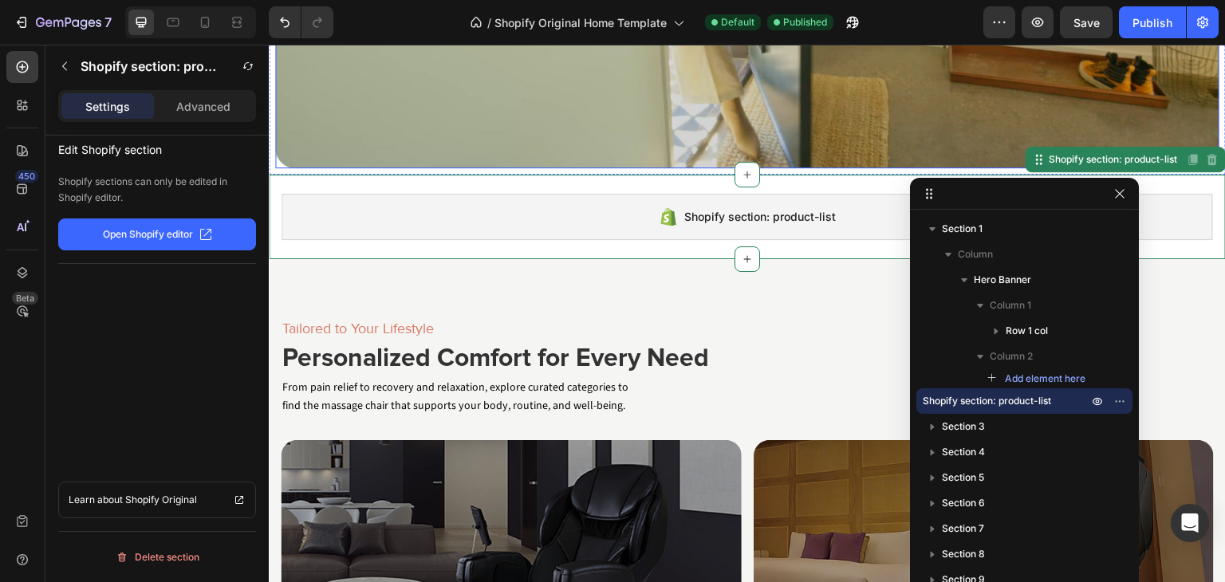
scroll to position [479, 0]
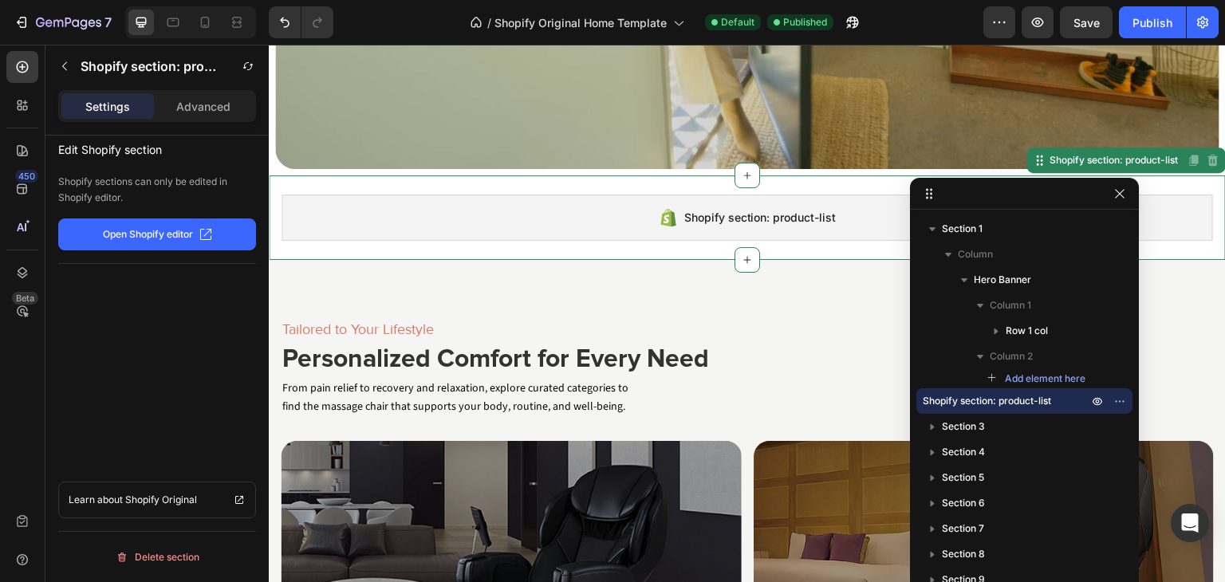
click at [684, 208] on span "Shopify section: product-list" at bounding box center [760, 217] width 152 height 19
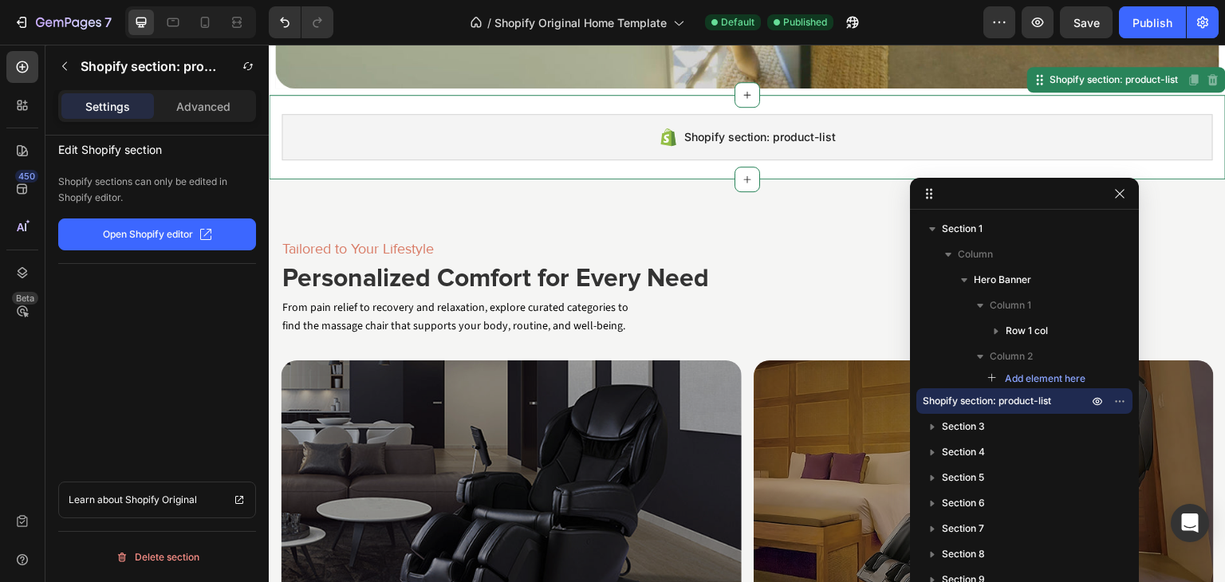
scroll to position [558, 0]
click at [1041, 122] on div "Shopify section: product-list" at bounding box center [748, 138] width 932 height 46
click at [1125, 199] on icon "button" at bounding box center [1119, 193] width 13 height 13
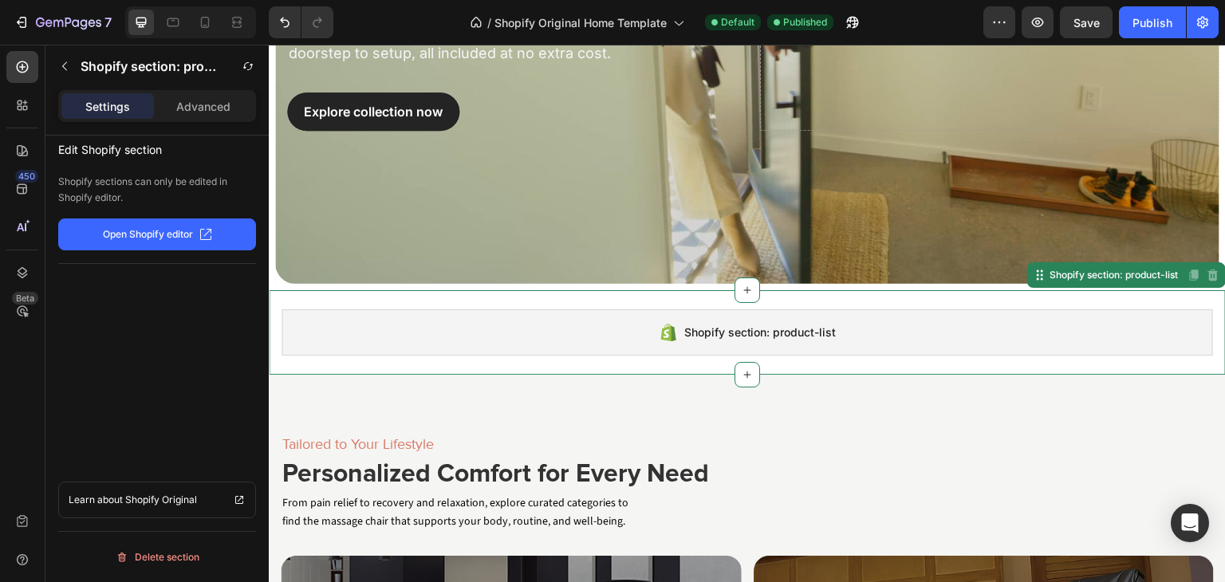
scroll to position [319, 0]
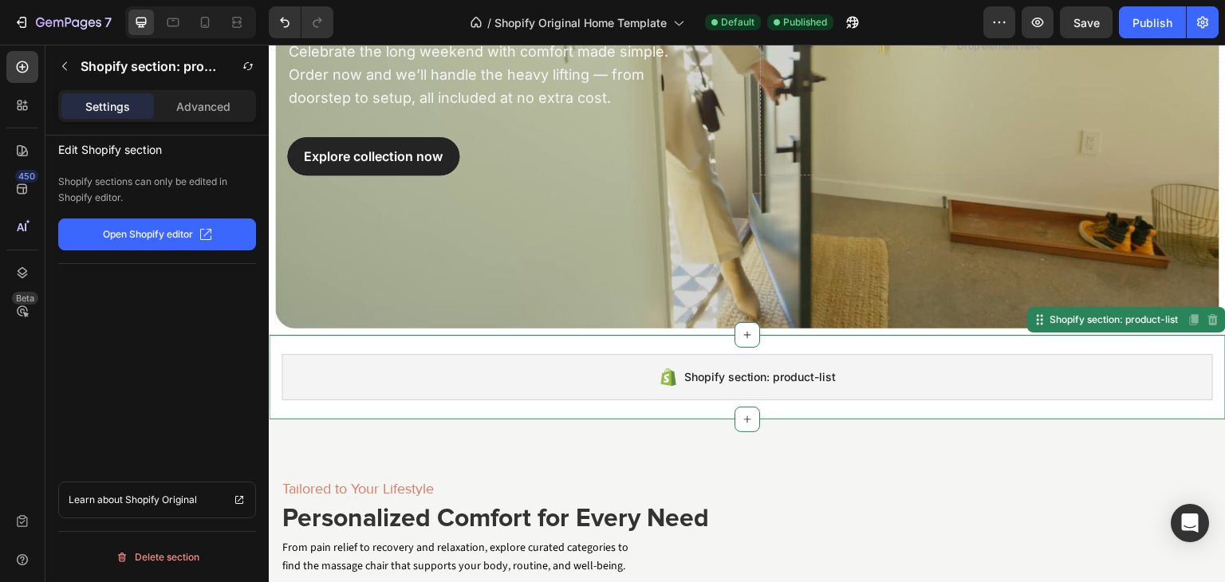
click at [921, 357] on div "Shopify section: product-list" at bounding box center [748, 377] width 932 height 46
click at [22, 270] on icon at bounding box center [22, 273] width 16 height 16
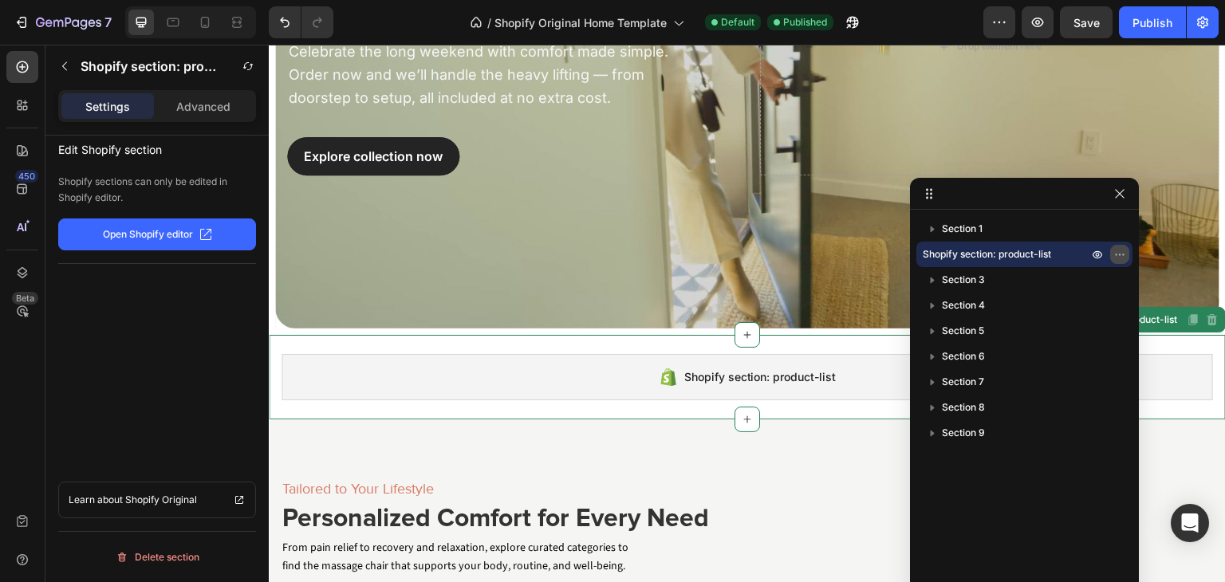
click at [1117, 254] on icon "button" at bounding box center [1119, 254] width 13 height 13
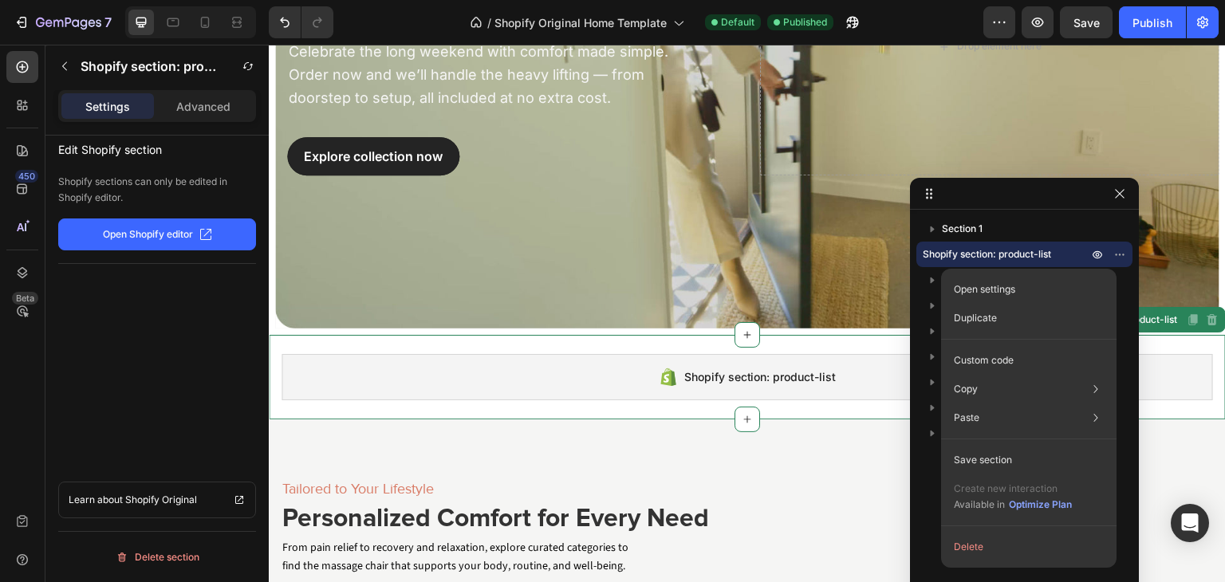
click at [968, 254] on span "Shopify section: product-list" at bounding box center [987, 254] width 128 height 16
click at [978, 553] on button "Delete" at bounding box center [1029, 547] width 163 height 29
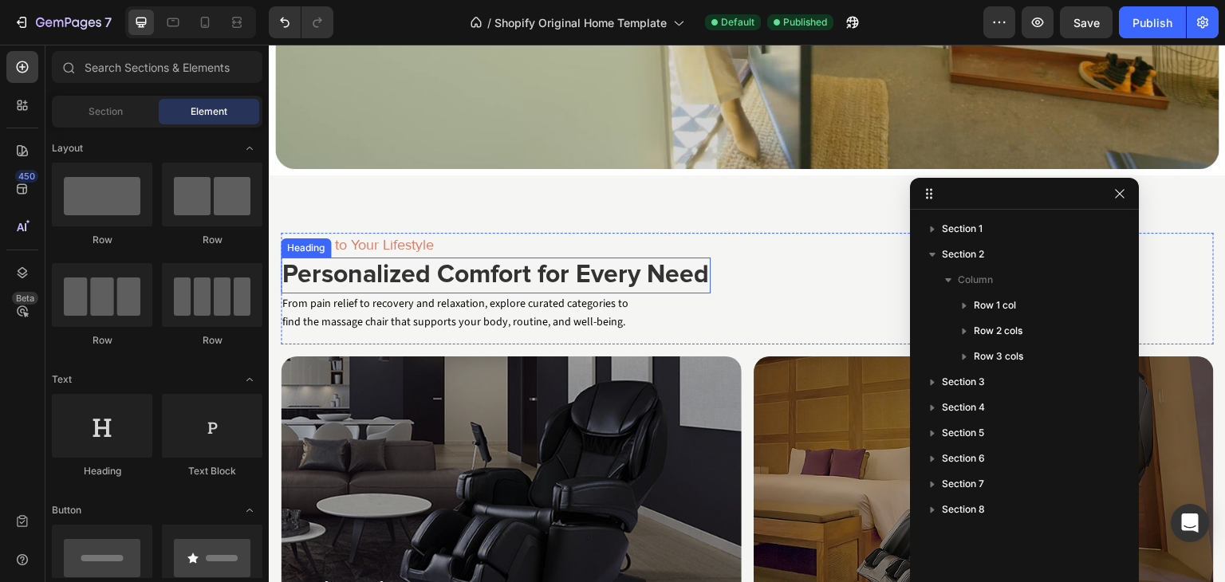
scroll to position [718, 0]
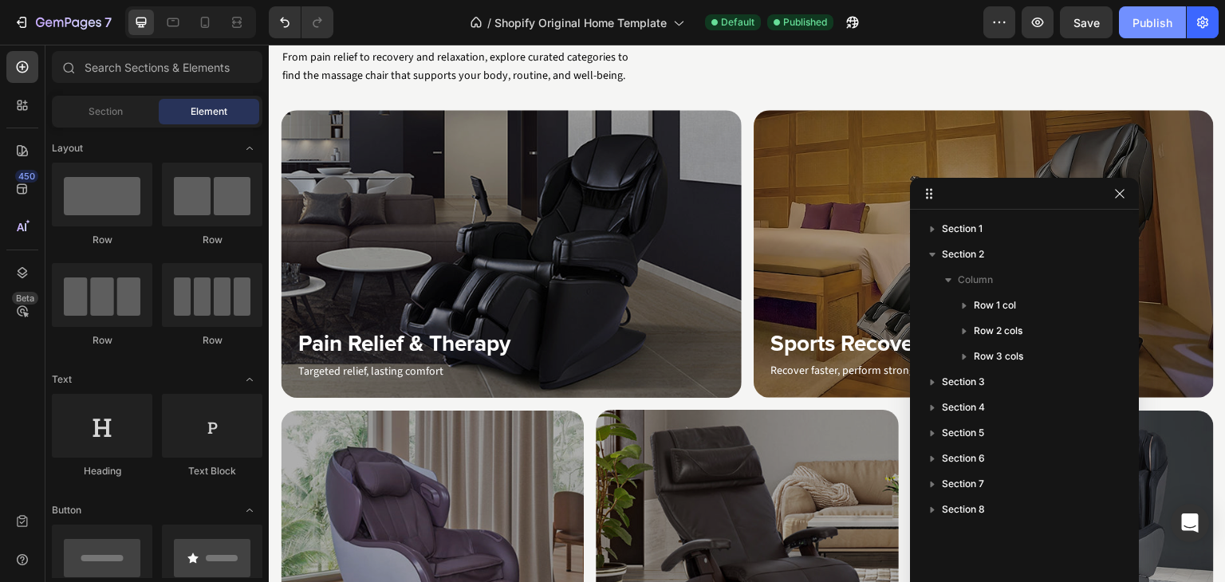
click at [1163, 22] on div "Publish" at bounding box center [1153, 22] width 40 height 17
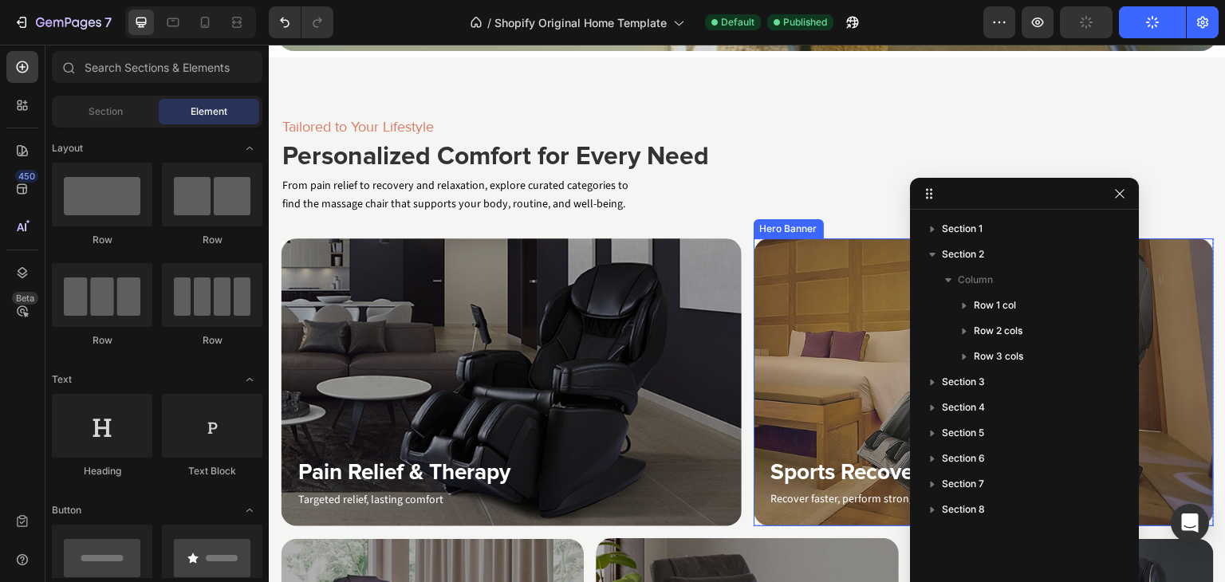
scroll to position [399, 0]
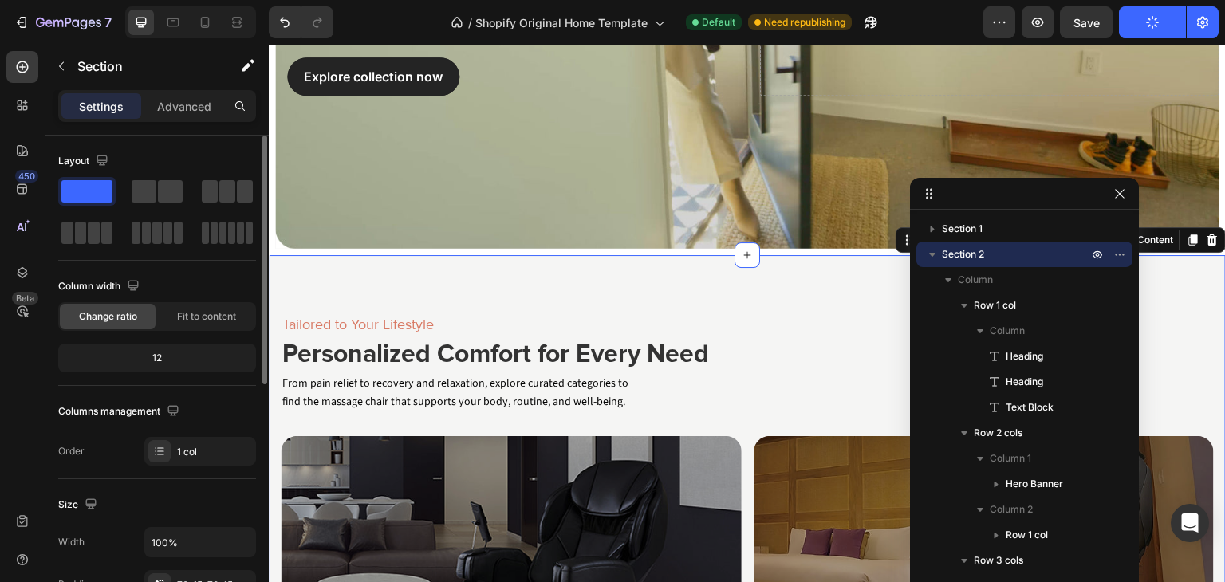
scroll to position [319, 0]
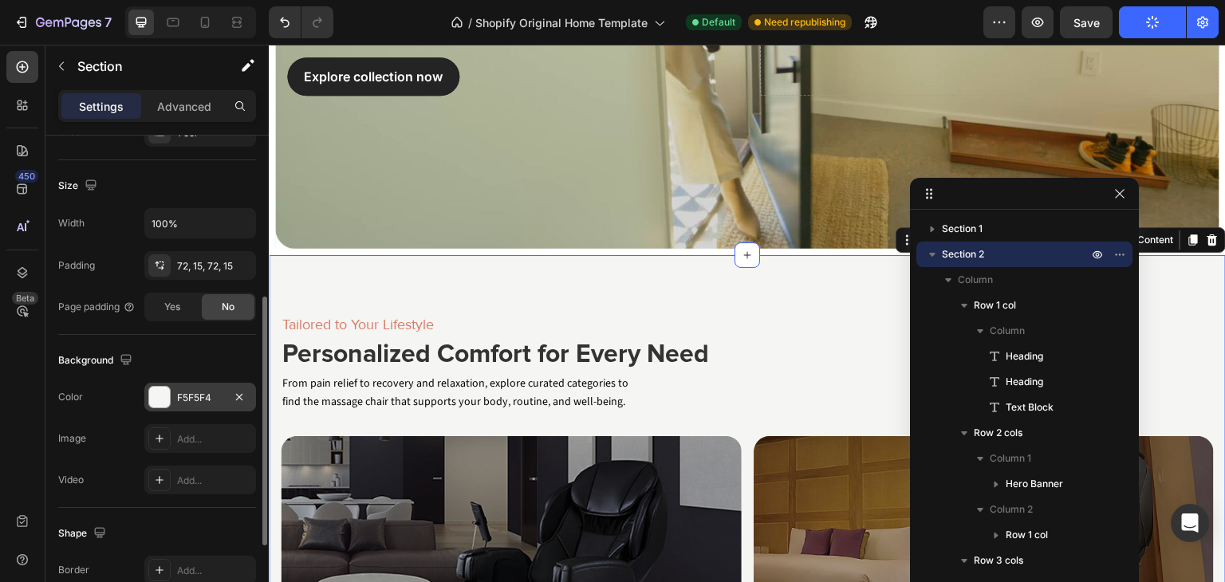
click at [201, 394] on div "F5F5F4" at bounding box center [200, 398] width 46 height 14
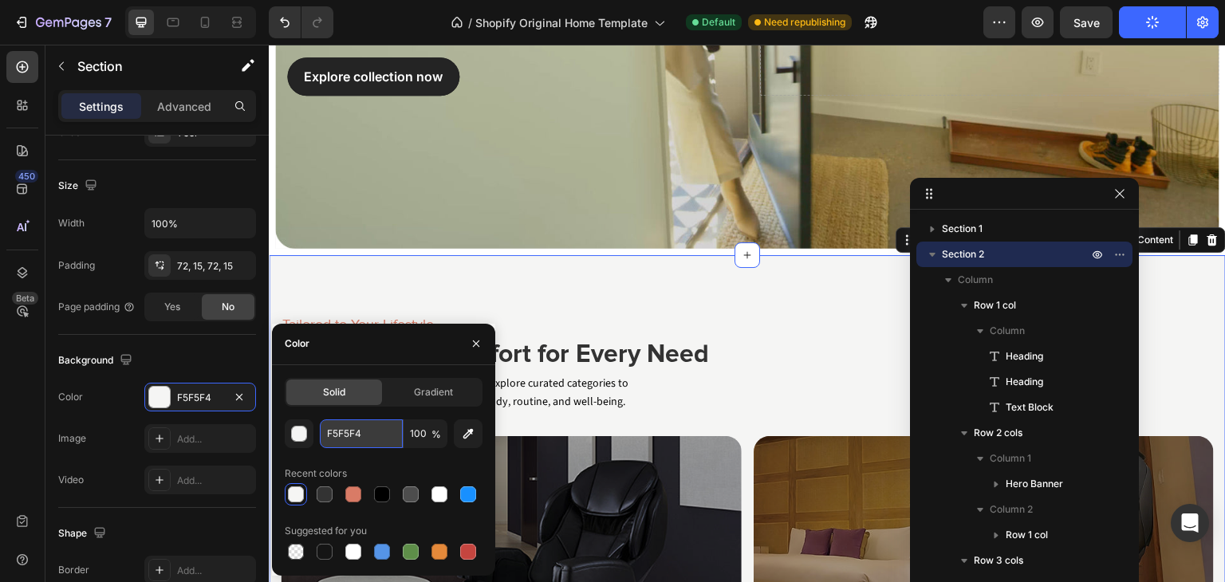
click at [351, 437] on input "F5F5F4" at bounding box center [361, 434] width 83 height 29
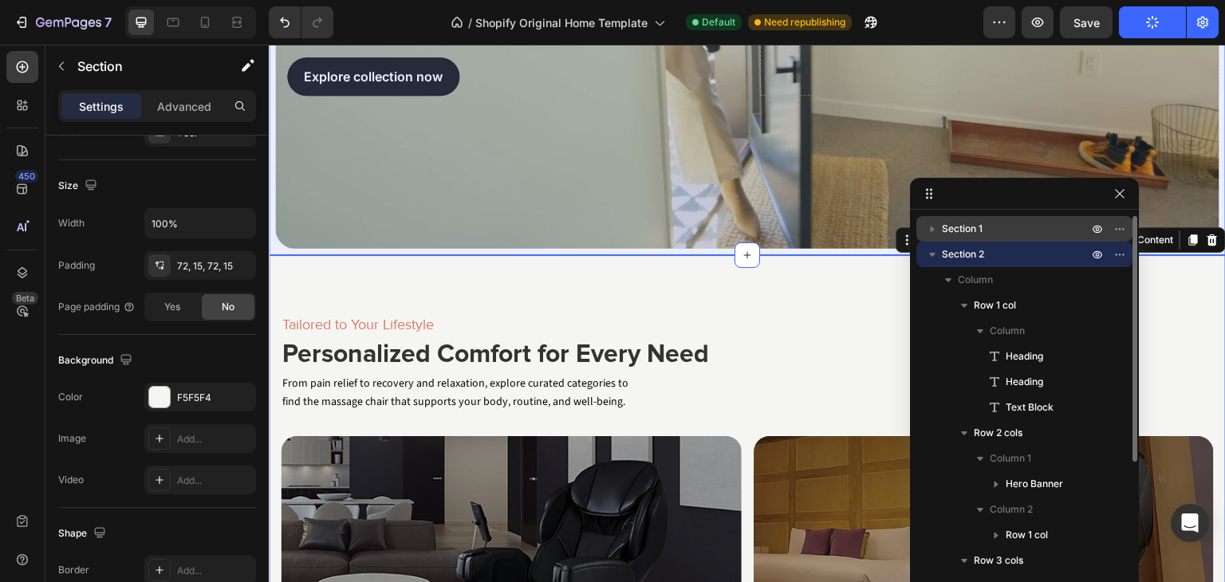
click at [989, 228] on p "Section 1" at bounding box center [1016, 229] width 149 height 16
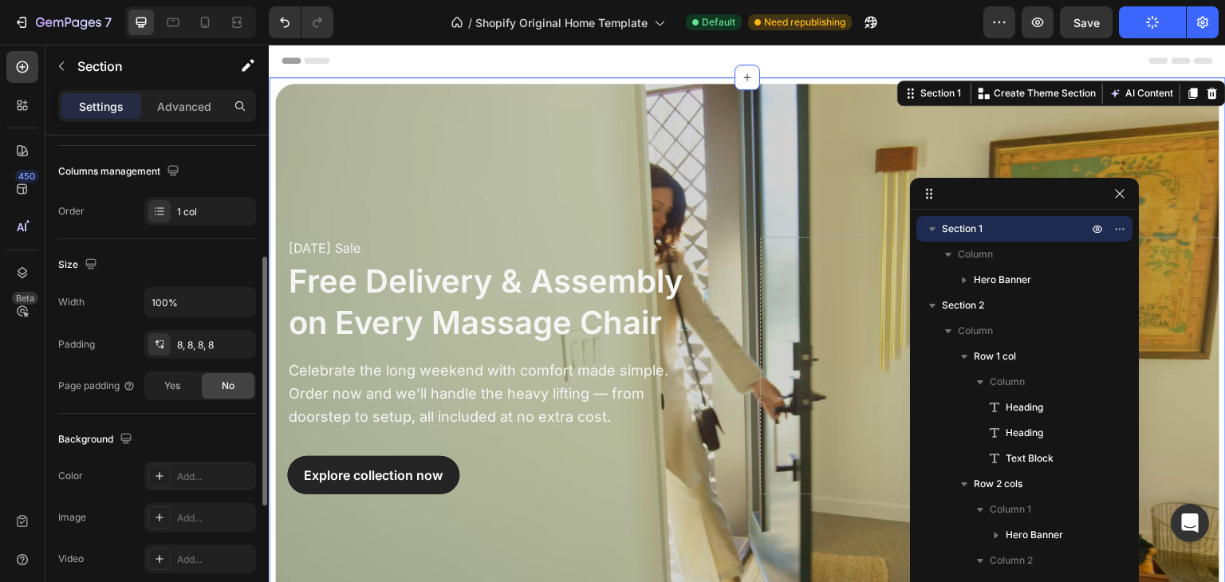
scroll to position [479, 0]
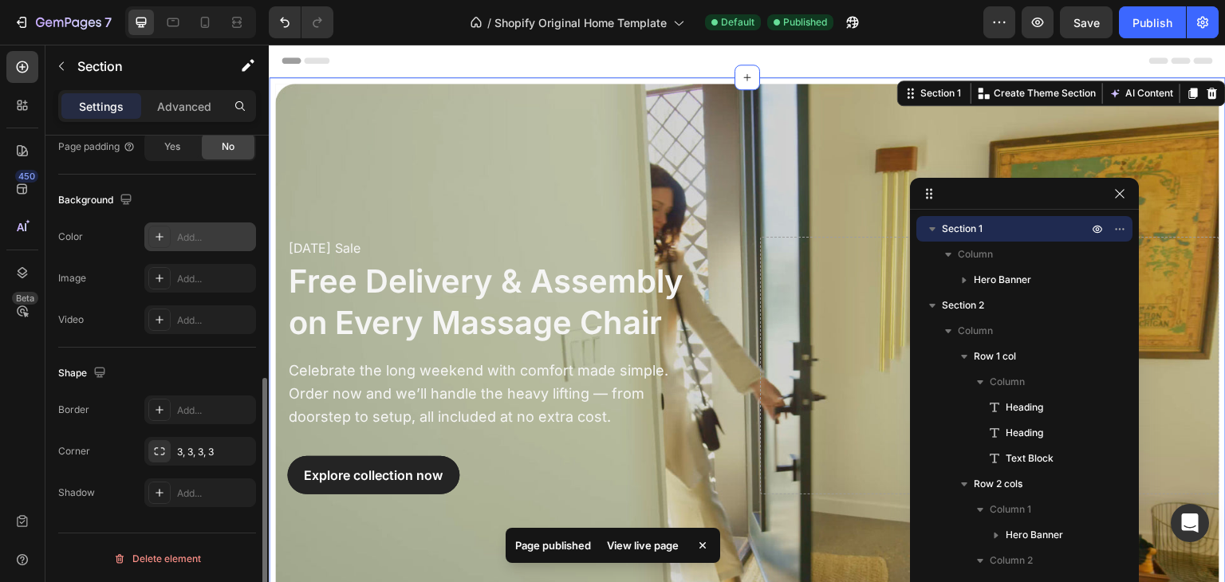
click at [204, 236] on div "Add..." at bounding box center [214, 238] width 75 height 14
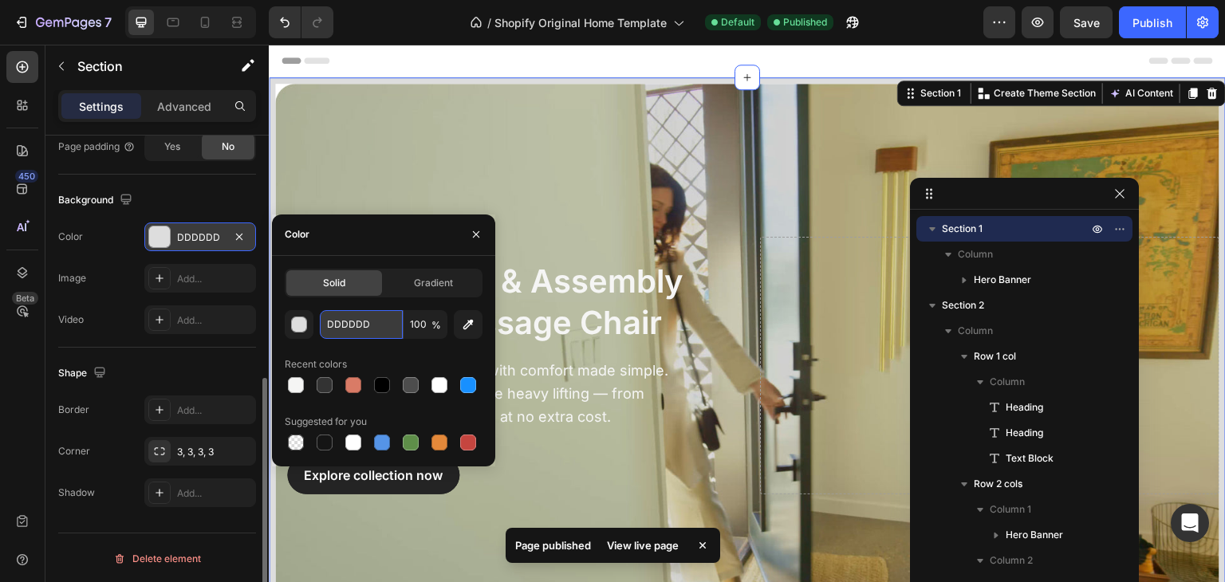
click at [337, 321] on input "DDDDDD" at bounding box center [361, 324] width 83 height 29
paste input "F5F5F4"
type input "F5F5F4"
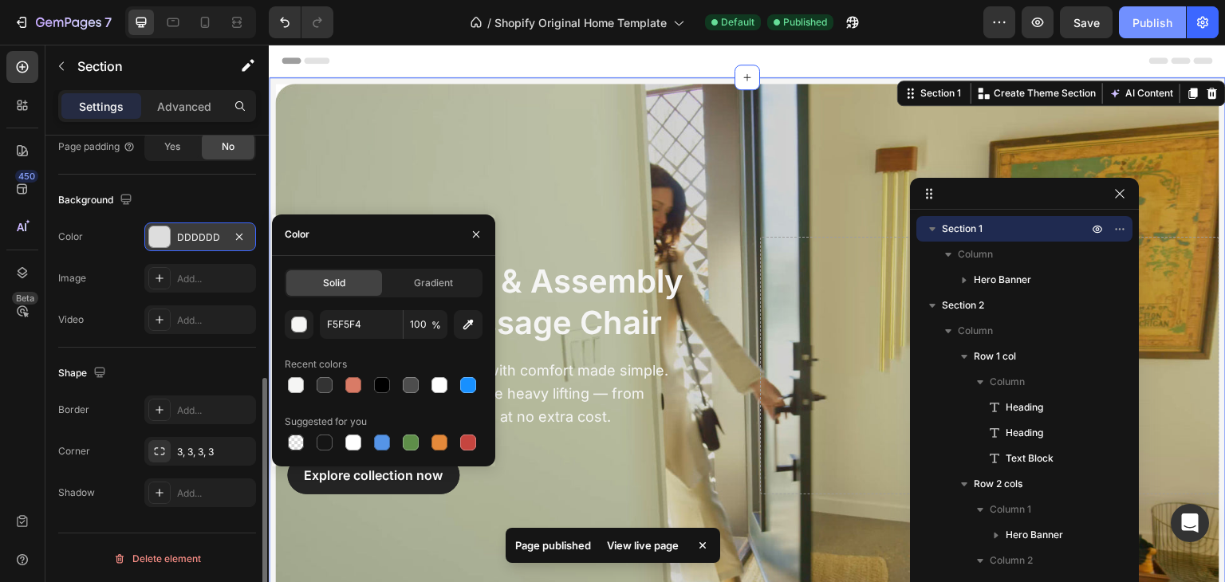
click at [1161, 23] on div "Publish" at bounding box center [1153, 22] width 40 height 17
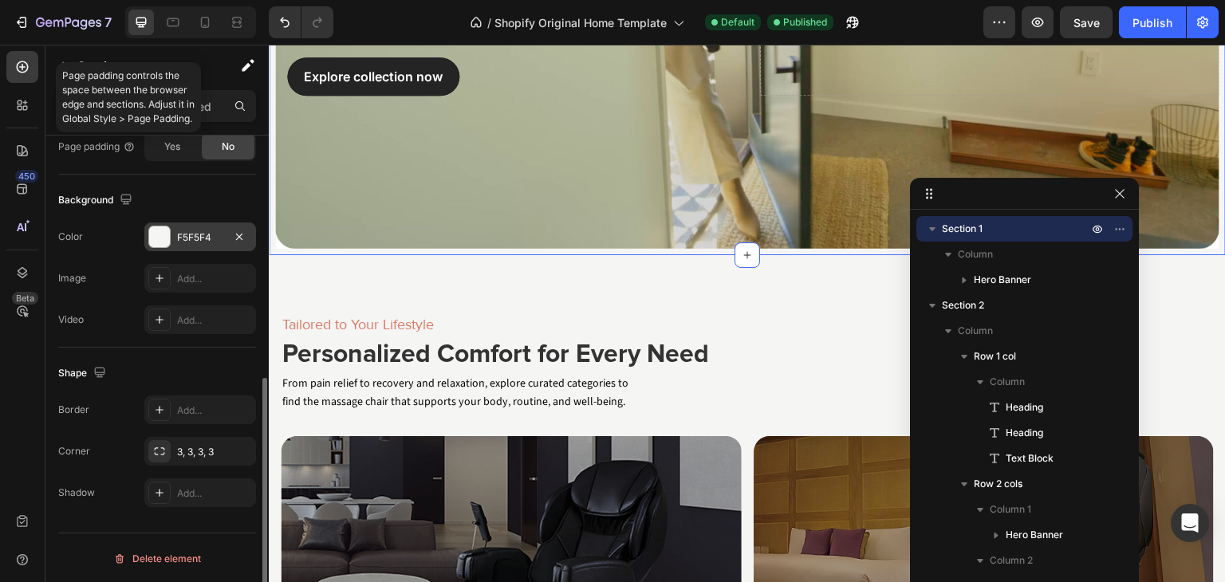
scroll to position [400, 0]
